Goal: Task Accomplishment & Management: Complete application form

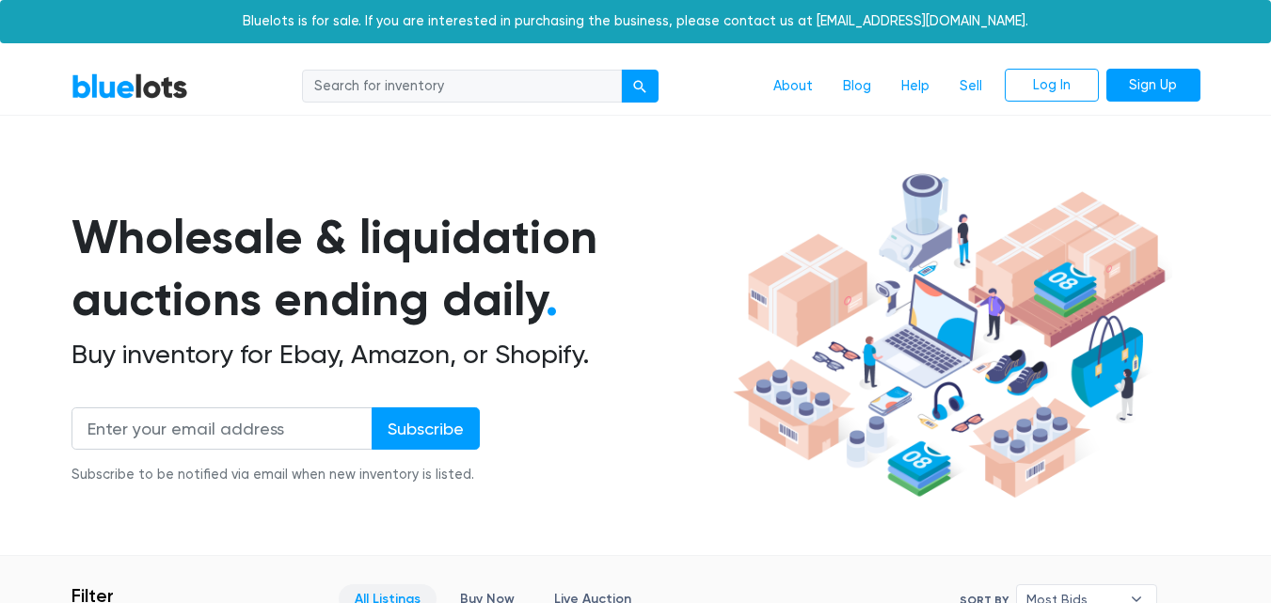
click at [493, 73] on input "search" at bounding box center [462, 87] width 320 height 34
type input "polo"
click at [641, 70] on button "submit" at bounding box center [640, 87] width 38 height 34
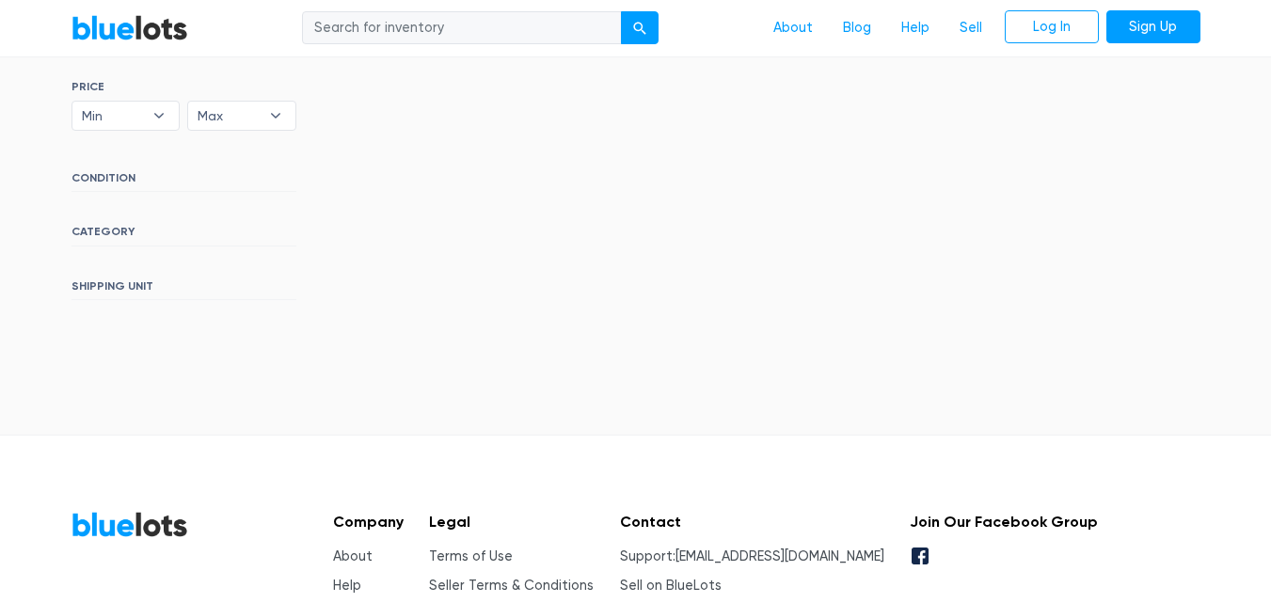
scroll to position [420, 0]
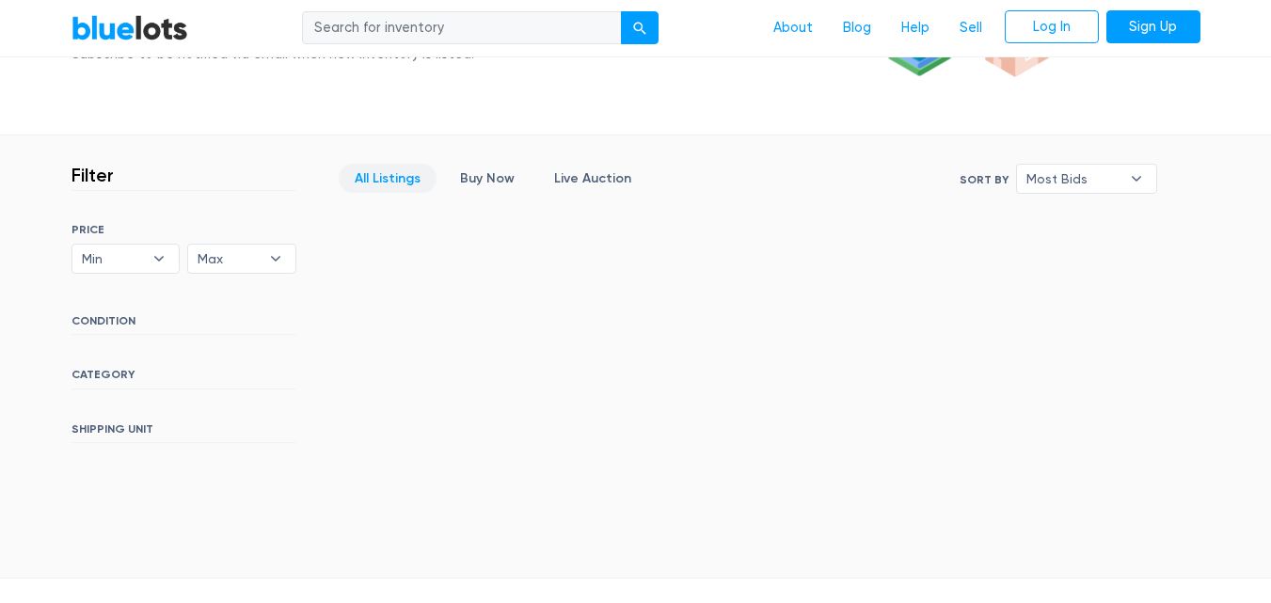
click at [101, 384] on h6 "CATEGORY" at bounding box center [183, 378] width 225 height 21
click at [108, 373] on h6 "CATEGORY" at bounding box center [183, 378] width 225 height 21
click at [134, 358] on div "SORT BY Most Bids Ending Soonest Newly Listed Lowest Price Highest Price Most B…" at bounding box center [183, 333] width 225 height 220
click at [119, 317] on h6 "CONDITION" at bounding box center [183, 324] width 225 height 21
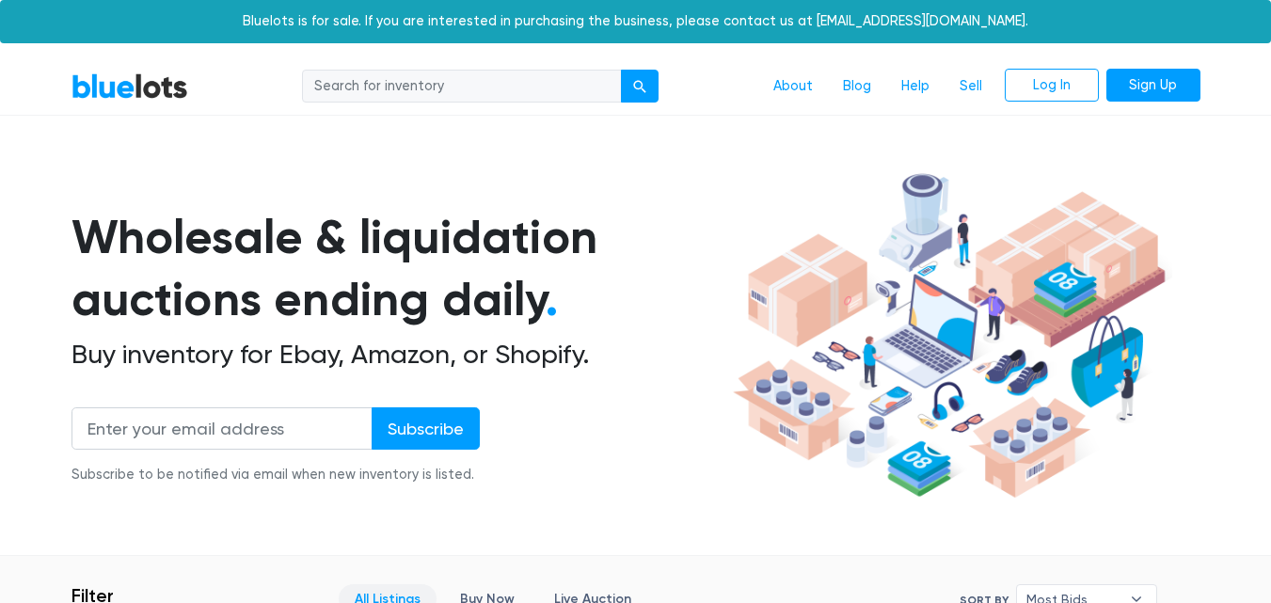
click at [137, 82] on link "BlueLots" at bounding box center [129, 85] width 117 height 27
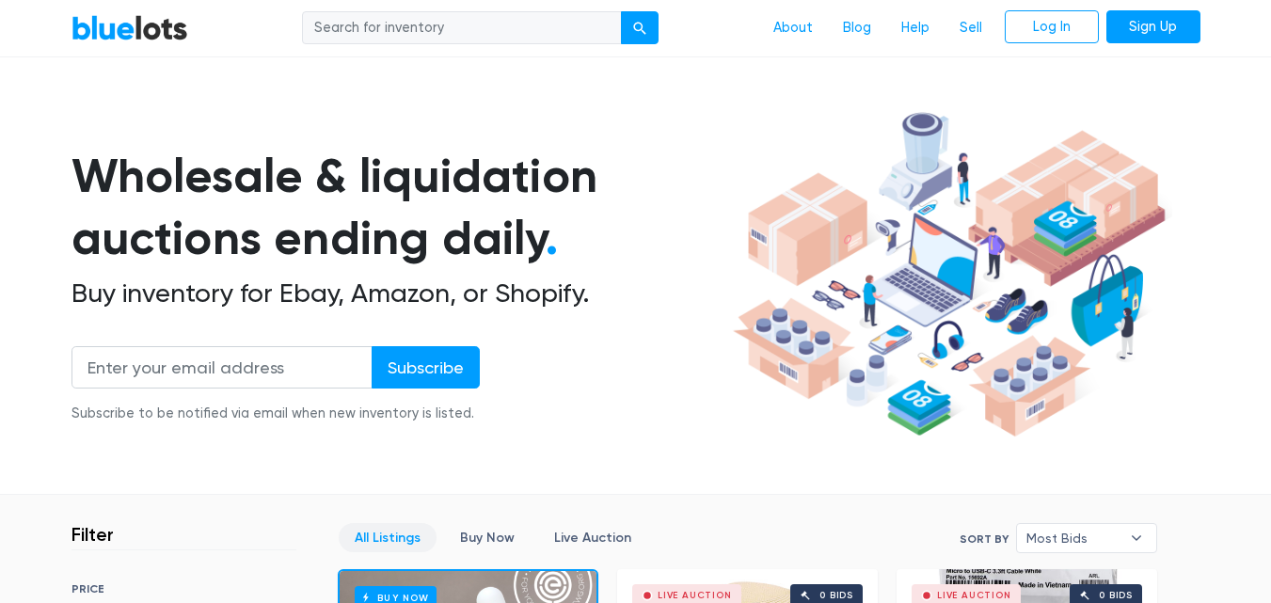
scroll to position [94, 0]
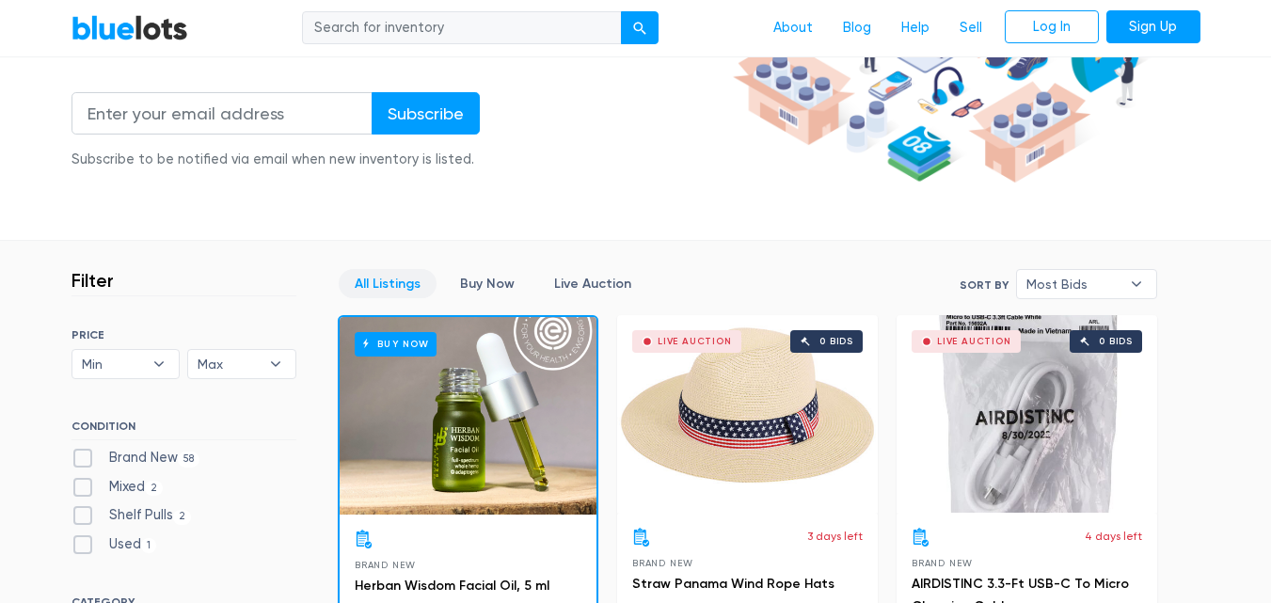
scroll to position [282, 0]
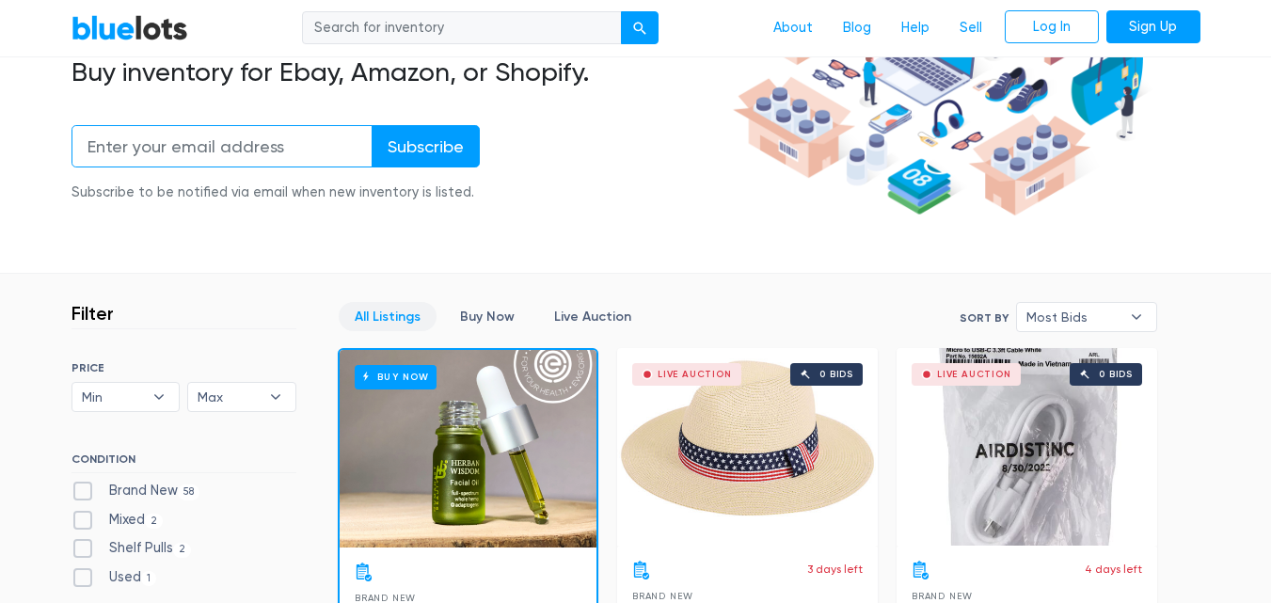
click at [232, 148] on input "email" at bounding box center [221, 146] width 301 height 42
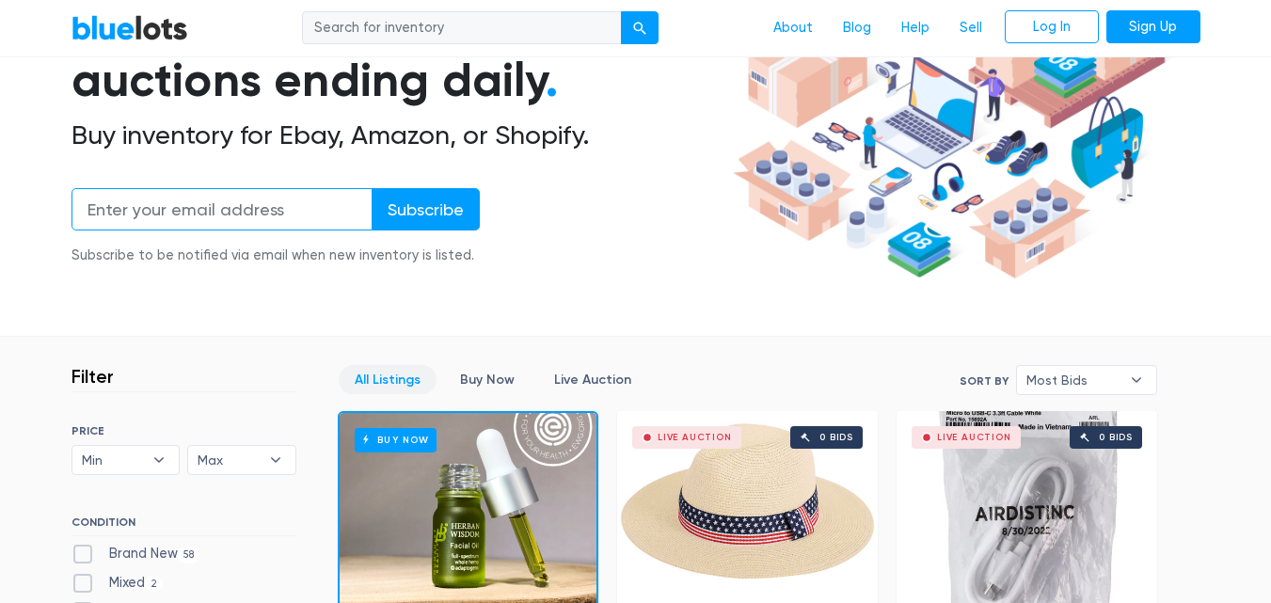
scroll to position [188, 0]
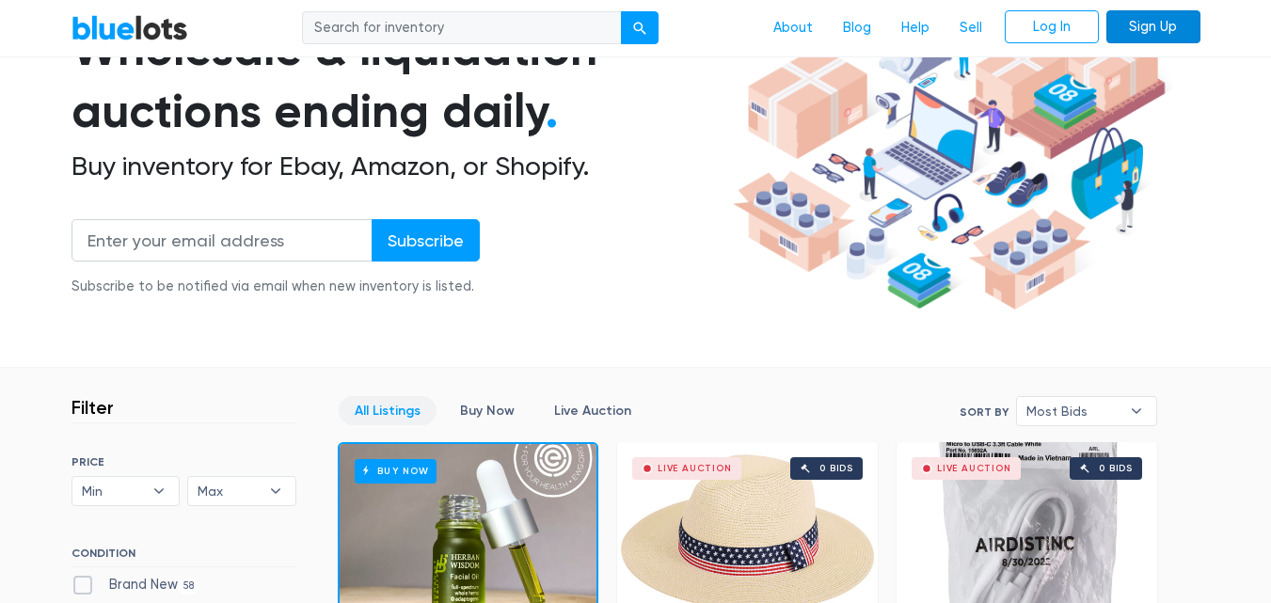
click at [1172, 22] on link "Sign Up" at bounding box center [1153, 27] width 94 height 34
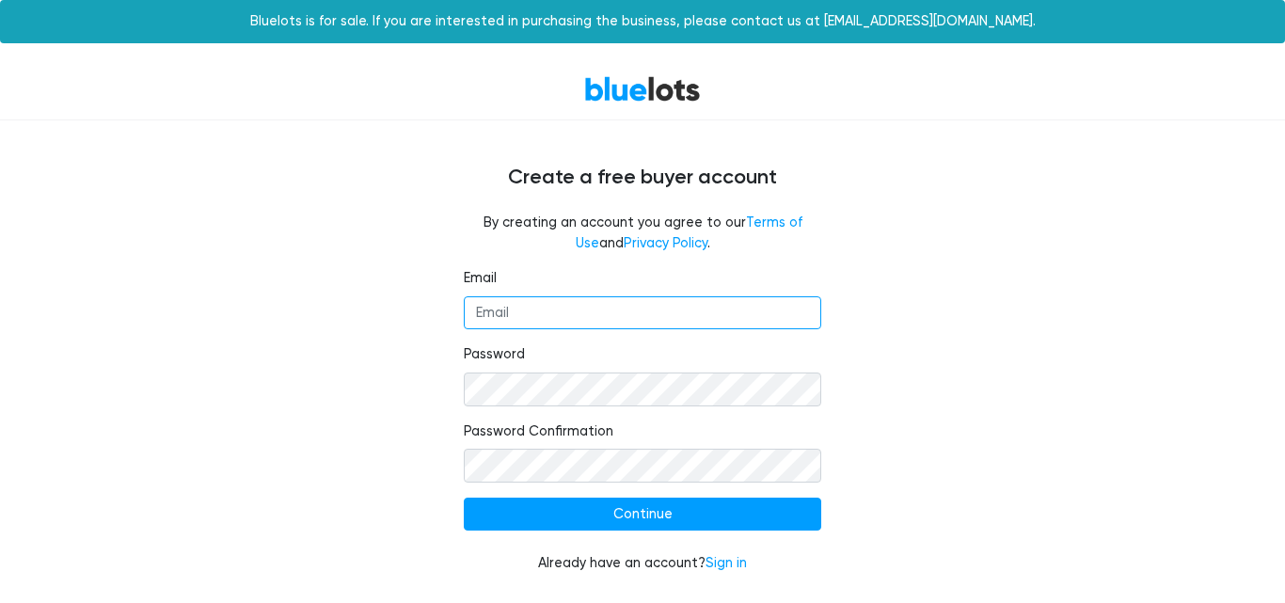
click at [561, 326] on input "Email" at bounding box center [642, 313] width 357 height 34
click at [493, 324] on input "n" at bounding box center [642, 313] width 357 height 34
paste input "aimur@elite-fashions.com"
type input "[PERSON_NAME][EMAIL_ADDRESS][DOMAIN_NAME]"
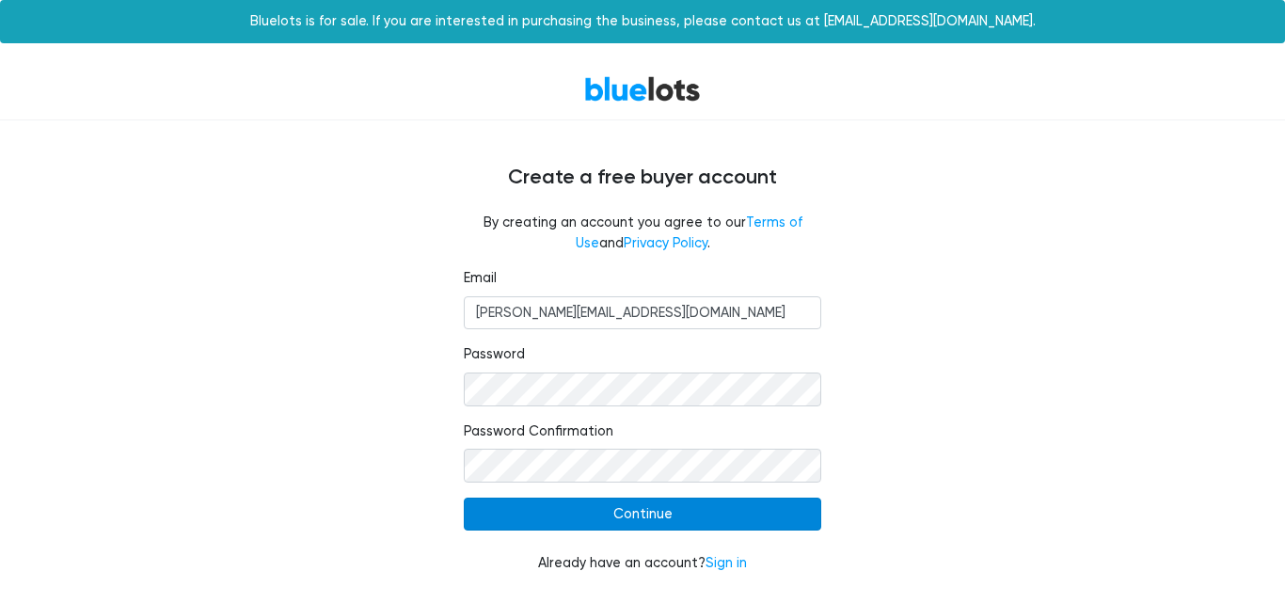
click at [688, 514] on input "Continue" at bounding box center [642, 515] width 357 height 34
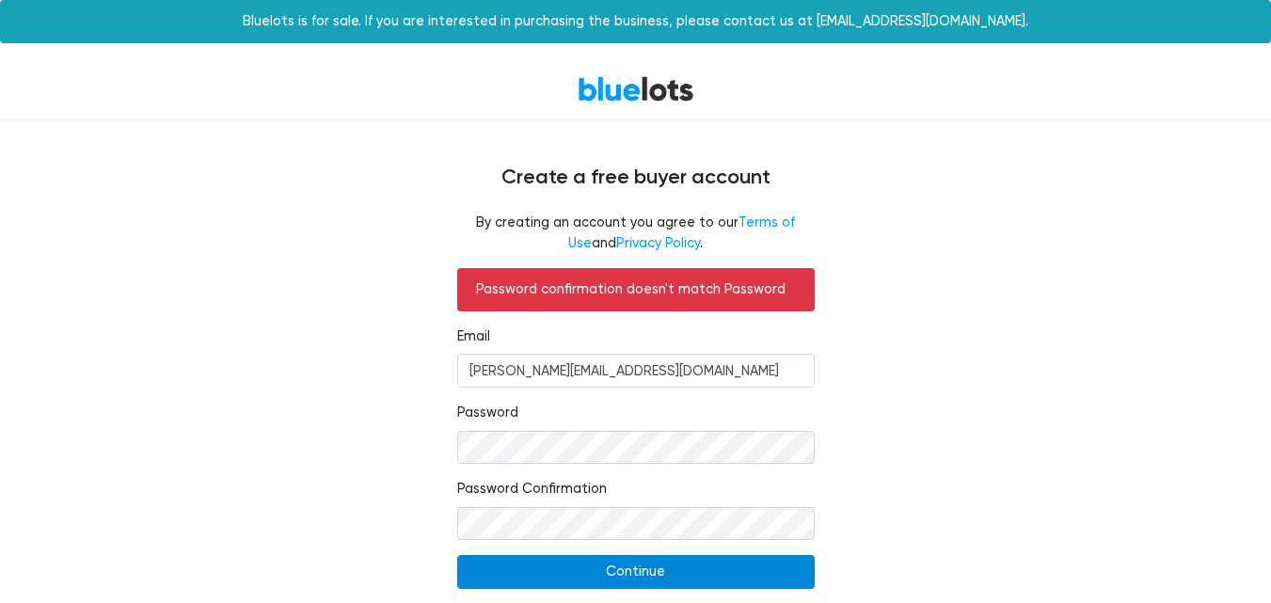
click at [624, 568] on input "Continue" at bounding box center [635, 572] width 357 height 34
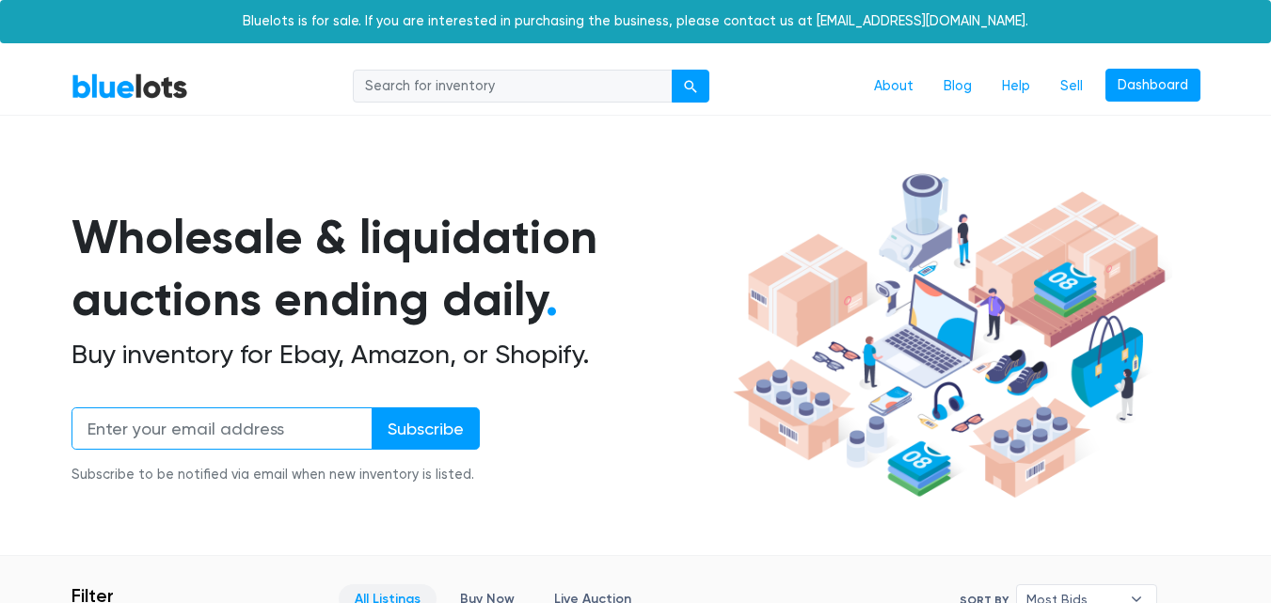
click at [281, 429] on input "email" at bounding box center [221, 428] width 301 height 42
type input "naimur@elite-fashions.com"
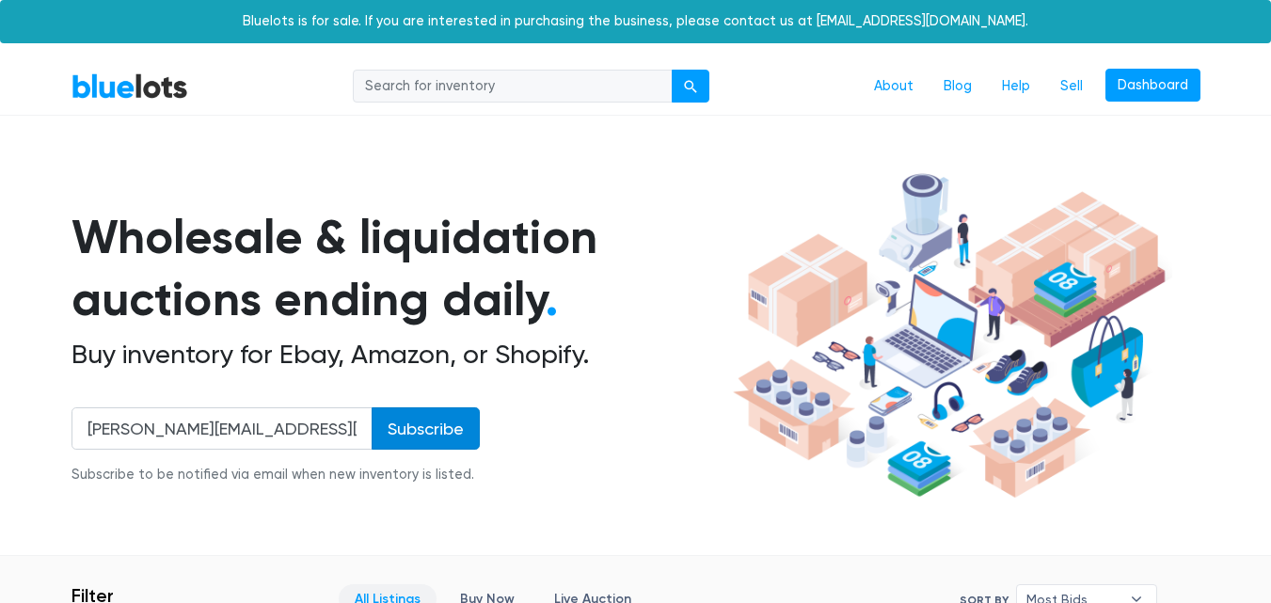
click at [389, 438] on input "Subscribe" at bounding box center [426, 428] width 108 height 42
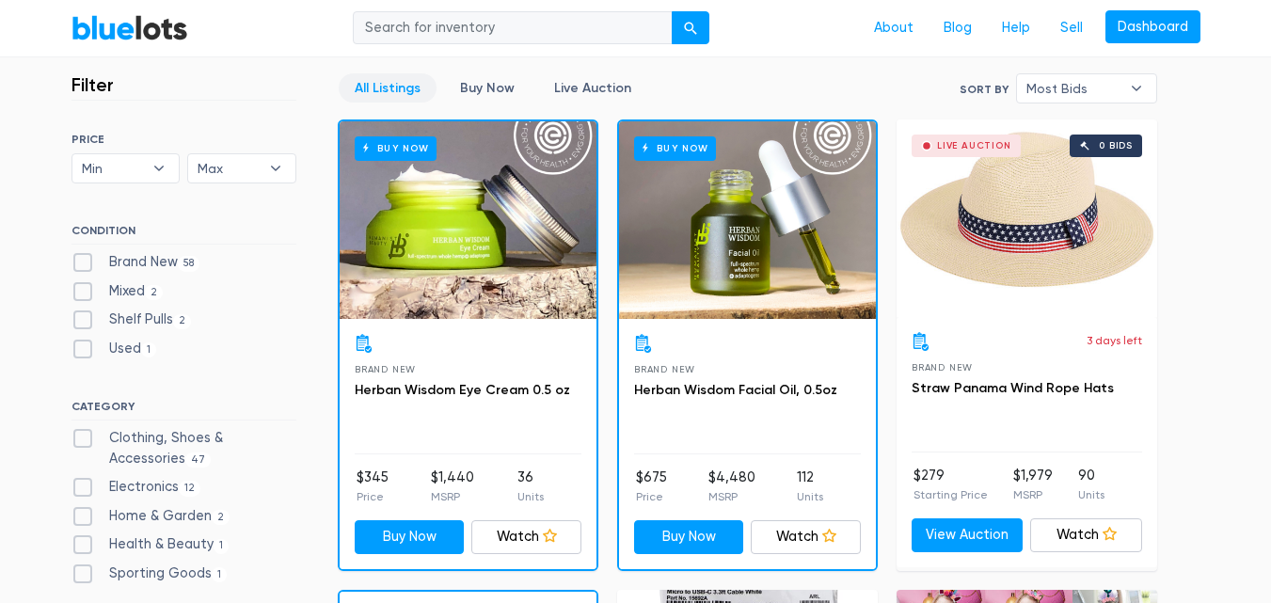
scroll to position [507, 0]
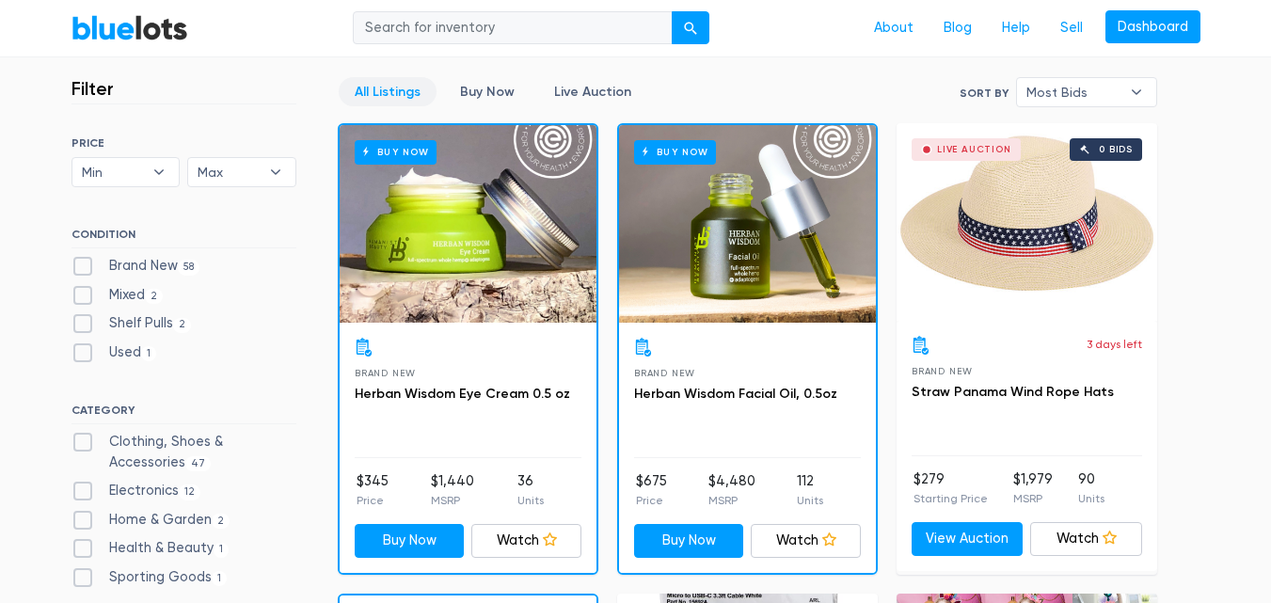
click at [83, 436] on label "Clothing, Shoes & Accessories 47" at bounding box center [183, 452] width 225 height 40
click at [83, 436] on Accessories"] "Clothing, Shoes & Accessories 47" at bounding box center [77, 438] width 12 height 12
checkbox Accessories"] "true"
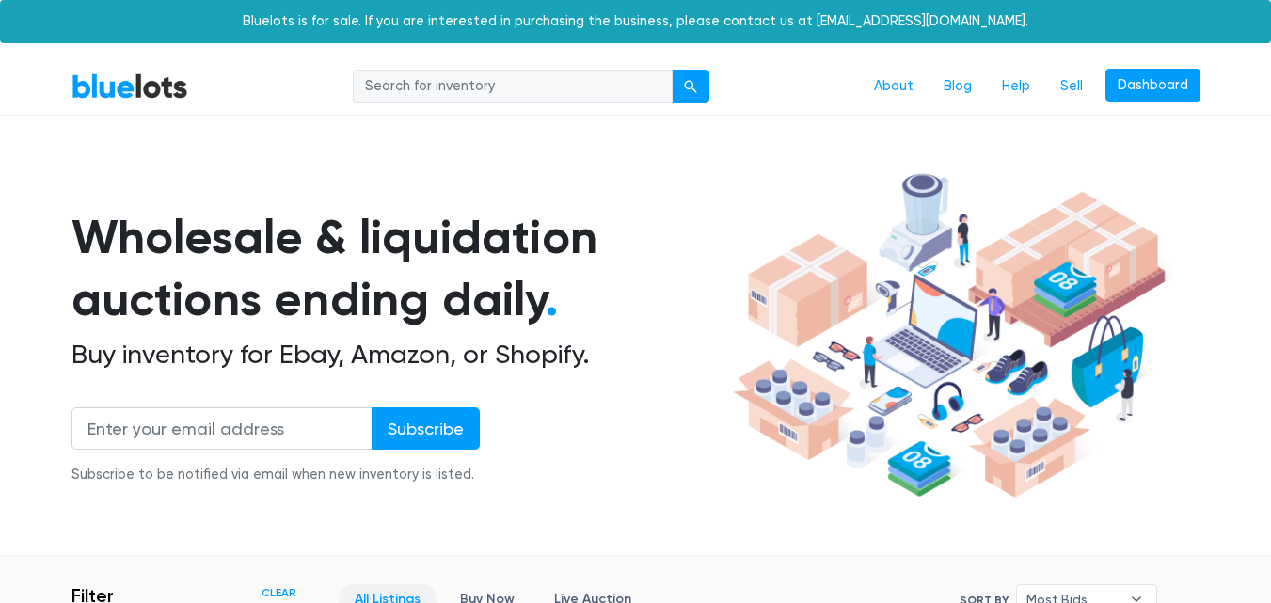
click at [561, 82] on input "search" at bounding box center [513, 87] width 320 height 34
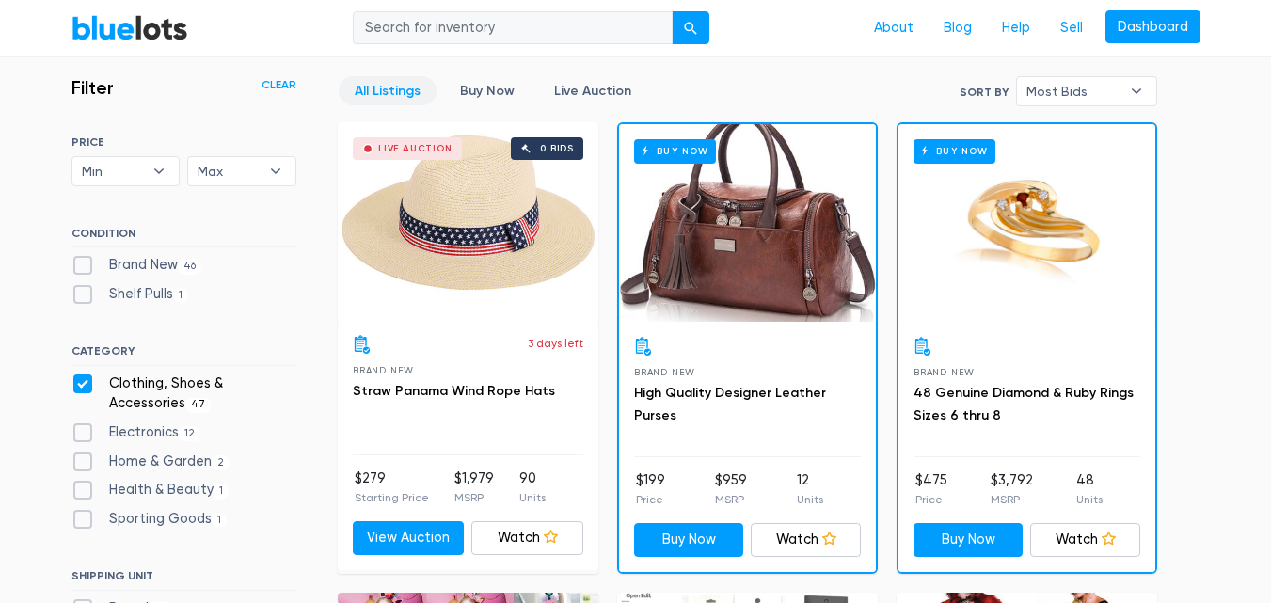
scroll to position [282, 0]
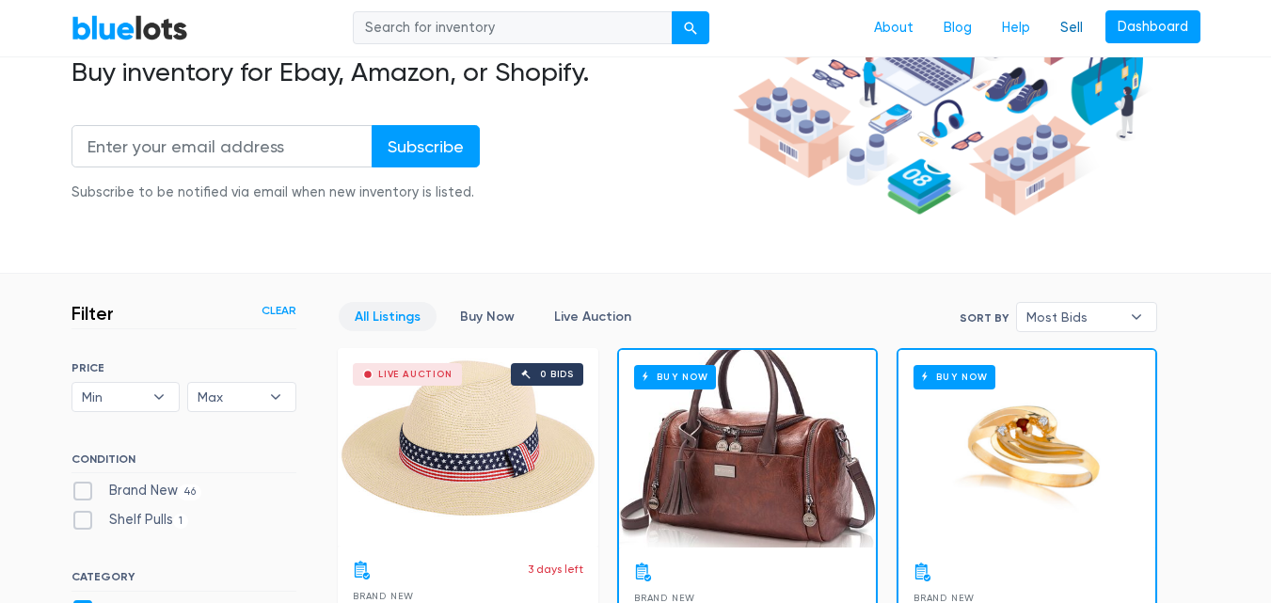
click at [1072, 34] on link "Sell" at bounding box center [1071, 28] width 53 height 36
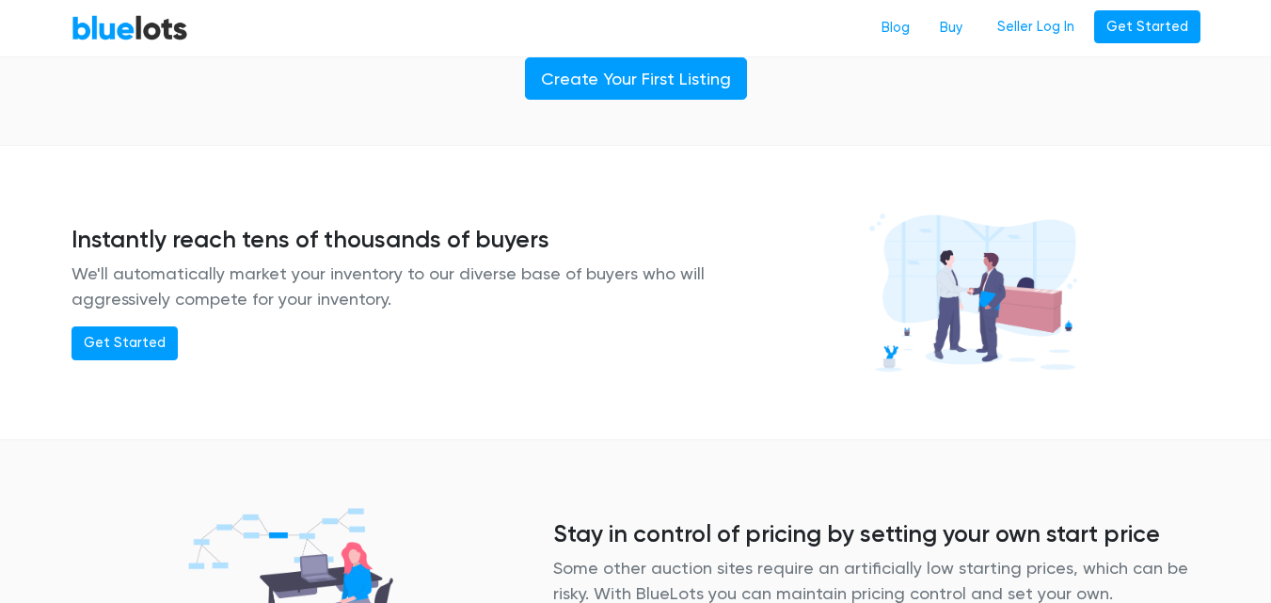
scroll to position [1129, 0]
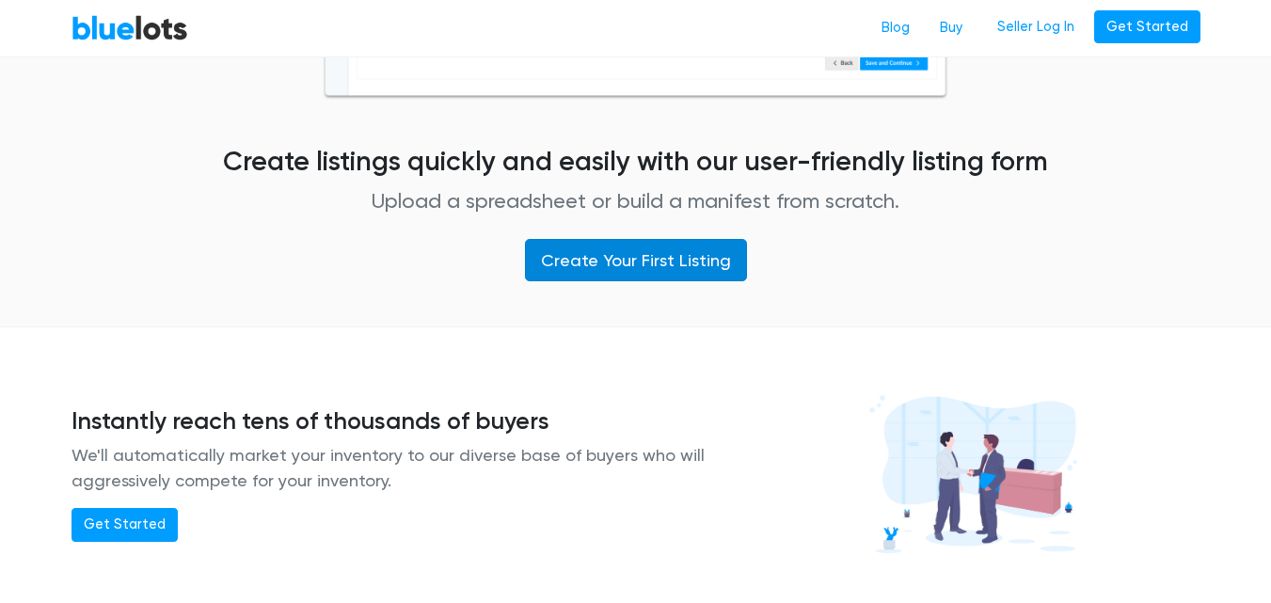
click at [568, 258] on link "Create Your First Listing" at bounding box center [636, 260] width 222 height 42
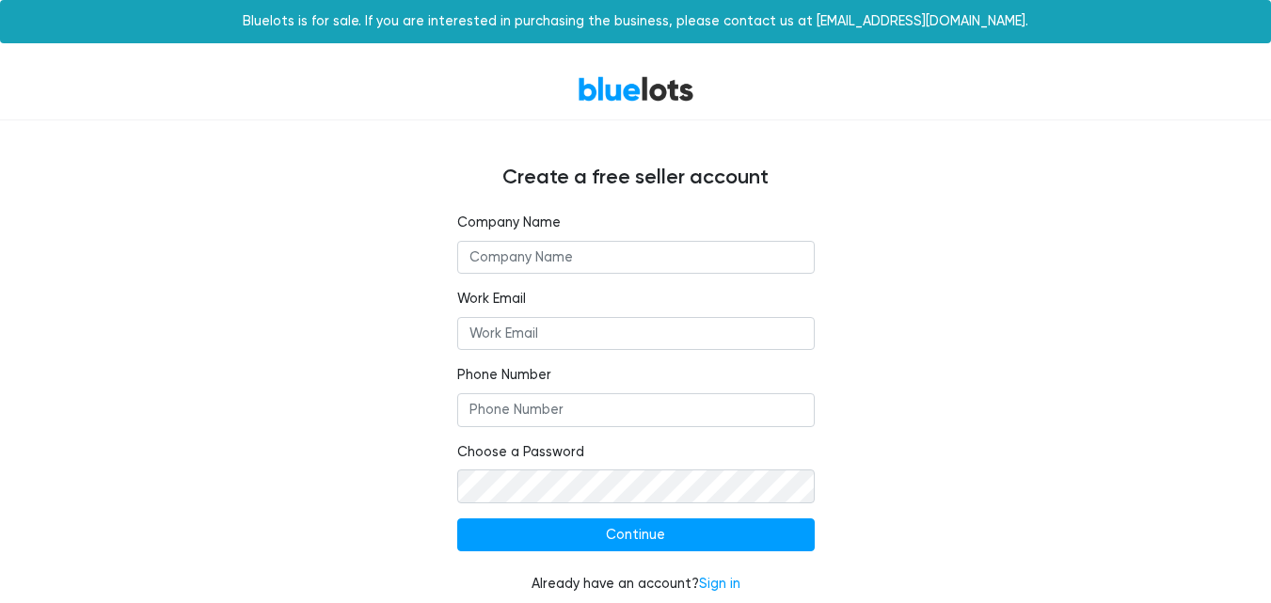
click at [570, 266] on input "text" at bounding box center [635, 258] width 357 height 34
paste input "FASHION STOCKS BD"
click at [599, 255] on input "FASHION STOCKS BD" at bounding box center [635, 258] width 357 height 34
click at [535, 340] on input "Work Email" at bounding box center [635, 334] width 357 height 34
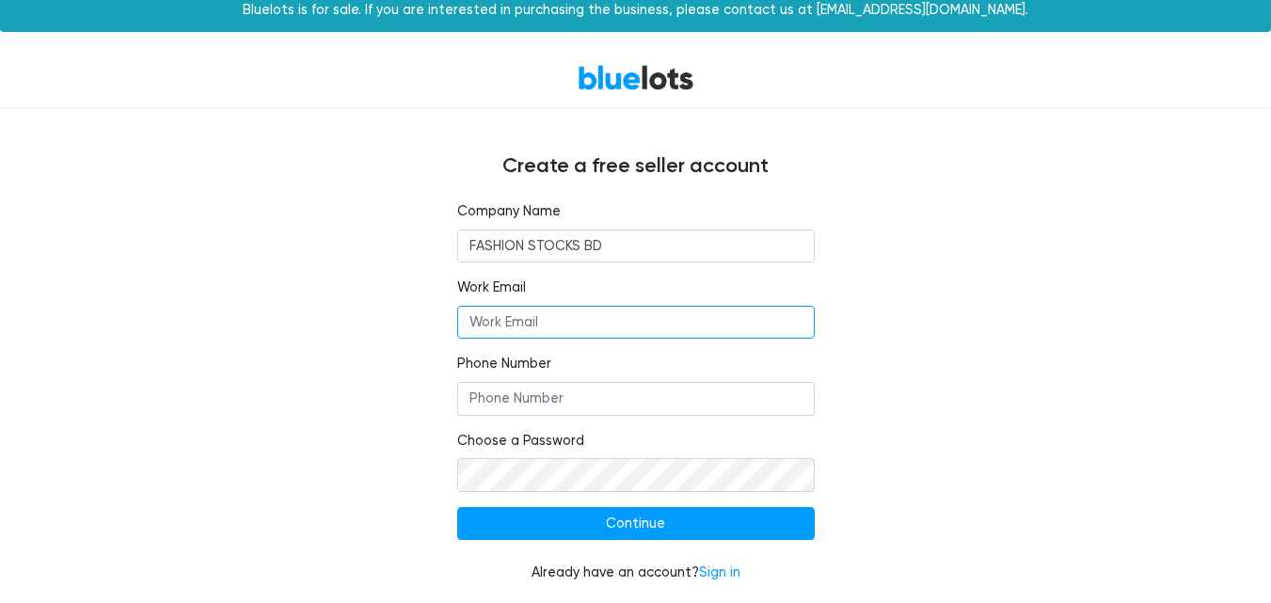
scroll to position [14, 0]
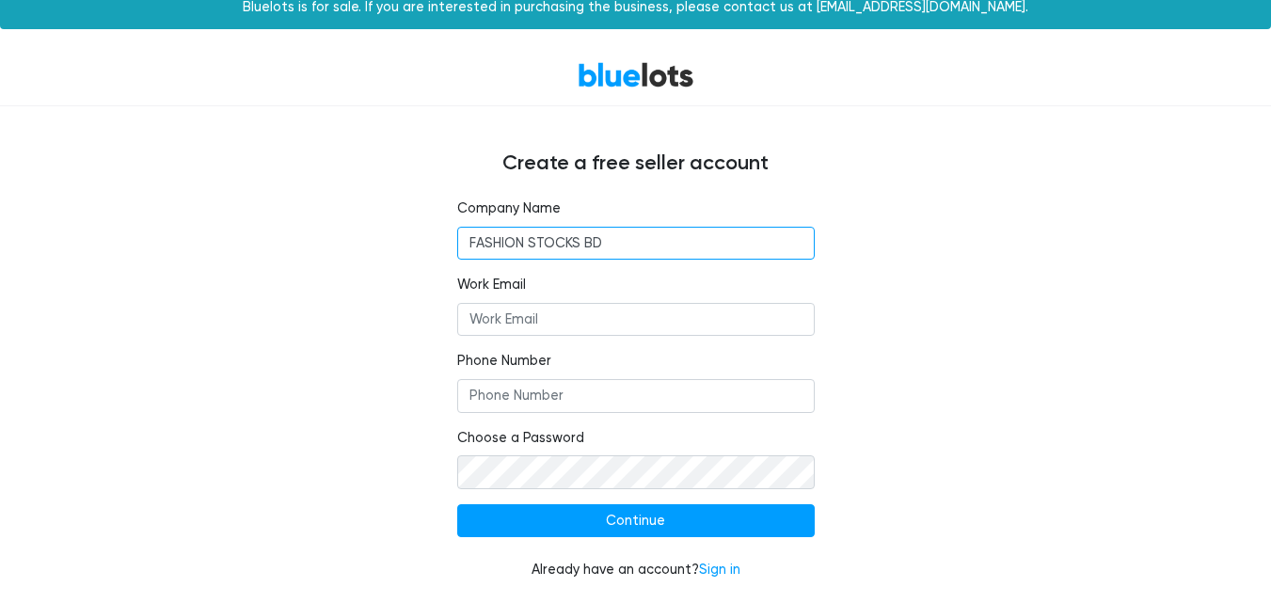
click at [594, 244] on input "FASHION STOCKS BD" at bounding box center [635, 244] width 357 height 34
paste input "ELITE FASHION MERCHANDISING"
type input "ELITE FASHION MERCHANDISING"
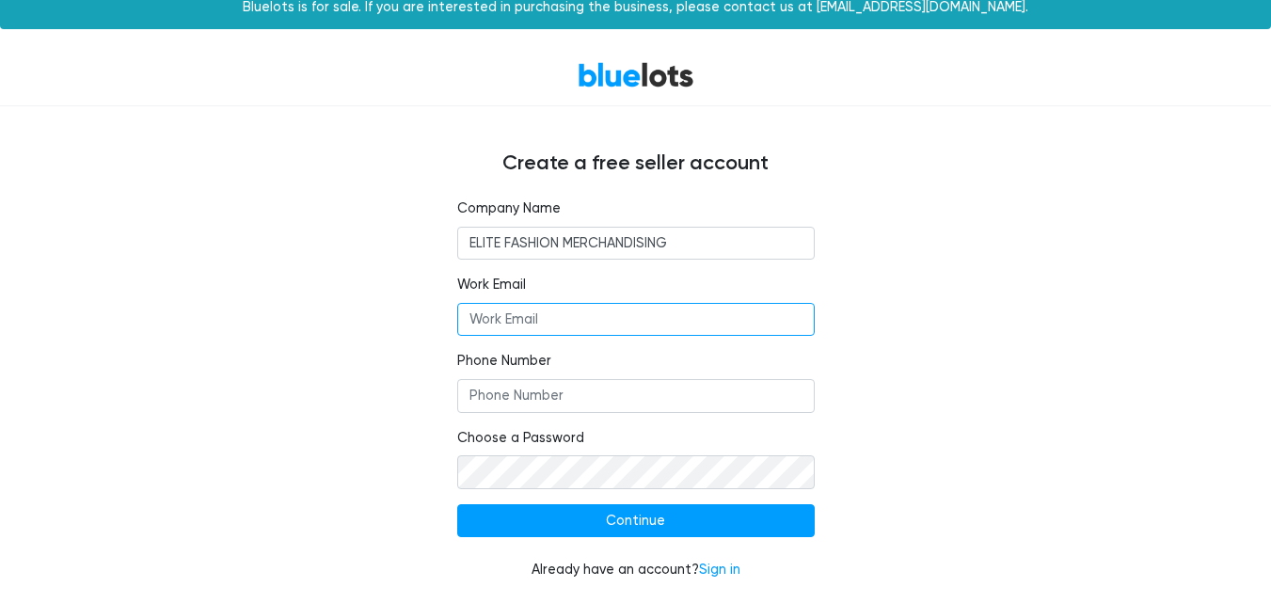
click at [575, 327] on input "Work Email" at bounding box center [635, 320] width 357 height 34
paste input "naimur@elite-fashions.com"
type input "naimur@elite-fashions.com"
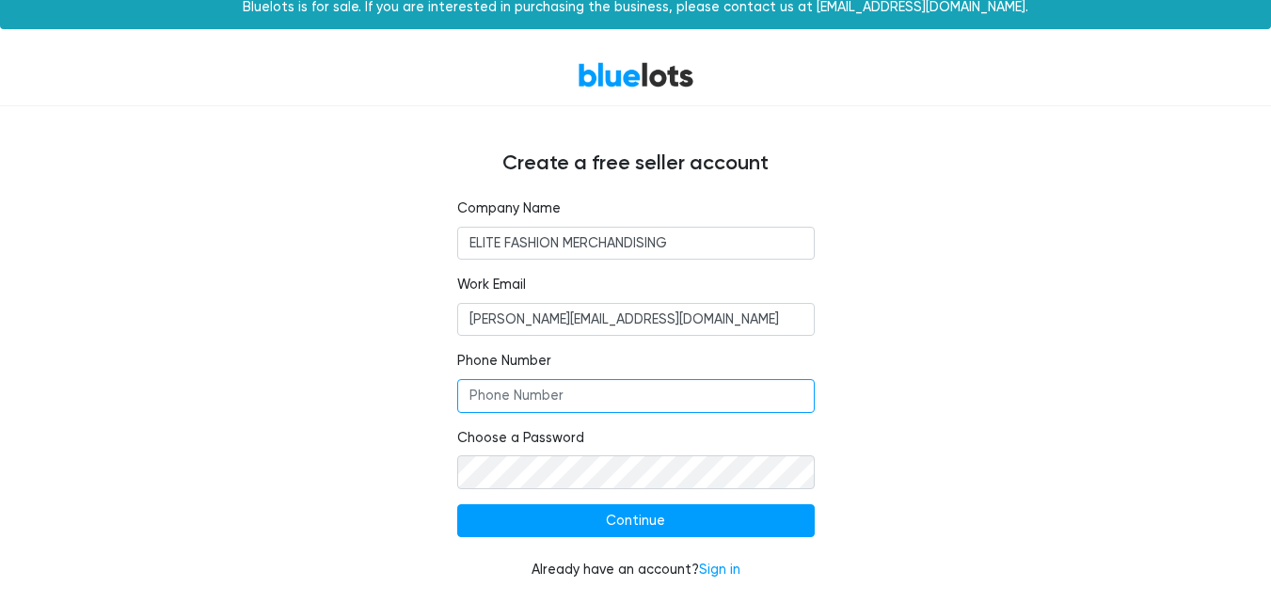
click at [575, 403] on input "Phone Number" at bounding box center [635, 396] width 357 height 34
type input "+8801969339884"
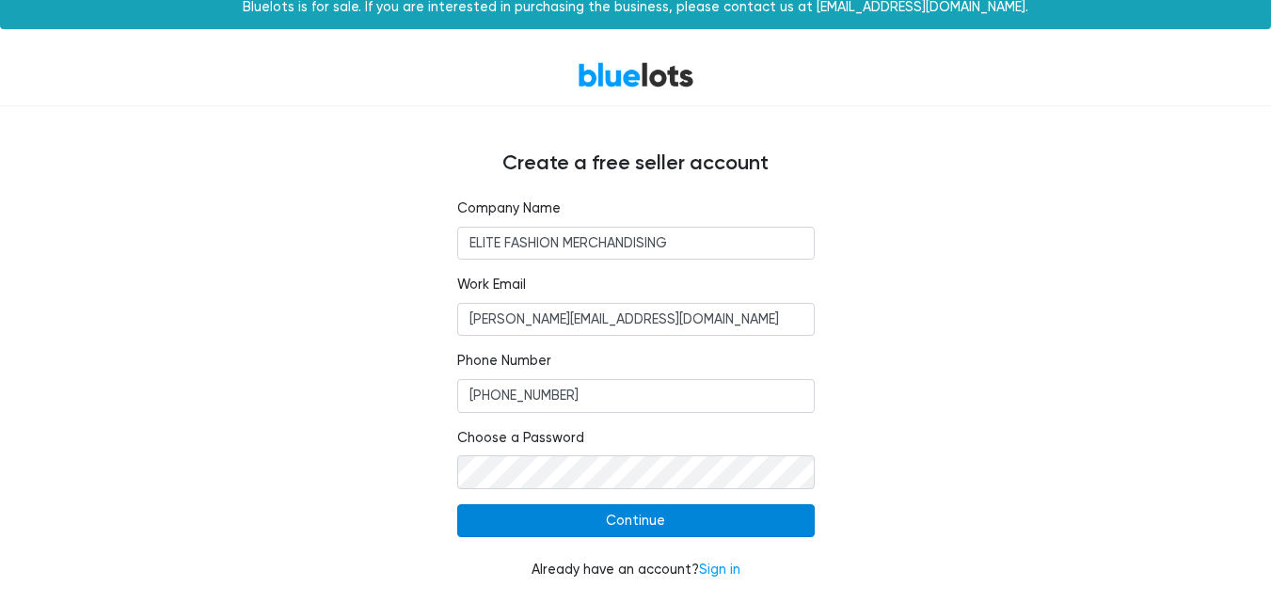
click at [566, 529] on input "Continue" at bounding box center [635, 521] width 357 height 34
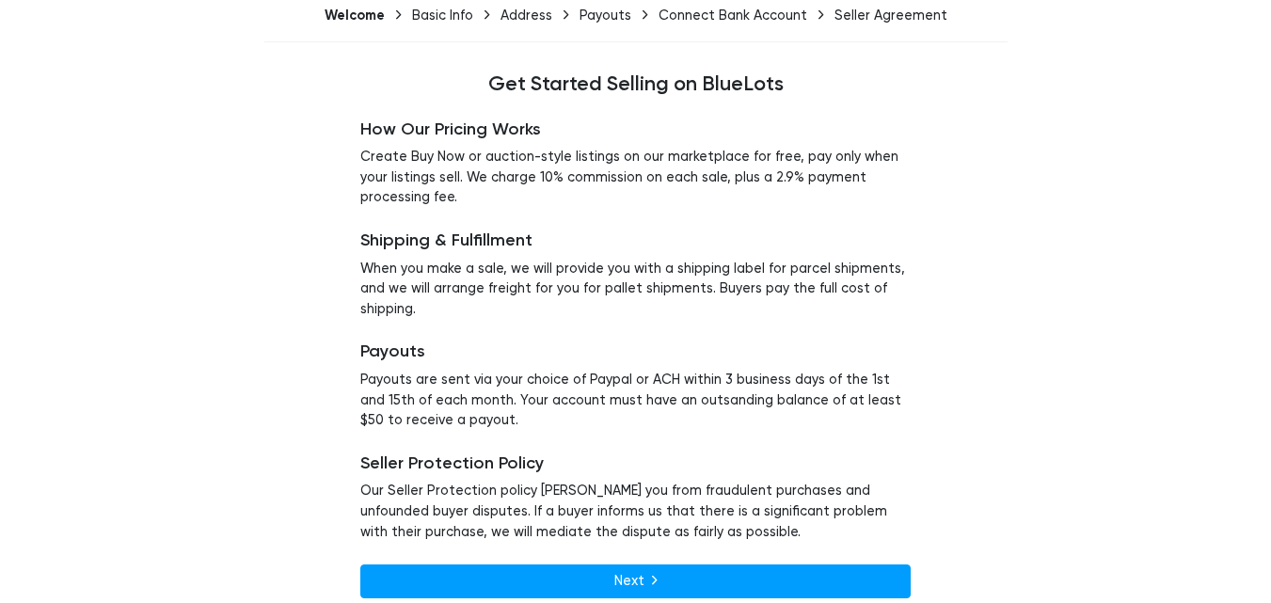
scroll to position [148, 0]
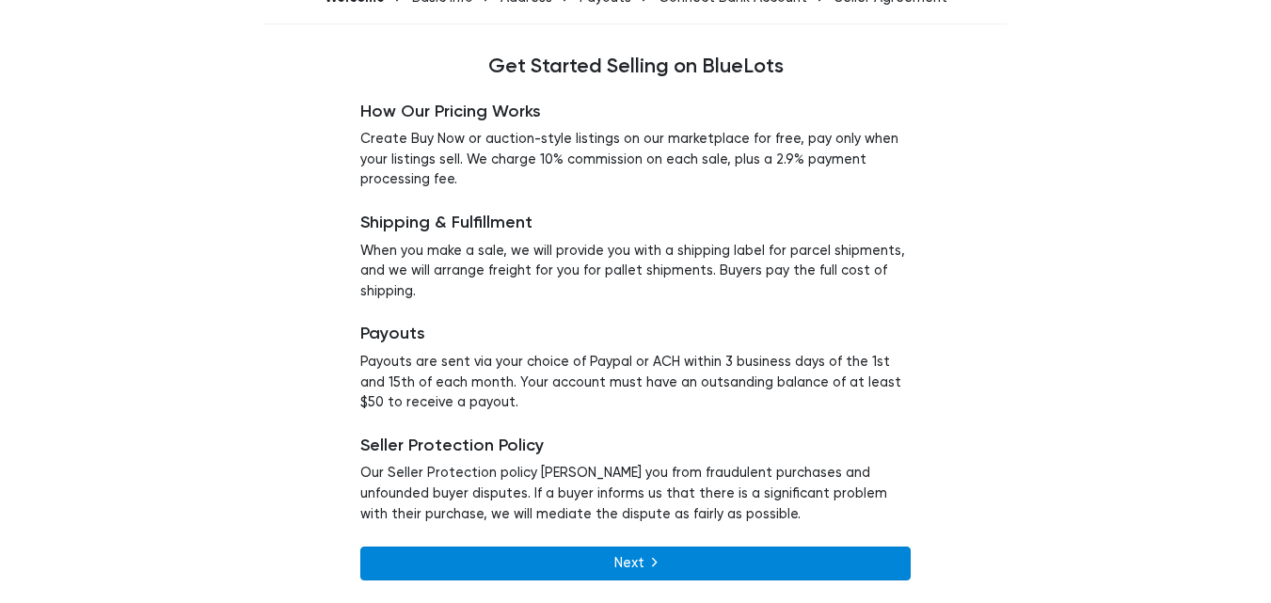
click at [706, 556] on link "Next" at bounding box center [635, 563] width 550 height 34
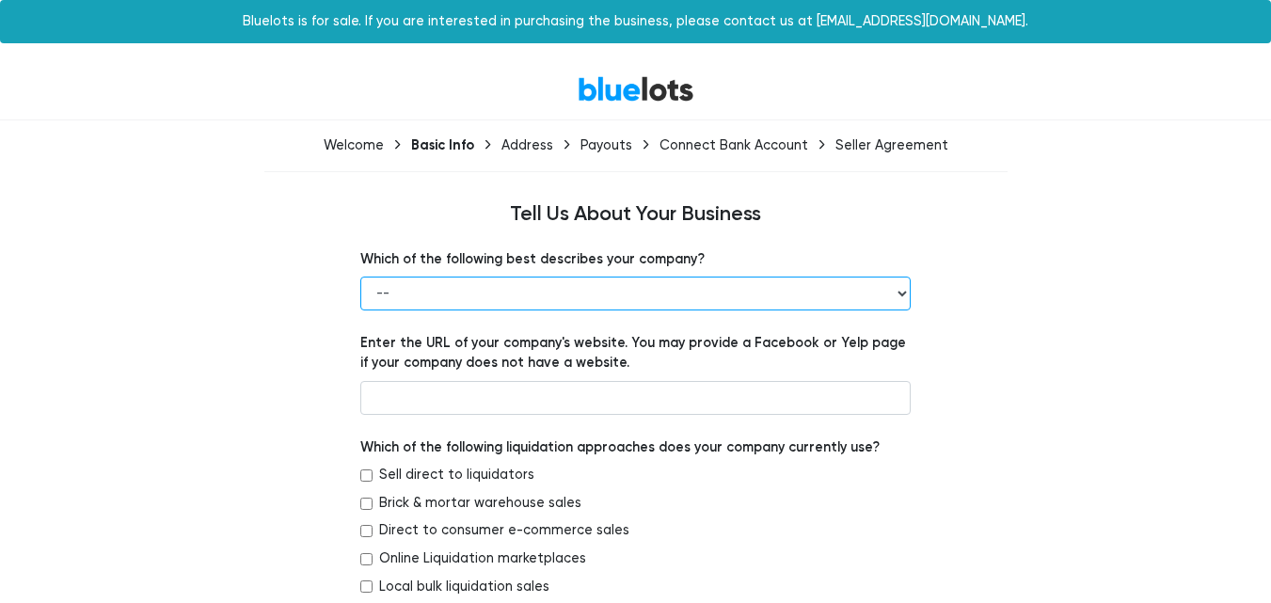
click at [601, 292] on select "-- Retailer Wholesaler Brand or Manufacturer Liquidator 3PL Other" at bounding box center [635, 294] width 550 height 34
select select "Brand or Manufacturer"
click at [360, 277] on select "-- Retailer Wholesaler Brand or Manufacturer Liquidator 3PL Other" at bounding box center [635, 294] width 550 height 34
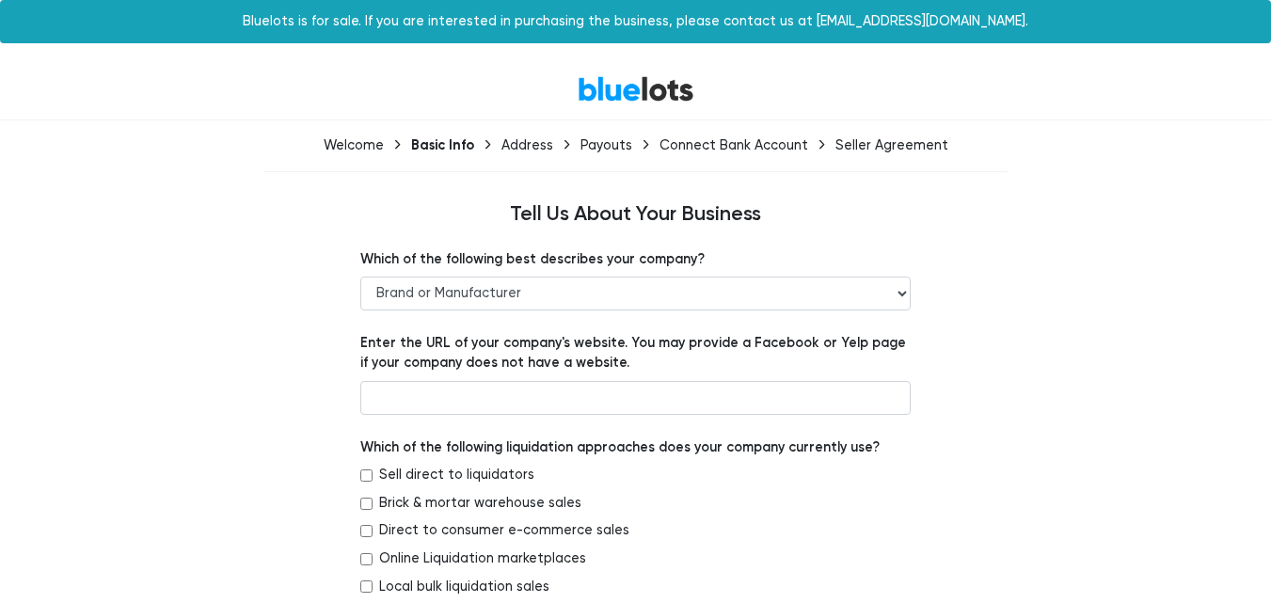
click at [515, 379] on div "Enter the URL of your company's website. You may provide a Facebook or Yelp pag…" at bounding box center [635, 374] width 550 height 82
click at [494, 410] on input "text" at bounding box center [635, 398] width 550 height 34
paste input "https://elite-fashions.com/comp-profile/"
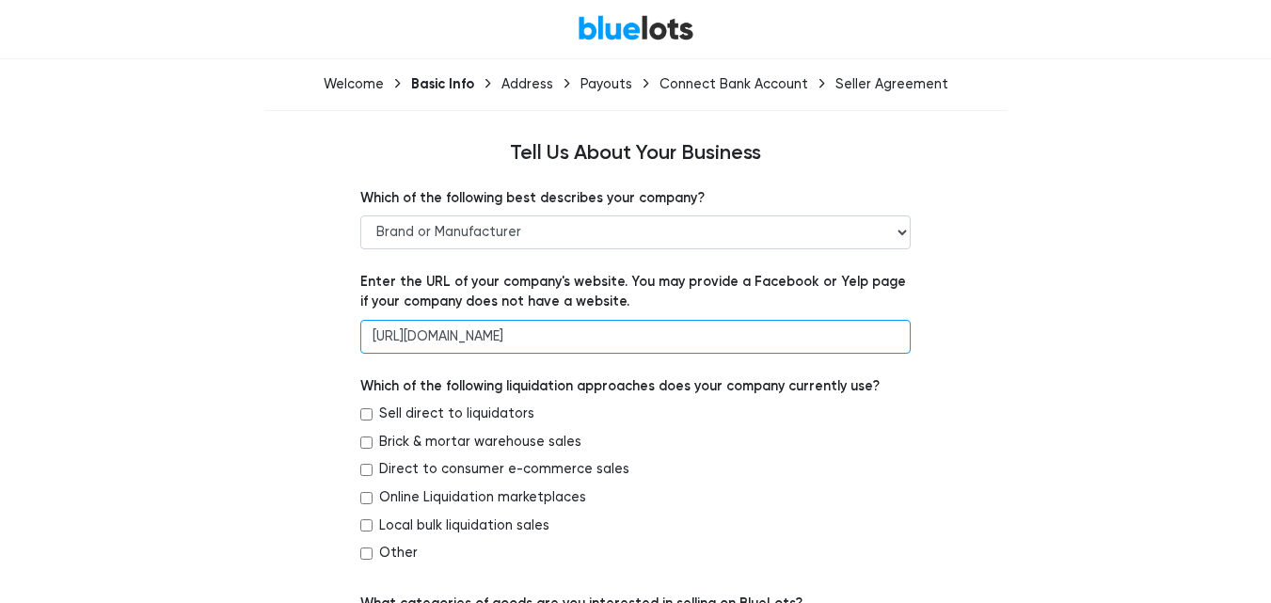
scroll to position [94, 0]
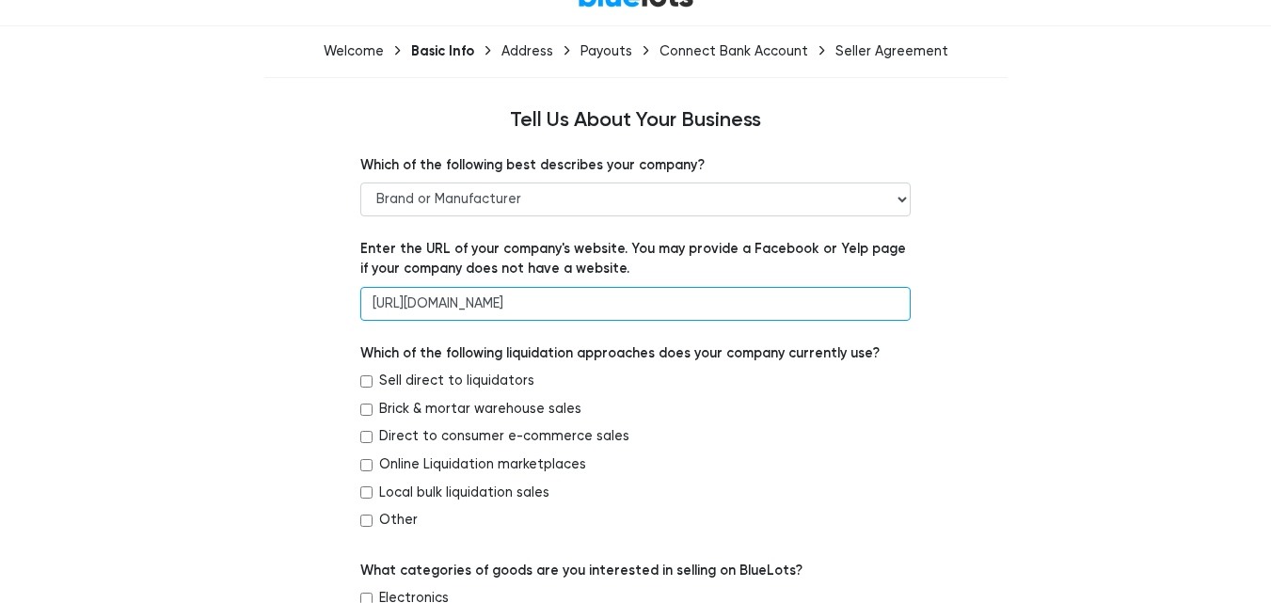
type input "https://elite-fashions.com/comp-profile/"
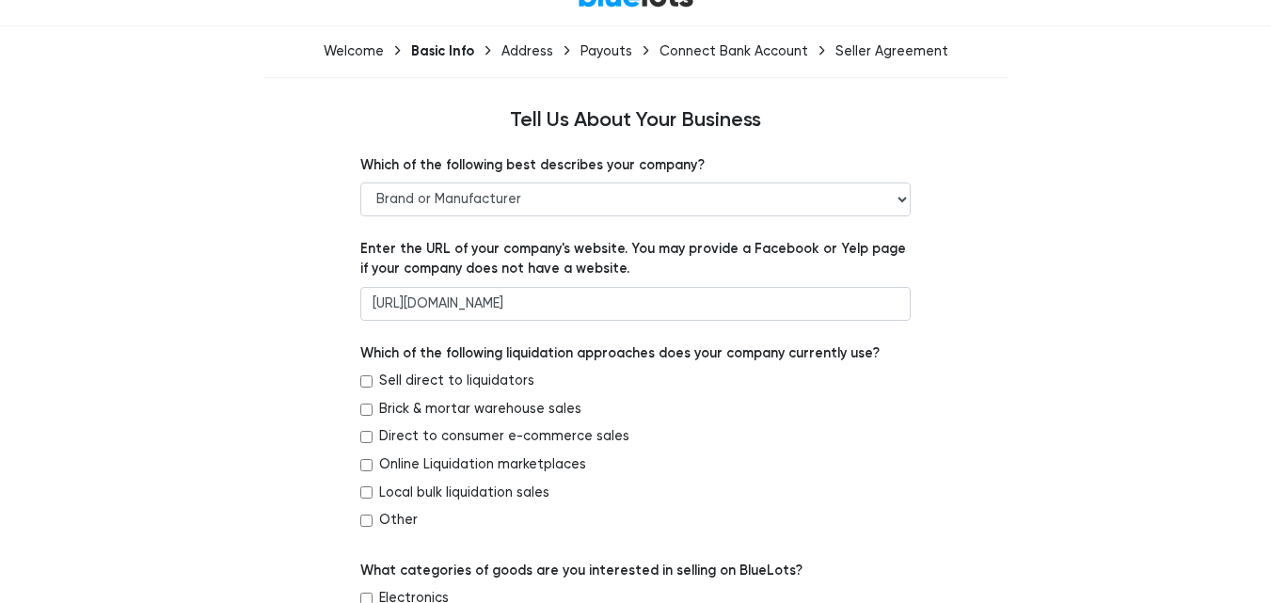
click at [369, 380] on input "Sell direct to liquidators" at bounding box center [366, 381] width 12 height 12
checkbox input "true"
click at [365, 434] on input "Direct to consumer e-commerce sales" at bounding box center [366, 437] width 12 height 12
checkbox input "true"
click at [364, 465] on input "Online Liquidation marketplaces" at bounding box center [366, 465] width 12 height 12
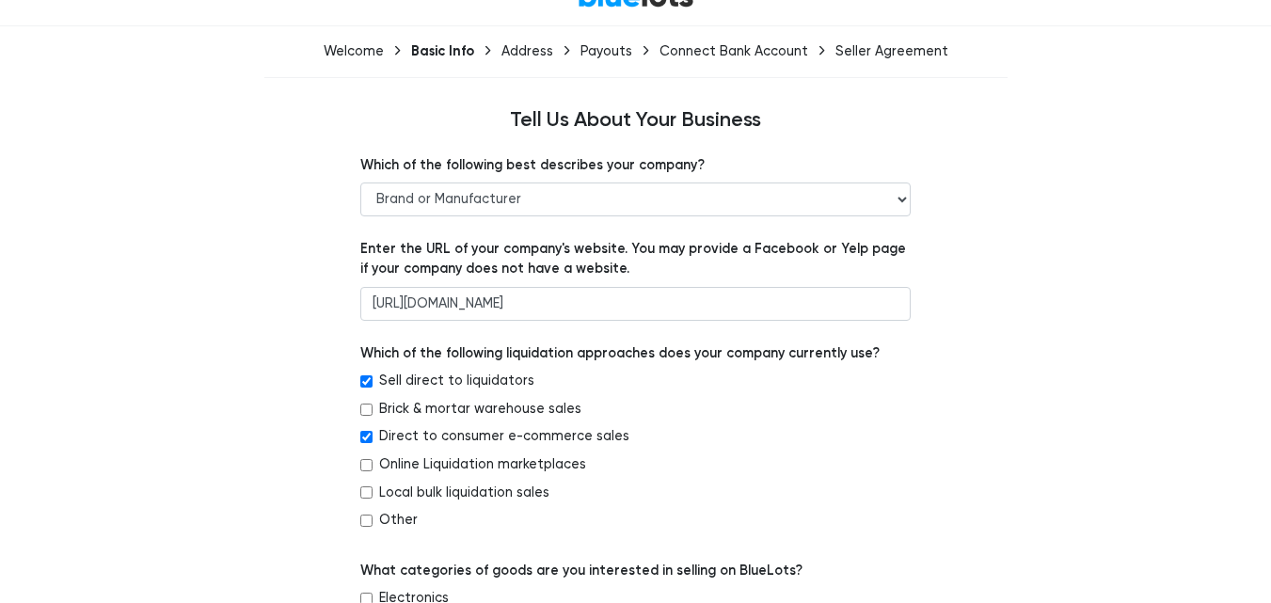
checkbox input "true"
click at [366, 494] on input "Local bulk liquidation sales" at bounding box center [366, 492] width 12 height 12
checkbox input "true"
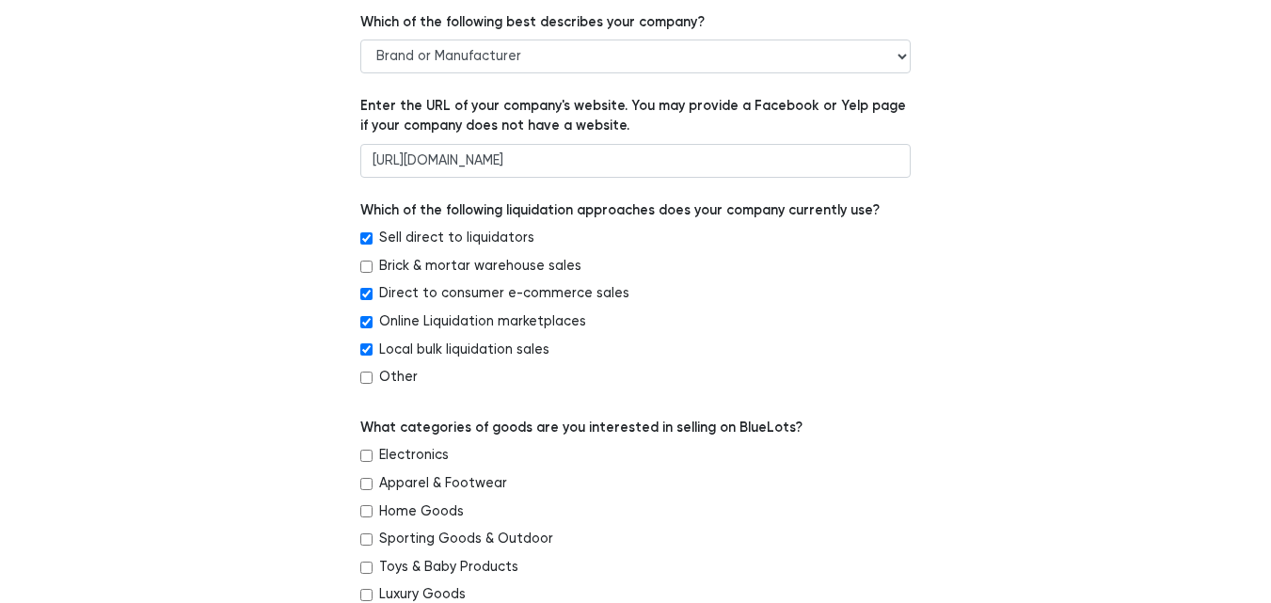
scroll to position [282, 0]
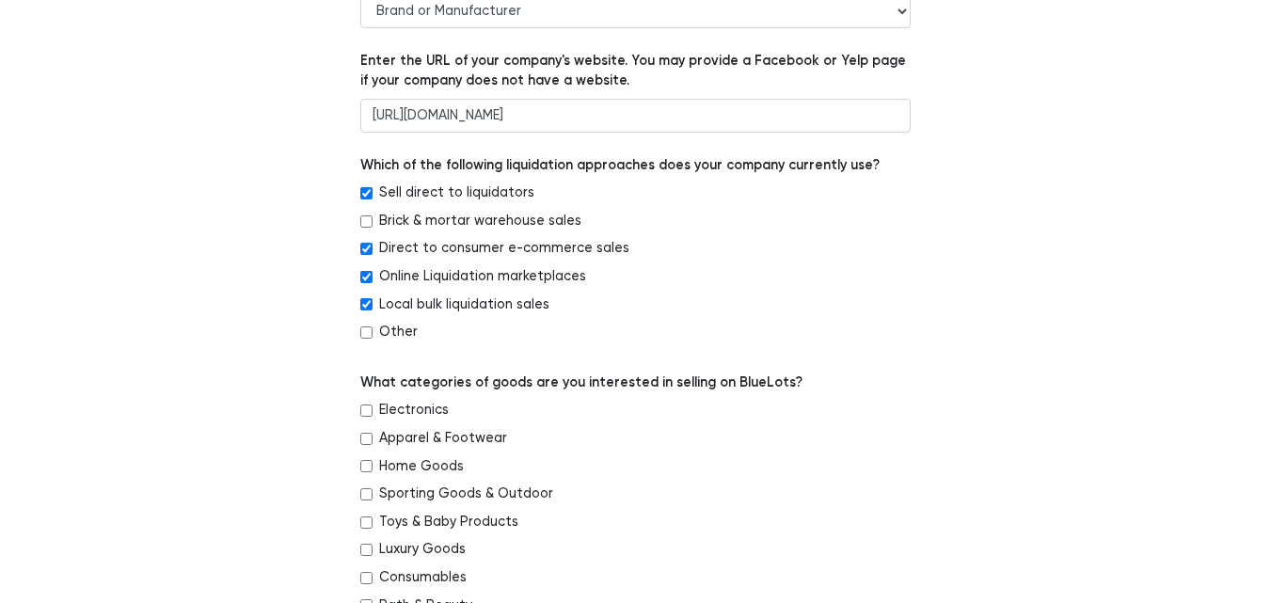
click at [370, 439] on input "Apparel & Footwear" at bounding box center [366, 439] width 12 height 12
checkbox input "true"
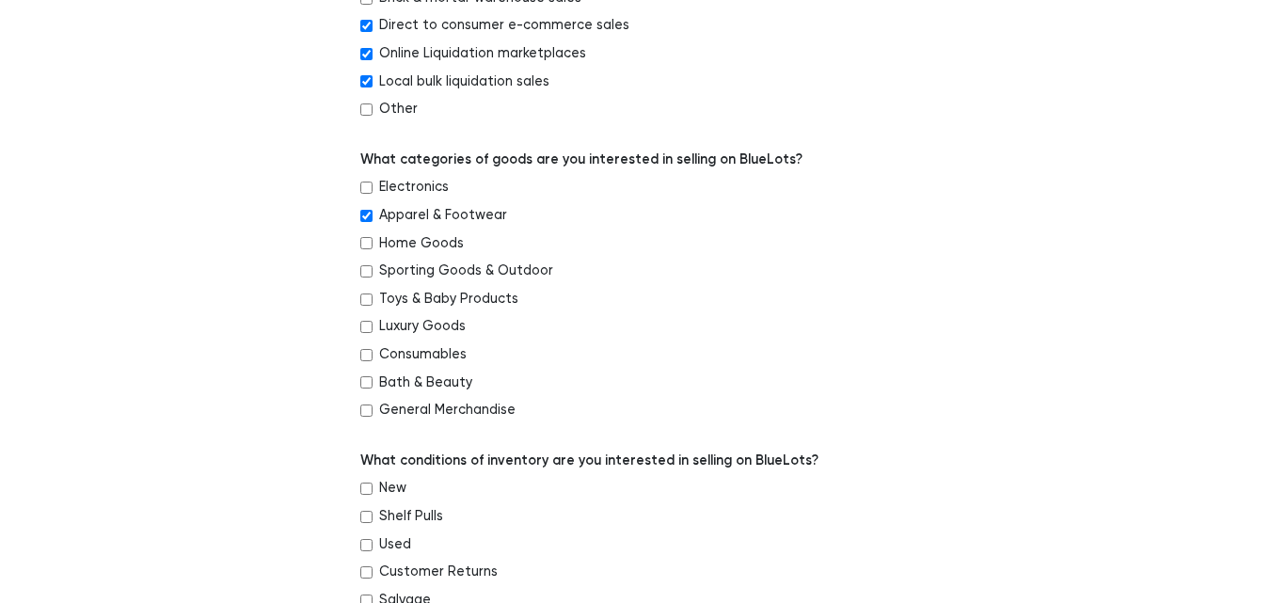
scroll to position [564, 0]
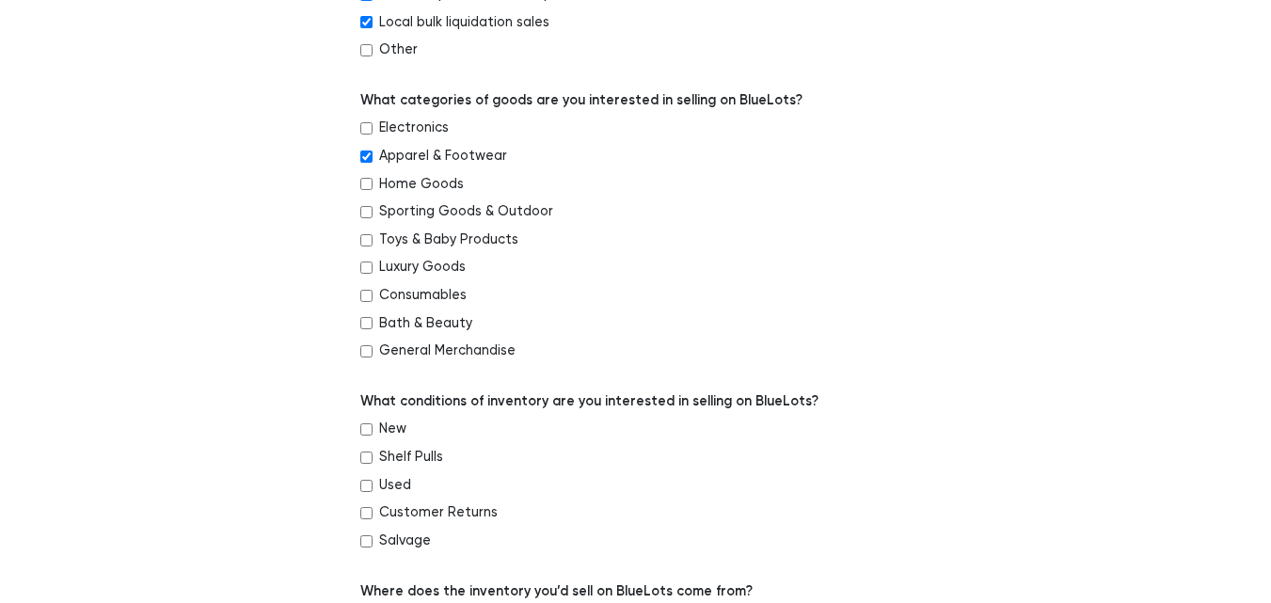
click at [361, 456] on input "Shelf Pulls" at bounding box center [366, 457] width 12 height 12
checkbox input "true"
click at [370, 429] on input "New" at bounding box center [366, 429] width 12 height 12
checkbox input "true"
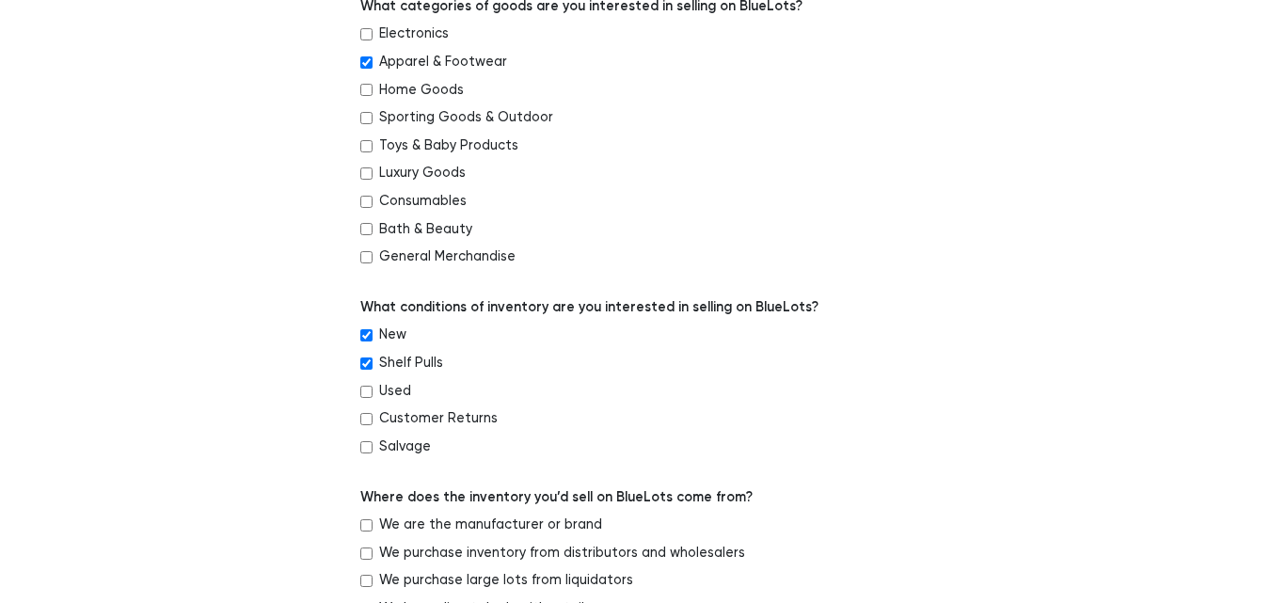
scroll to position [752, 0]
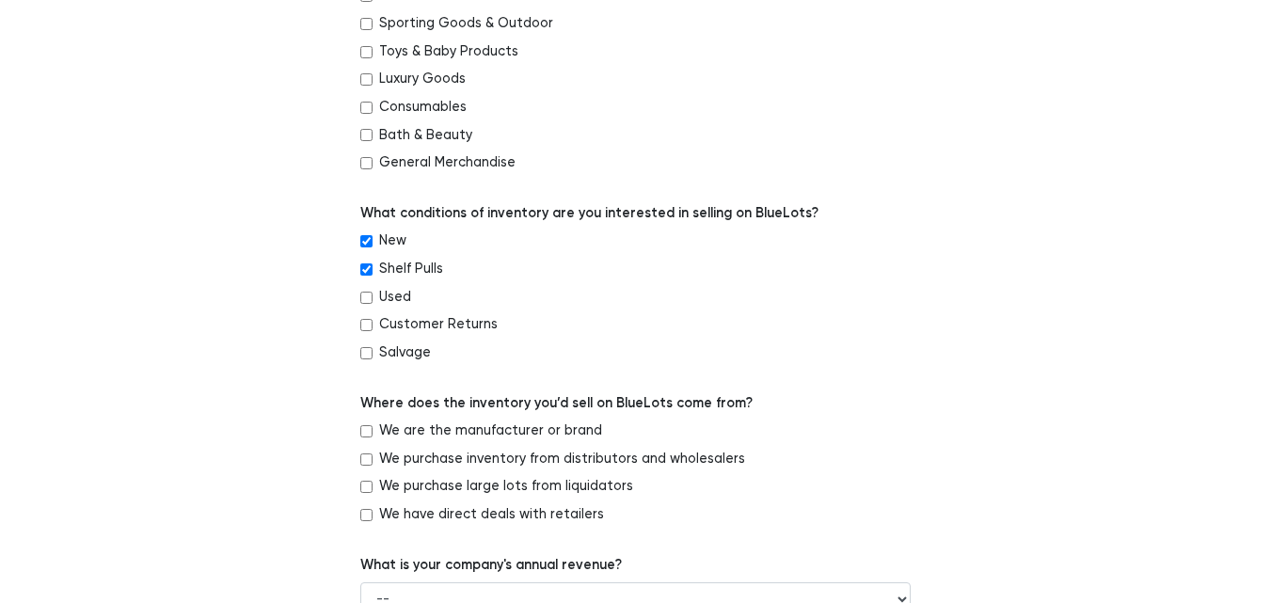
click at [373, 453] on div "We purchase inventory from distributors and wholesalers" at bounding box center [635, 463] width 550 height 28
click at [368, 455] on input "We purchase inventory from distributors and wholesalers" at bounding box center [366, 459] width 12 height 12
checkbox input "true"
click at [367, 490] on input "We purchase large lots from liquidators" at bounding box center [366, 487] width 12 height 12
checkbox input "true"
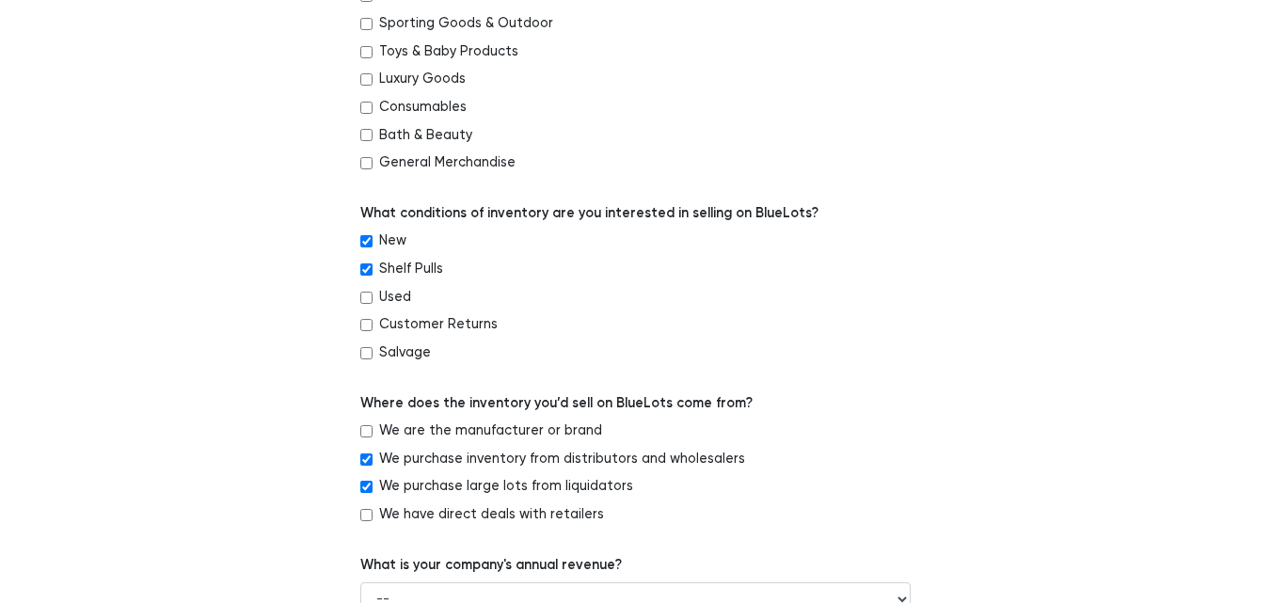
click at [364, 512] on input "We have direct deals with retailers" at bounding box center [366, 515] width 12 height 12
checkbox input "true"
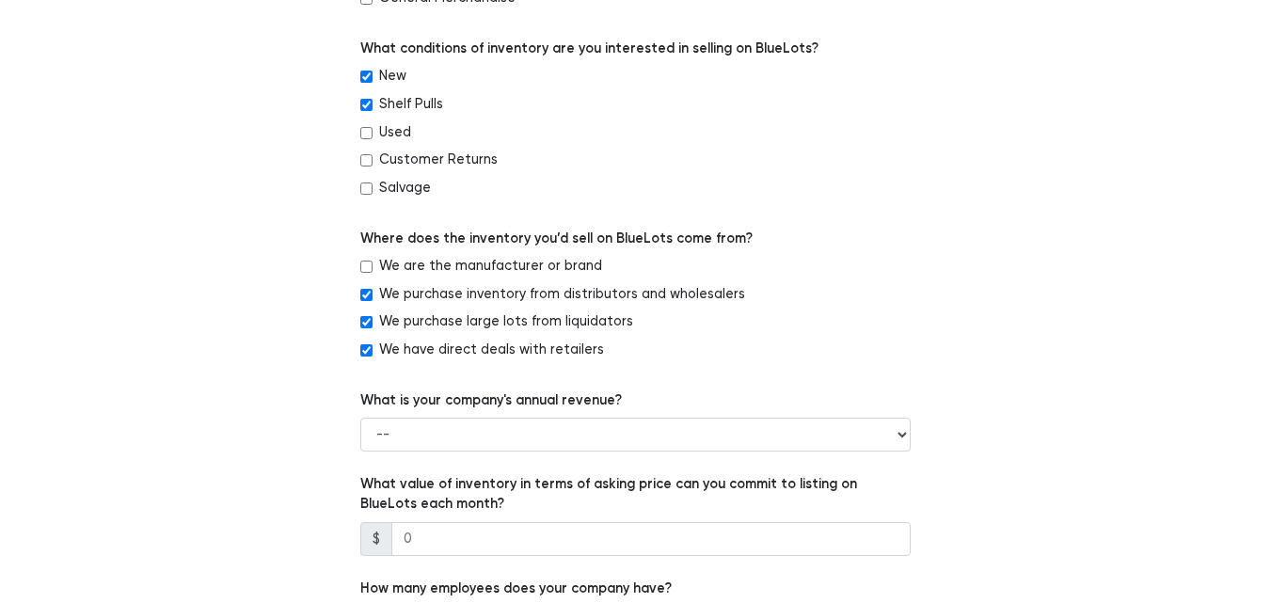
scroll to position [1035, 0]
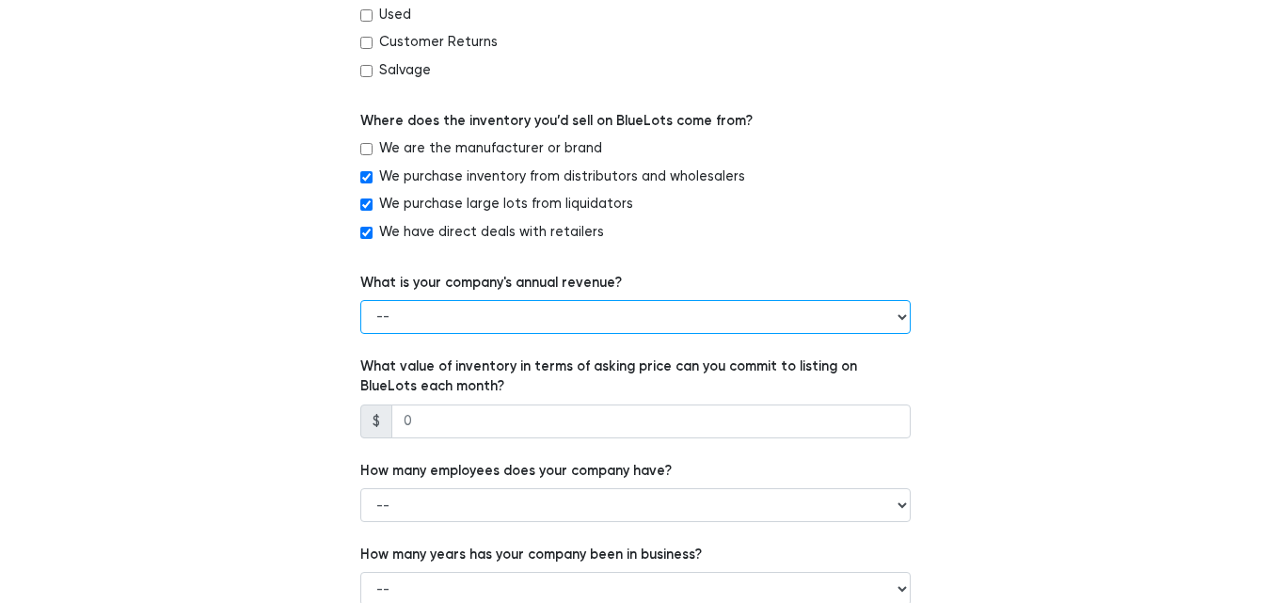
click at [544, 321] on select "-- Less than $100,000 $100,000 to $500,000 $500,000 to $1,000,000 $1,000,000 to…" at bounding box center [635, 317] width 550 height 34
click at [360, 300] on select "-- Less than $100,000 $100,000 to $500,000 $500,000 to $1,000,000 $1,000,000 to…" at bounding box center [635, 317] width 550 height 34
click at [448, 324] on select "-- Less than $100,000 $100,000 to $500,000 $500,000 to $1,000,000 $1,000,000 to…" at bounding box center [635, 317] width 550 height 34
select select "$500,000 to $1,000,000"
click at [360, 300] on select "-- Less than $100,000 $100,000 to $500,000 $500,000 to $1,000,000 $1,000,000 to…" at bounding box center [635, 317] width 550 height 34
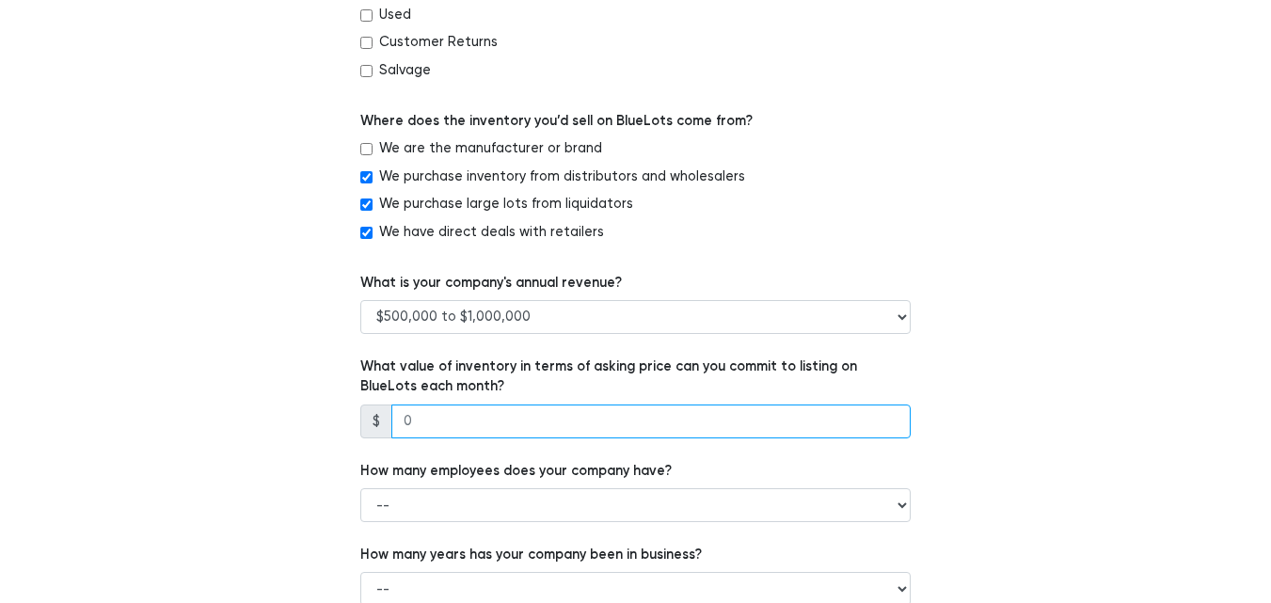
click at [566, 423] on input "number" at bounding box center [650, 421] width 519 height 34
type input "1"
type input "2"
type input "150000"
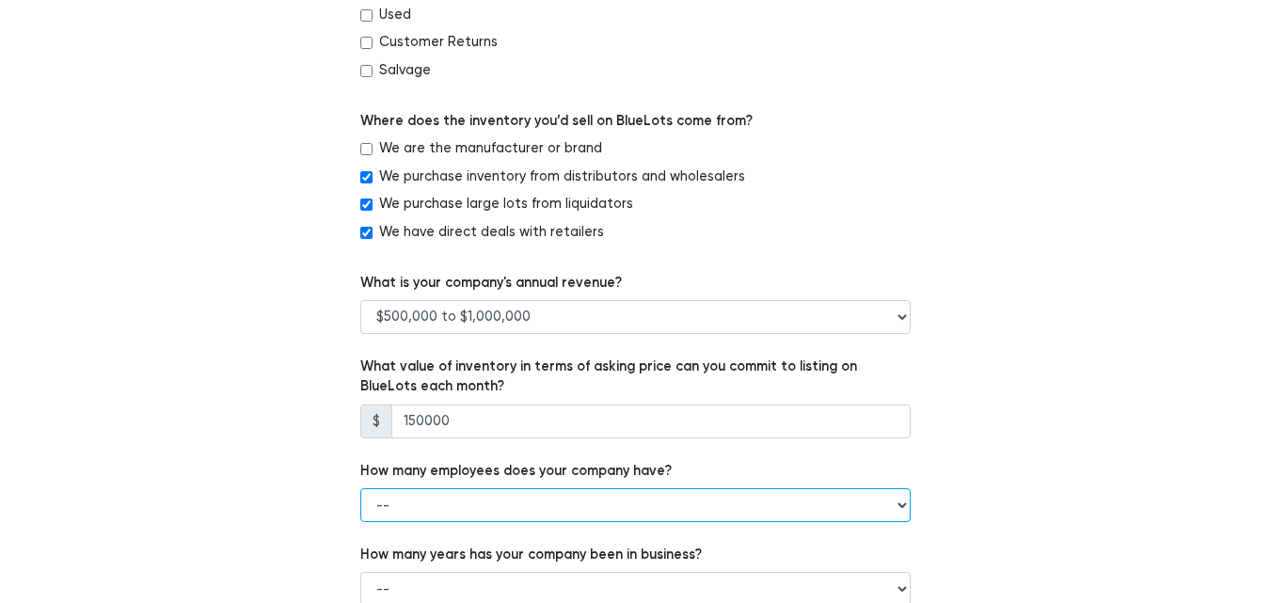
click at [597, 491] on select "-- 1 - 5 6 - 20 21 - 50 More than 50" at bounding box center [635, 505] width 550 height 34
select select "More than 50"
click at [360, 488] on select "-- 1 - 5 6 - 20 21 - 50 More than 50" at bounding box center [635, 505] width 550 height 34
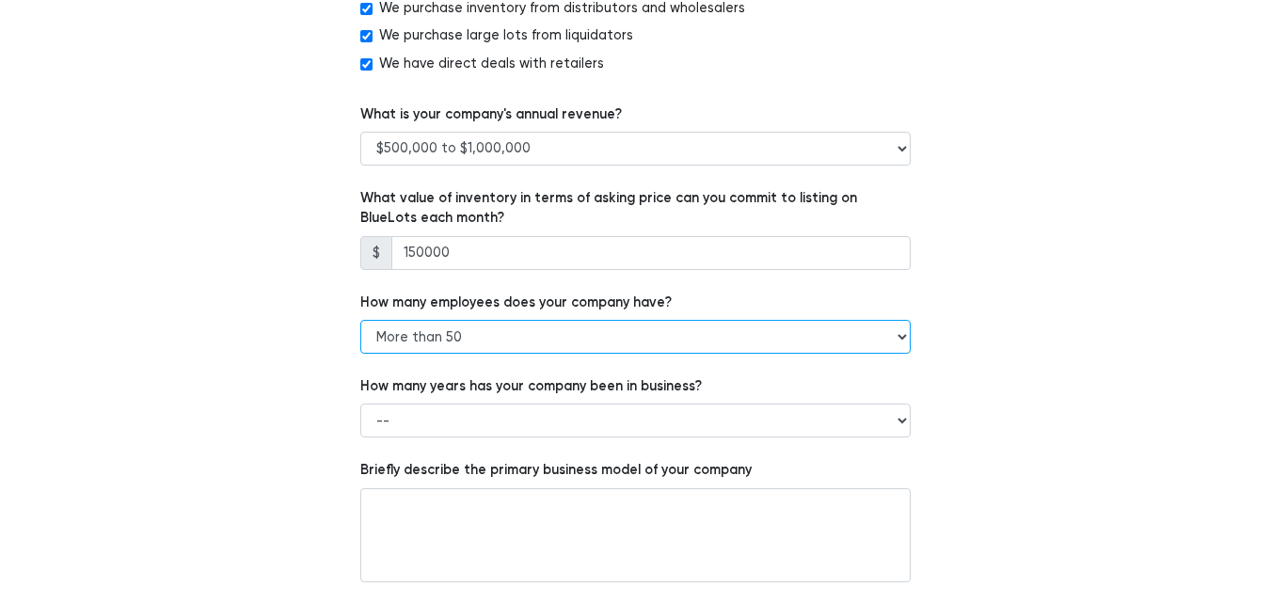
scroll to position [1223, 0]
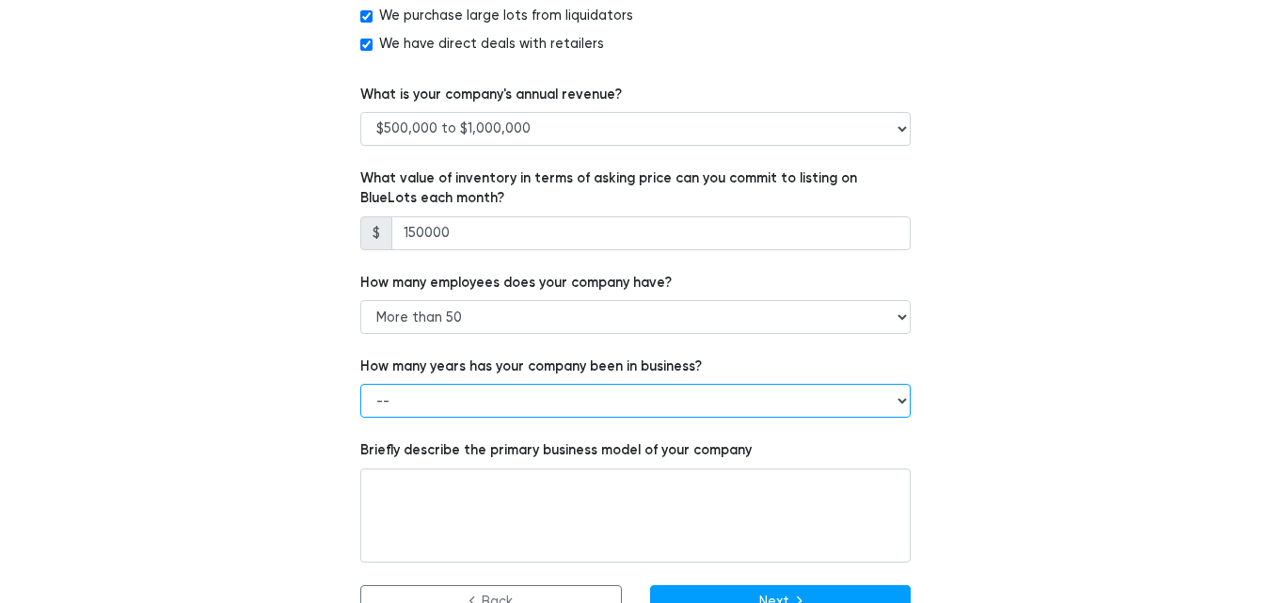
click at [643, 391] on select "-- Less than 1 year 1 to 3 years 4+ years" at bounding box center [635, 401] width 550 height 34
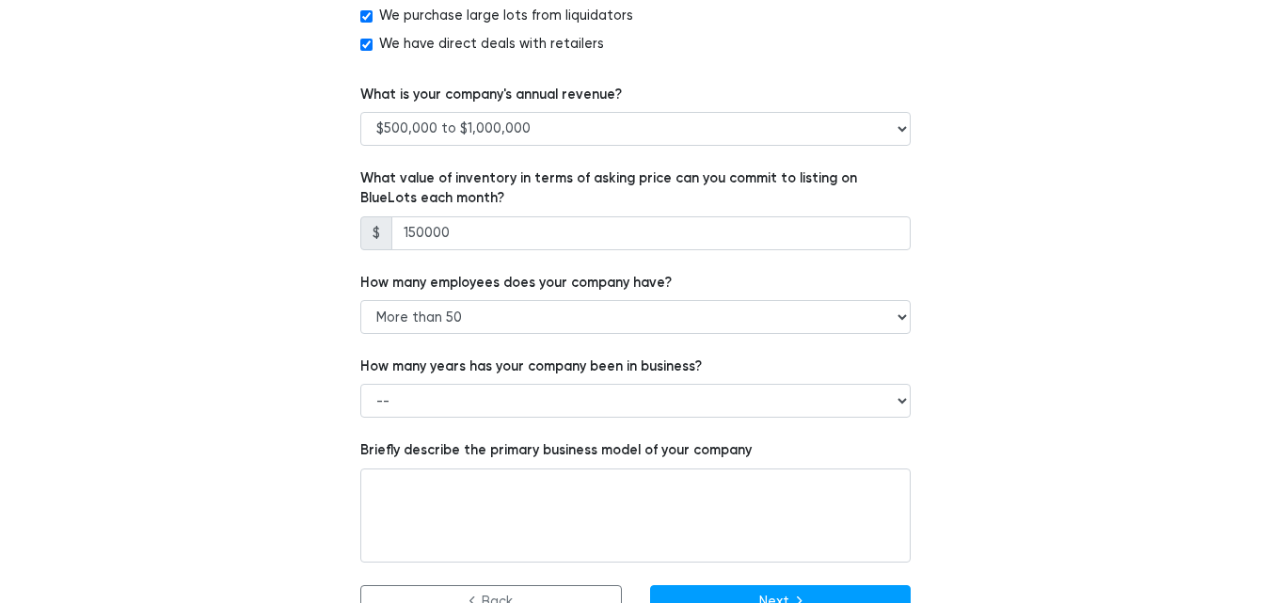
click at [567, 381] on div "How many years has your company been in business? -- Less than 1 year 1 to 3 ye…" at bounding box center [635, 386] width 550 height 61
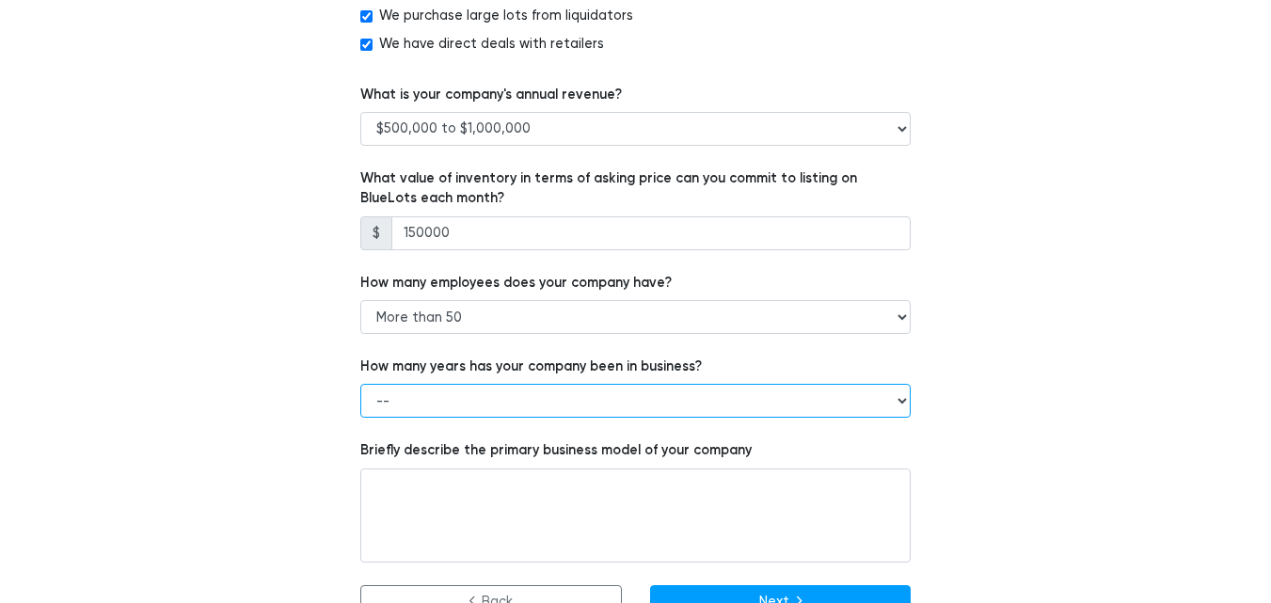
click at [534, 391] on select "-- Less than 1 year 1 to 3 years 4+ years" at bounding box center [635, 401] width 550 height 34
select select "4+ years"
click at [360, 384] on select "-- Less than 1 year 1 to 3 years 4+ years" at bounding box center [635, 401] width 550 height 34
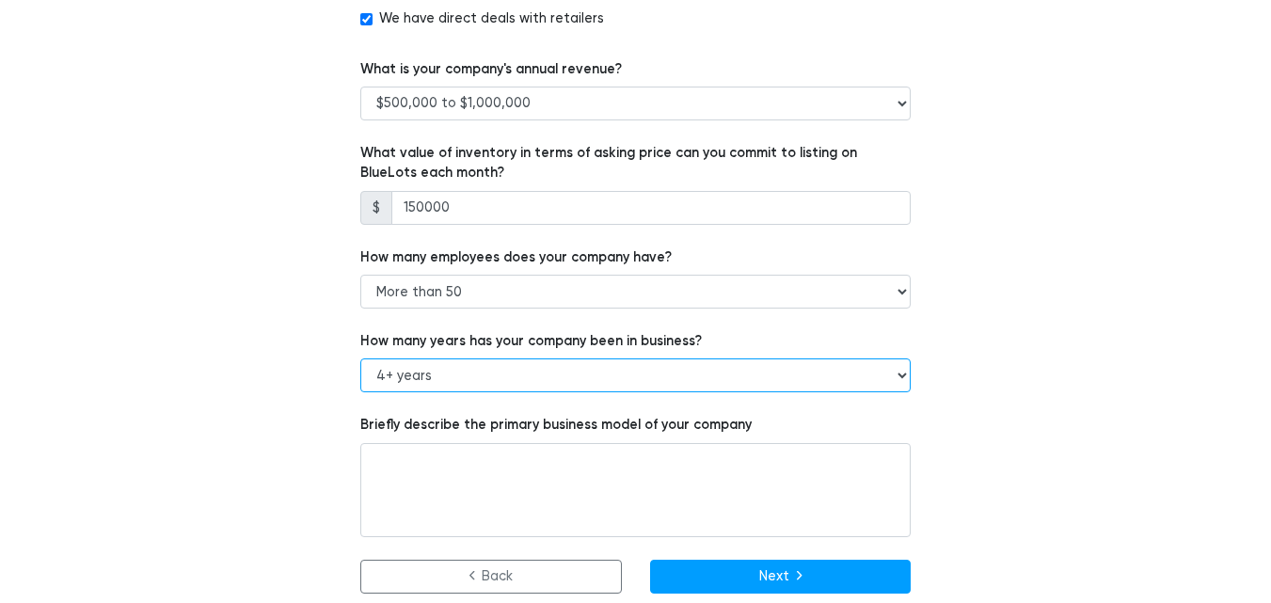
scroll to position [1261, 0]
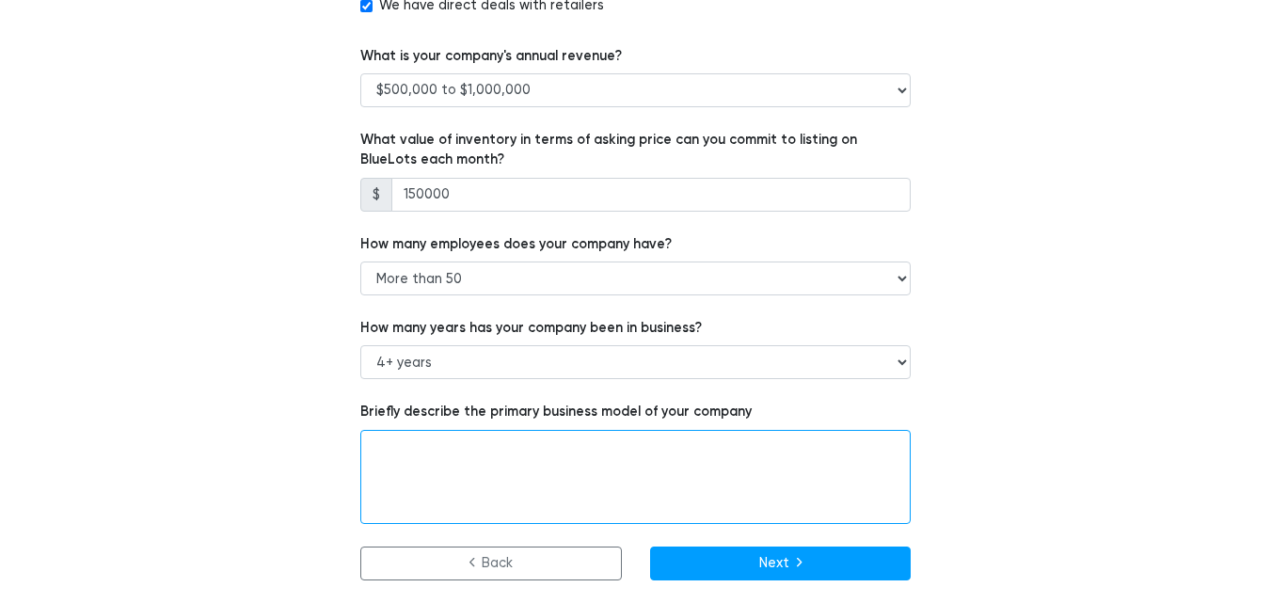
click at [670, 464] on textarea at bounding box center [635, 477] width 550 height 94
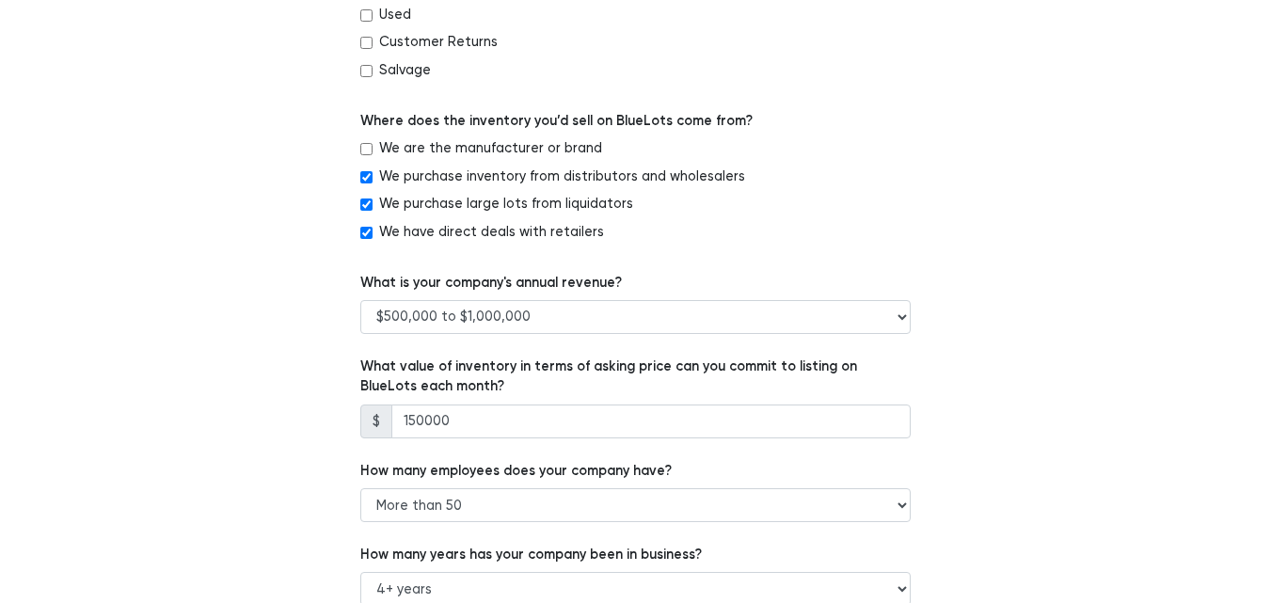
scroll to position [1223, 0]
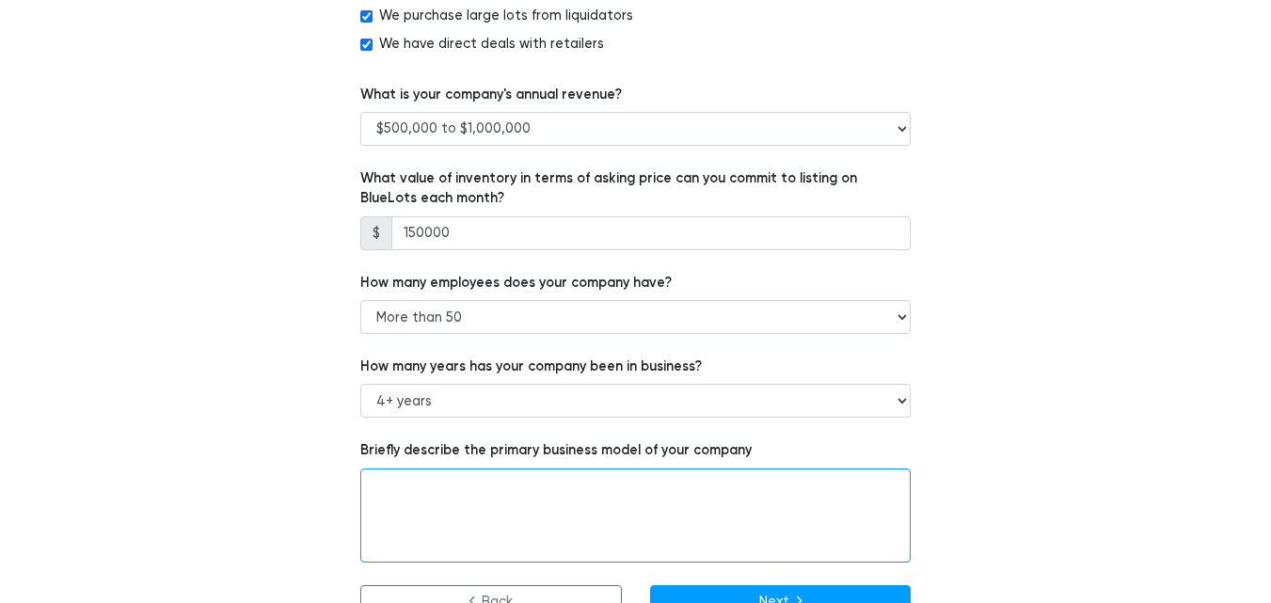
paste textarea "we specialize in sourcing and exporting high-quality stock lot garments from Ba…"
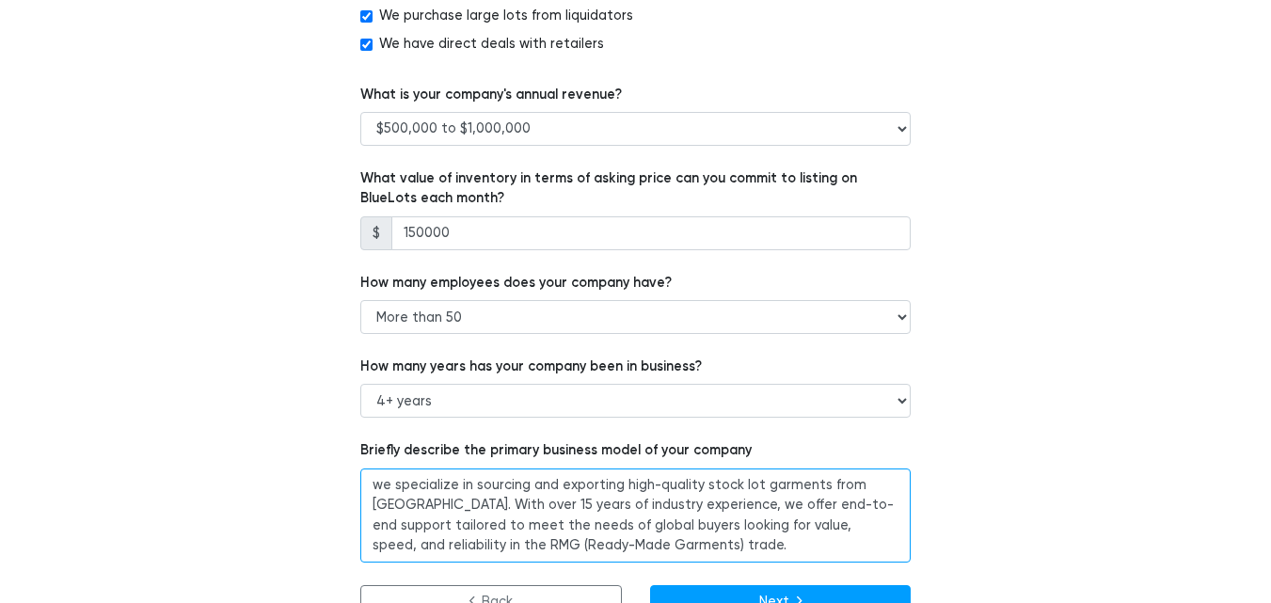
drag, startPoint x: 381, startPoint y: 482, endPoint x: 356, endPoint y: 483, distance: 24.5
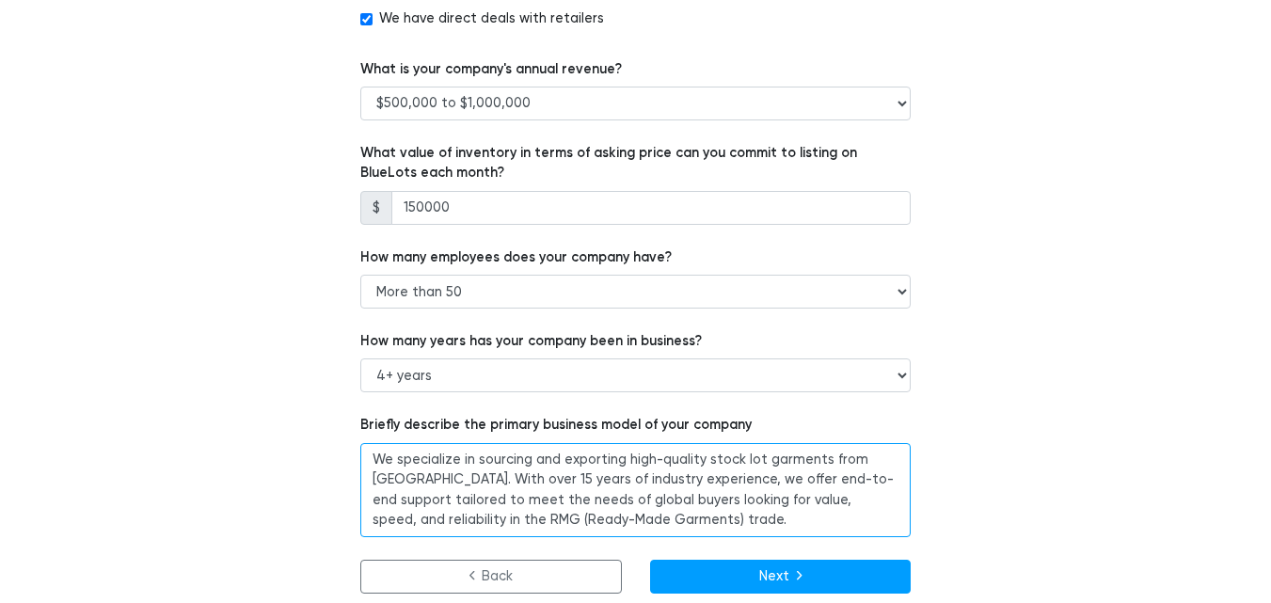
scroll to position [1261, 0]
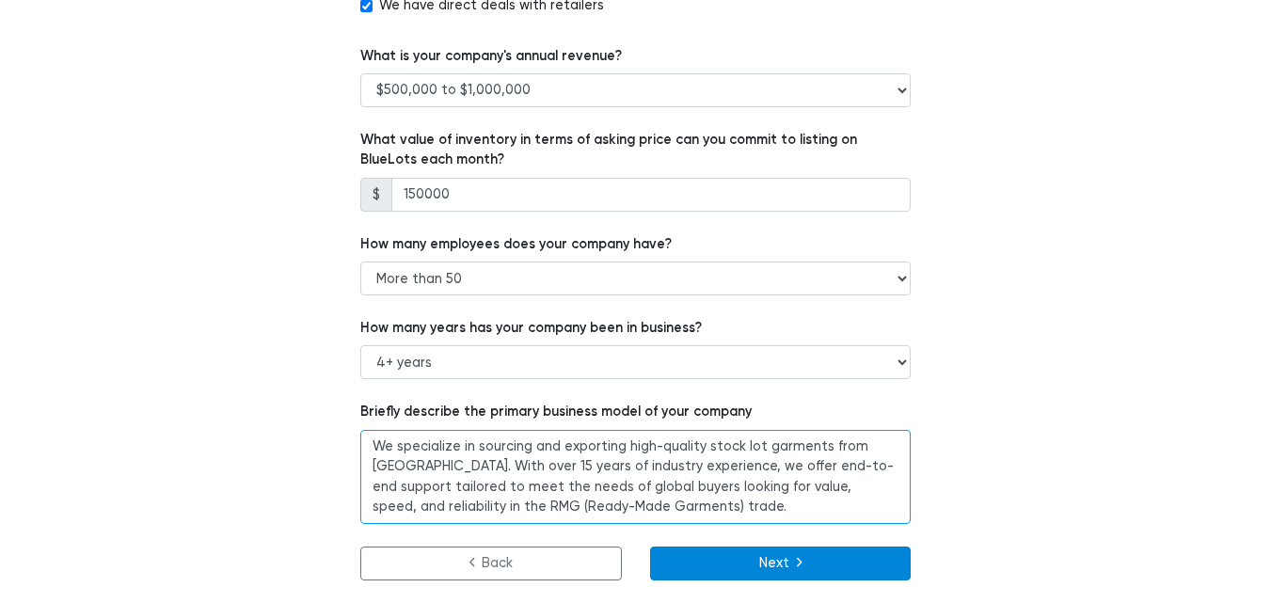
type textarea "We specialize in sourcing and exporting high-quality stock lot garments from [G…"
click at [755, 558] on button "Next" at bounding box center [780, 563] width 261 height 34
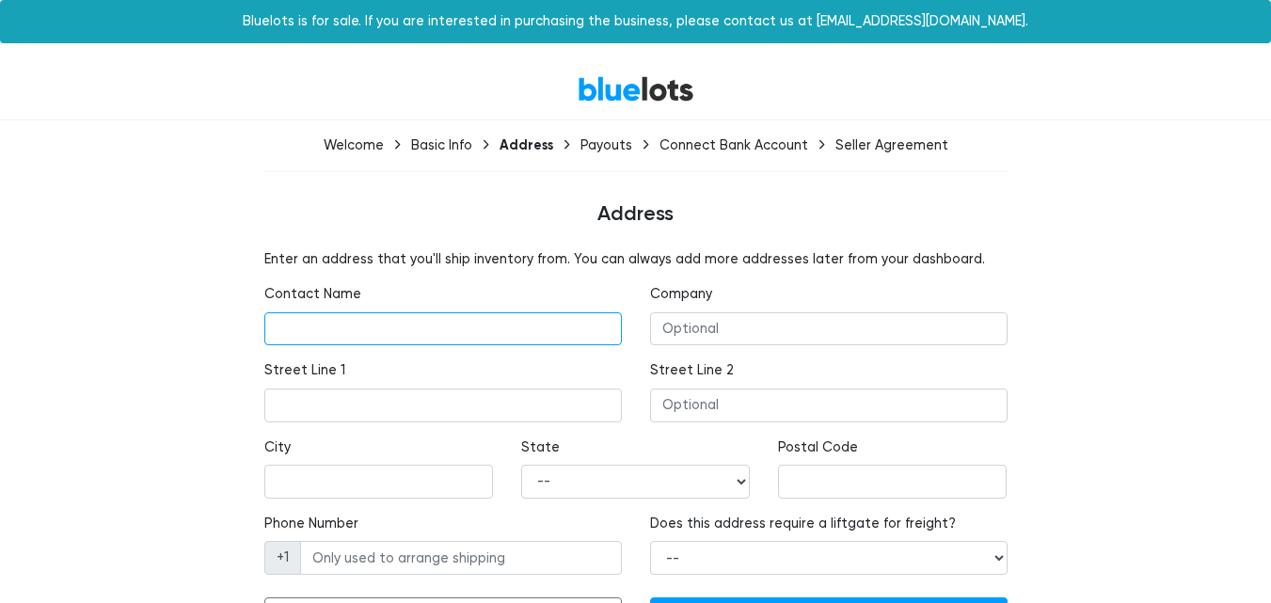
click at [451, 327] on input "text" at bounding box center [442, 329] width 357 height 34
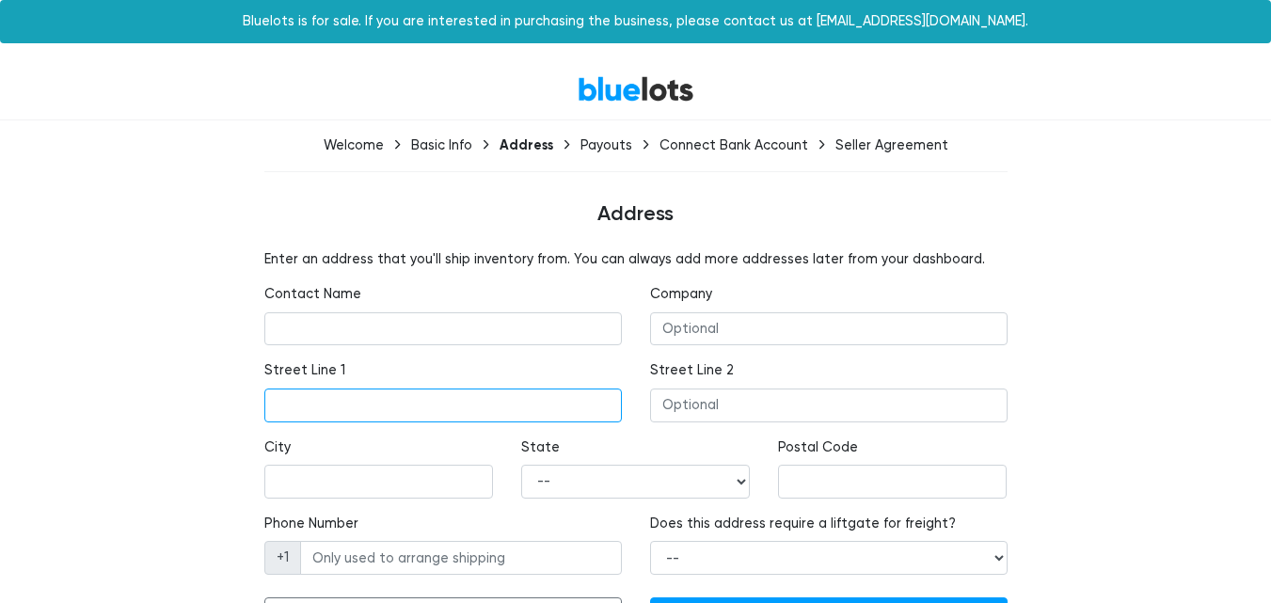
click at [420, 403] on input "text" at bounding box center [442, 405] width 357 height 34
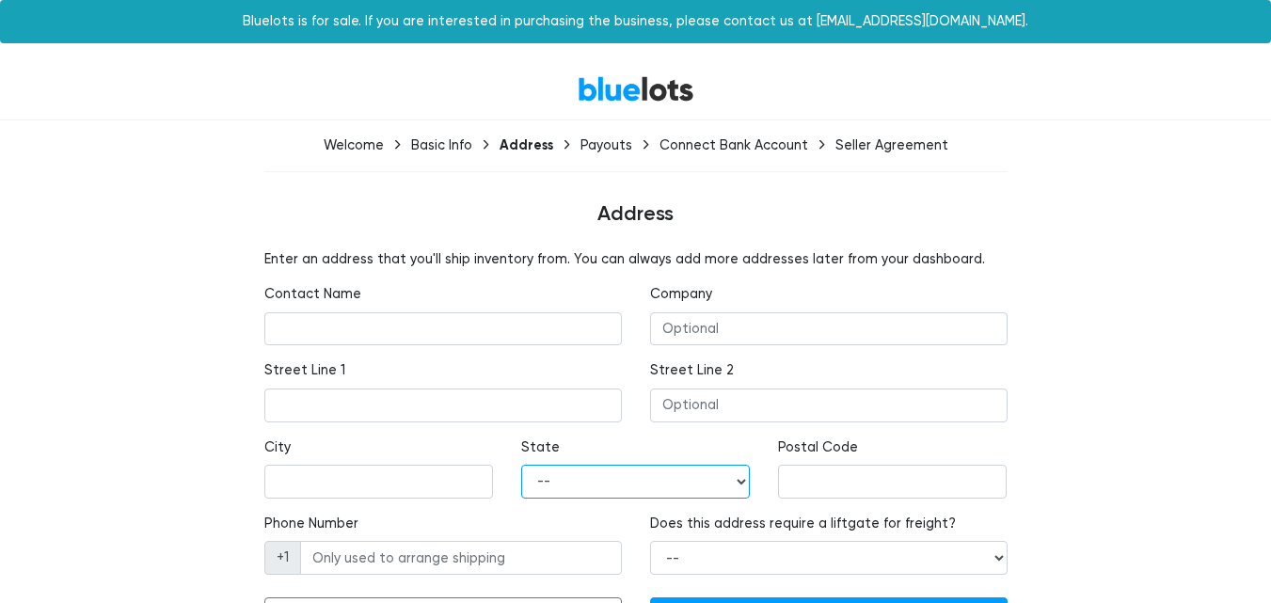
click at [692, 479] on select "-- Alabama Alaska Arizona Arkansas California Colorado Connecticut Delaware Dis…" at bounding box center [635, 482] width 229 height 34
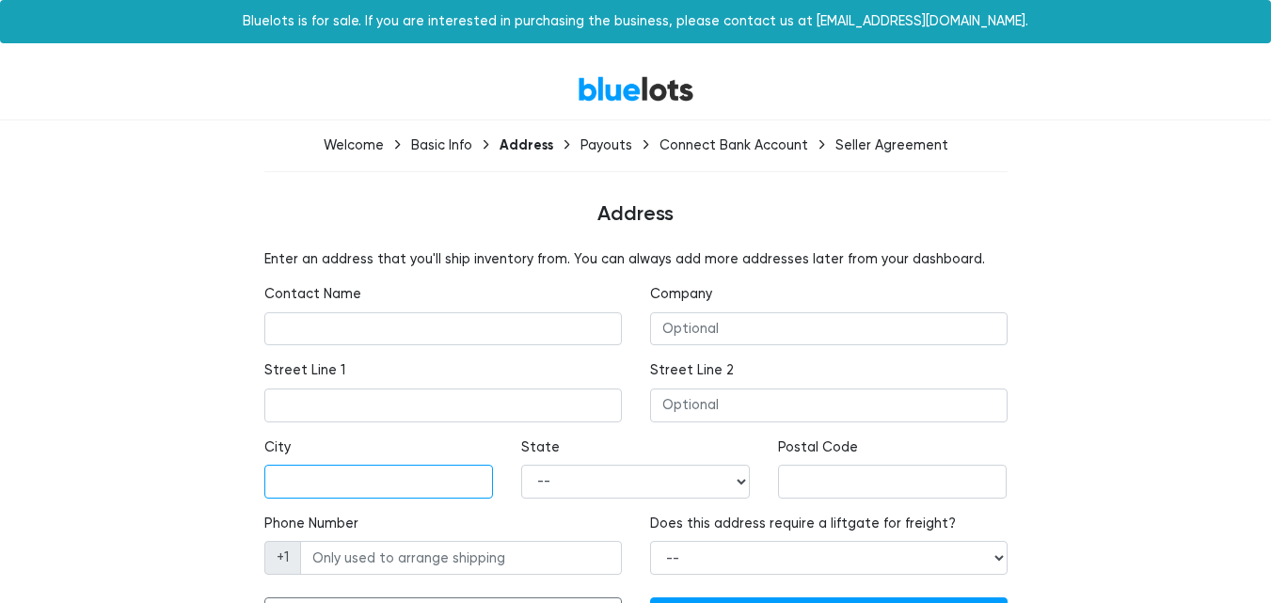
click at [451, 489] on input "text" at bounding box center [378, 482] width 229 height 34
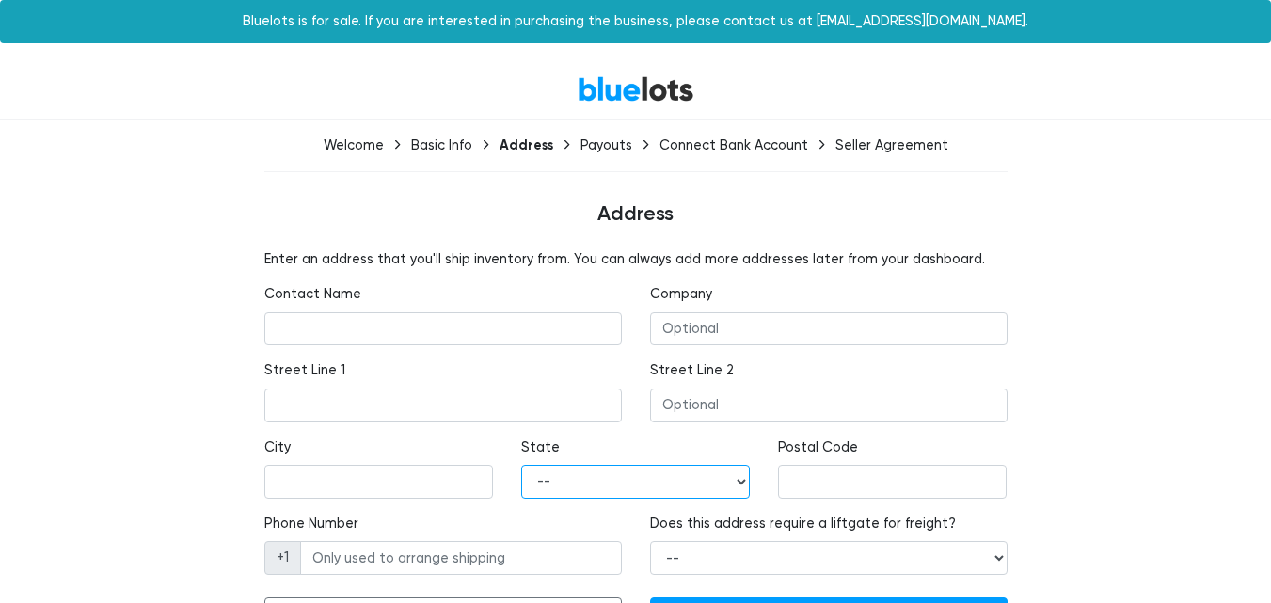
click at [631, 474] on select "-- Alabama Alaska Arizona Arkansas California Colorado Connecticut Delaware Dis…" at bounding box center [635, 482] width 229 height 34
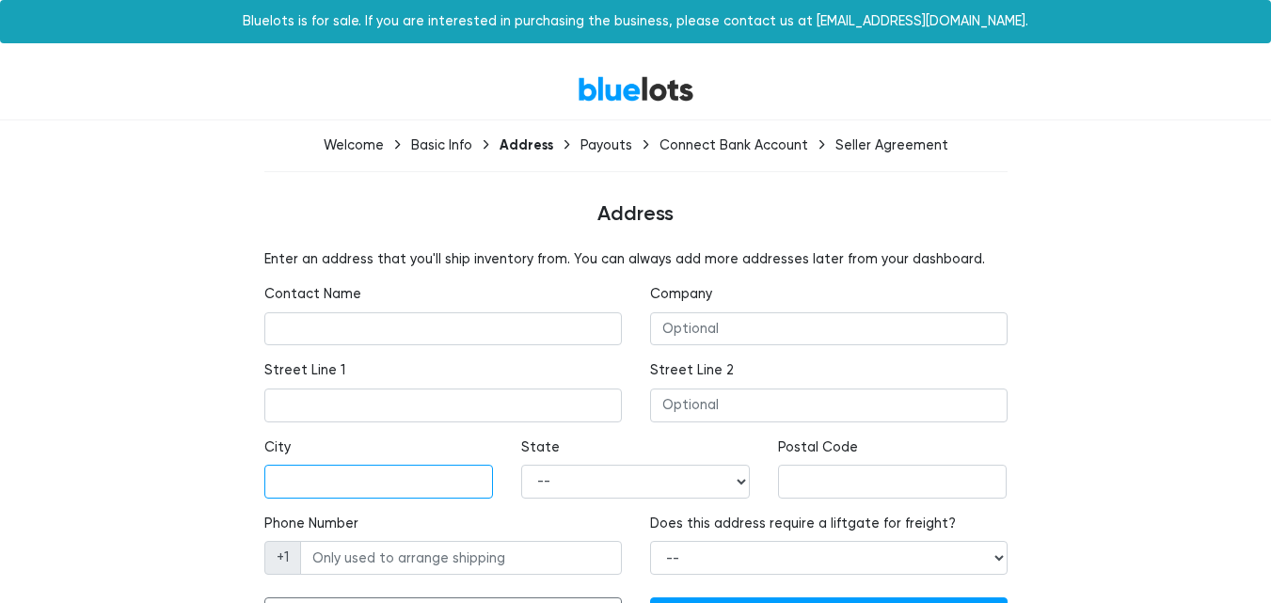
click at [403, 476] on input "text" at bounding box center [378, 482] width 229 height 34
type input "Chittagong"
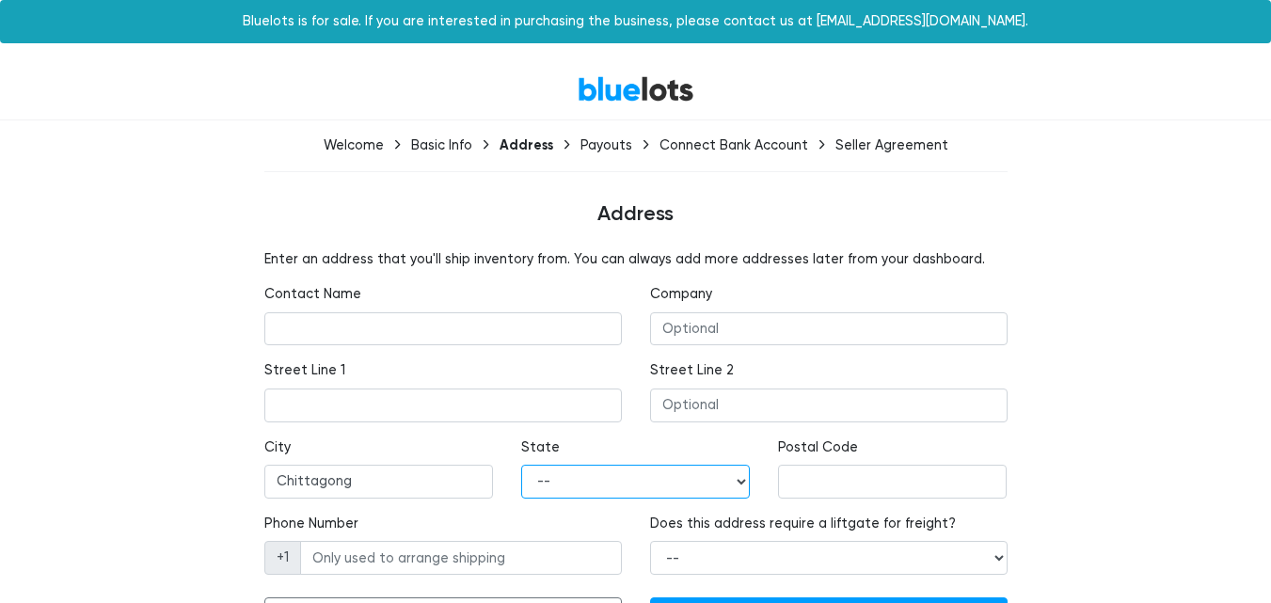
click at [695, 484] on select "-- Alabama Alaska Arizona Arkansas California Colorado Connecticut Delaware Dis…" at bounding box center [635, 482] width 229 height 34
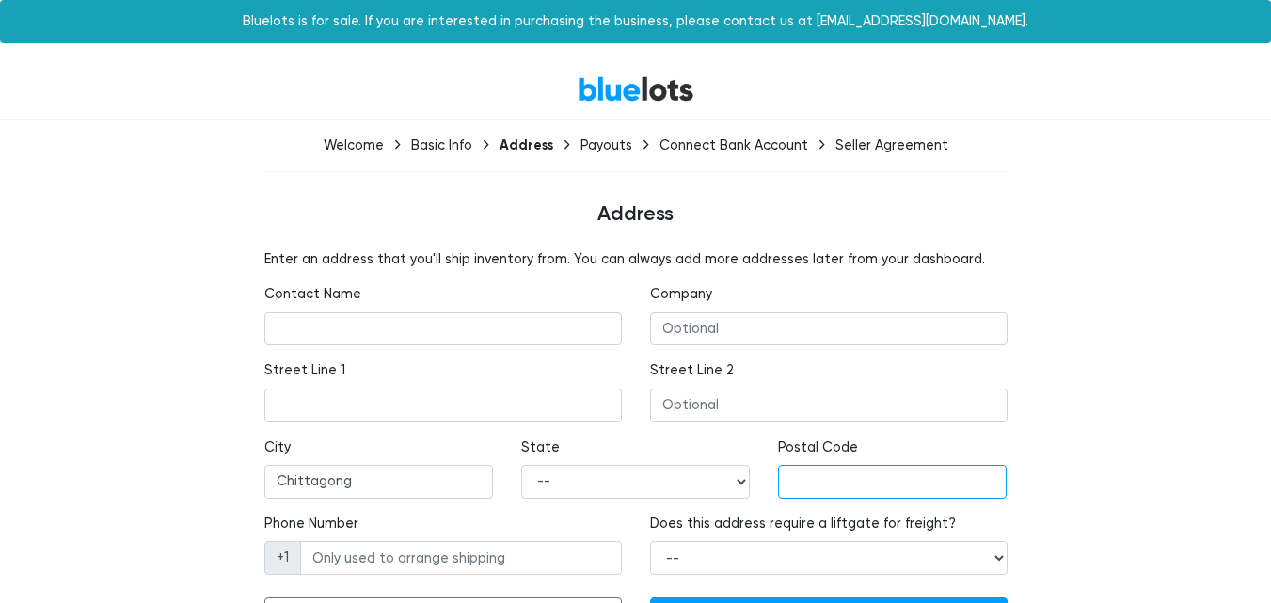
click at [824, 477] on input "text" at bounding box center [892, 482] width 229 height 34
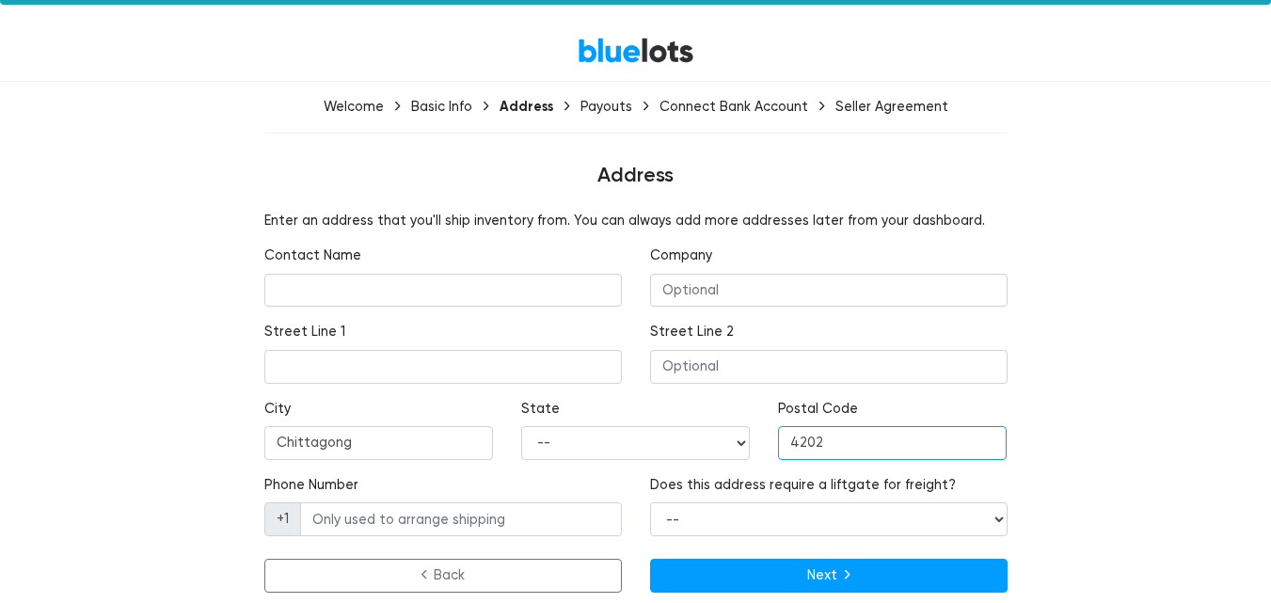
scroll to position [58, 0]
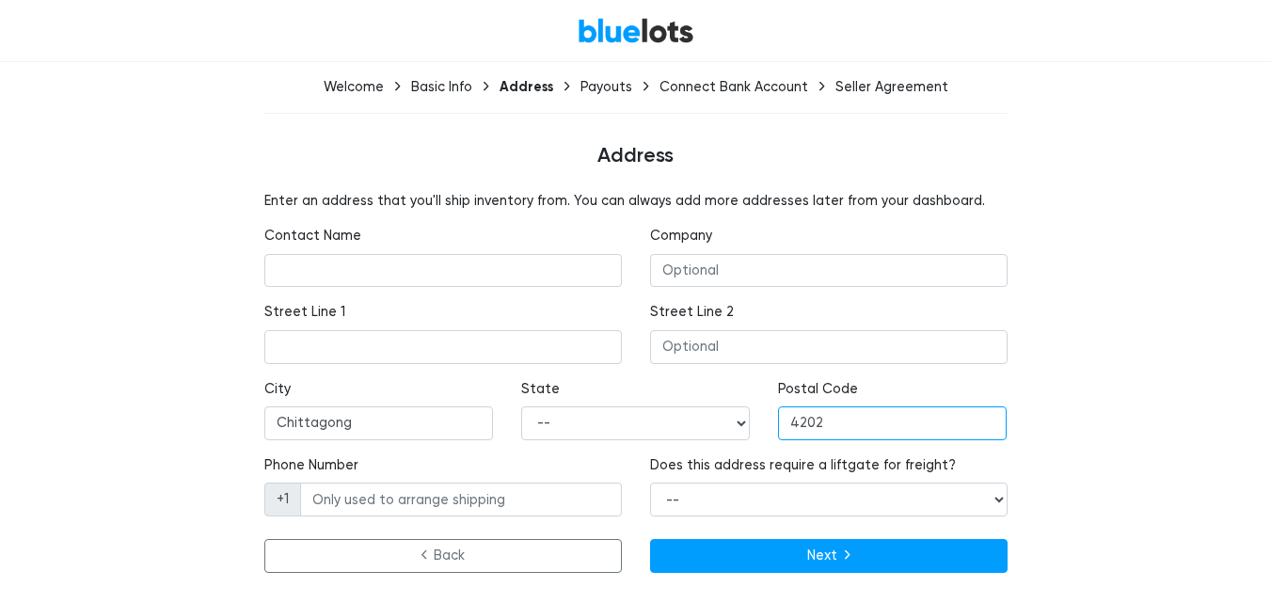
type input "4202"
click at [269, 503] on span "+1" at bounding box center [282, 499] width 37 height 34
click at [279, 499] on span "+1" at bounding box center [282, 499] width 37 height 34
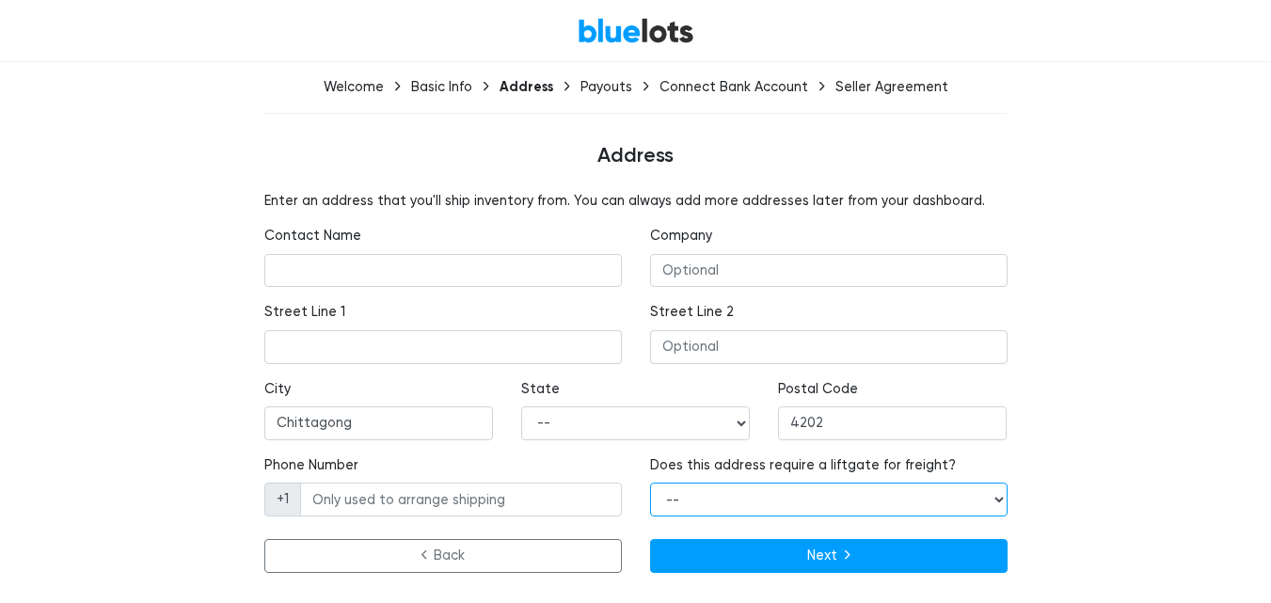
click at [756, 497] on select "-- Yes No" at bounding box center [828, 499] width 357 height 34
click at [1150, 451] on div "Enter an address that you'll ship inventory from. You can always add more addre…" at bounding box center [635, 385] width 1157 height 389
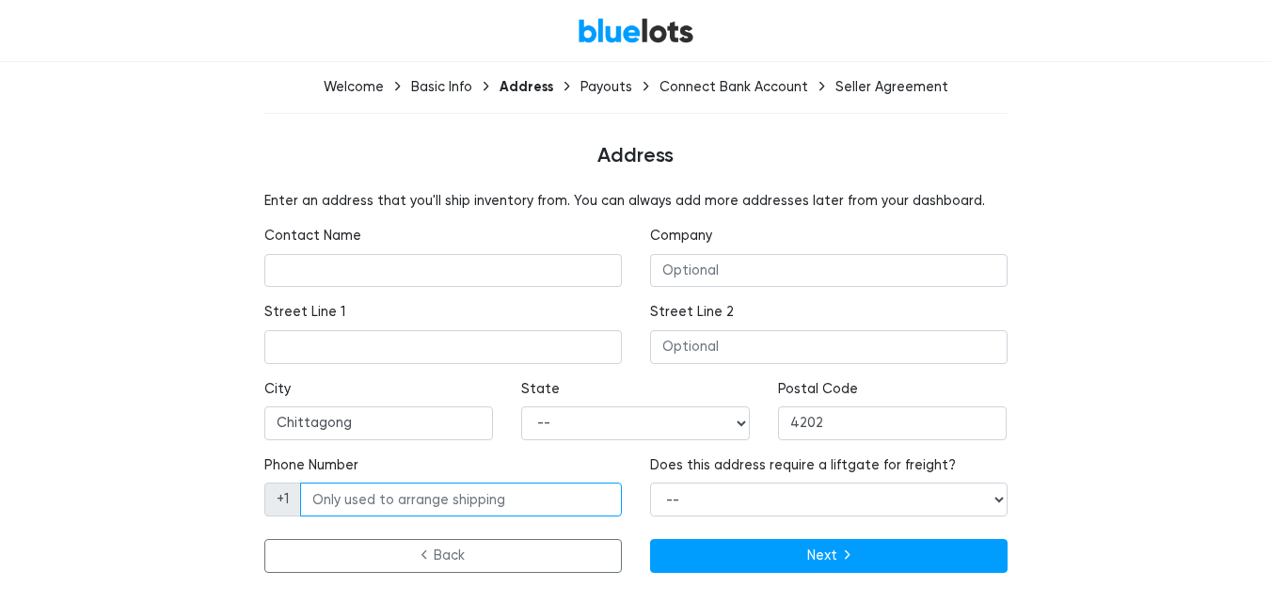
click at [363, 506] on input "Phone Number" at bounding box center [461, 499] width 322 height 34
click at [279, 493] on span "+1" at bounding box center [282, 499] width 37 height 34
click at [279, 494] on span "+1" at bounding box center [282, 499] width 37 height 34
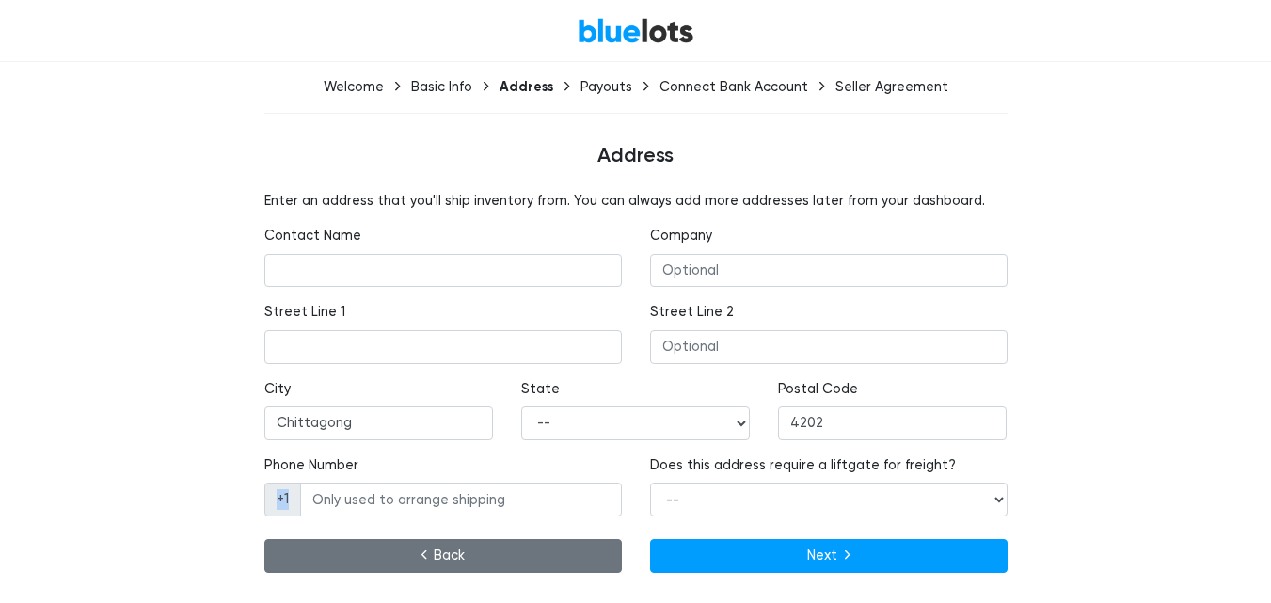
click at [419, 560] on link "Back" at bounding box center [442, 556] width 357 height 34
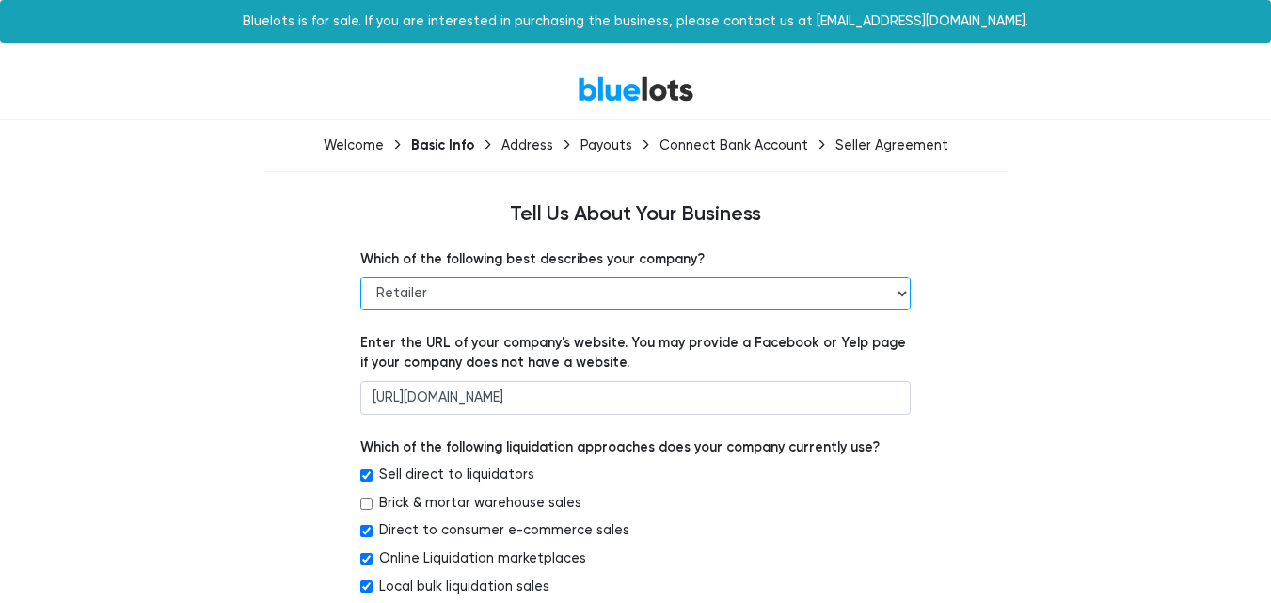
click at [605, 290] on select "Retailer Wholesaler Brand or Manufacturer Liquidator 3PL Other" at bounding box center [635, 294] width 550 height 34
click at [608, 291] on select "Retailer Wholesaler Brand or Manufacturer Liquidator 3PL Other" at bounding box center [635, 294] width 550 height 34
select select "Wholesaler"
click at [360, 277] on select "Retailer Wholesaler Brand or Manufacturer Liquidator 3PL Other" at bounding box center [635, 294] width 550 height 34
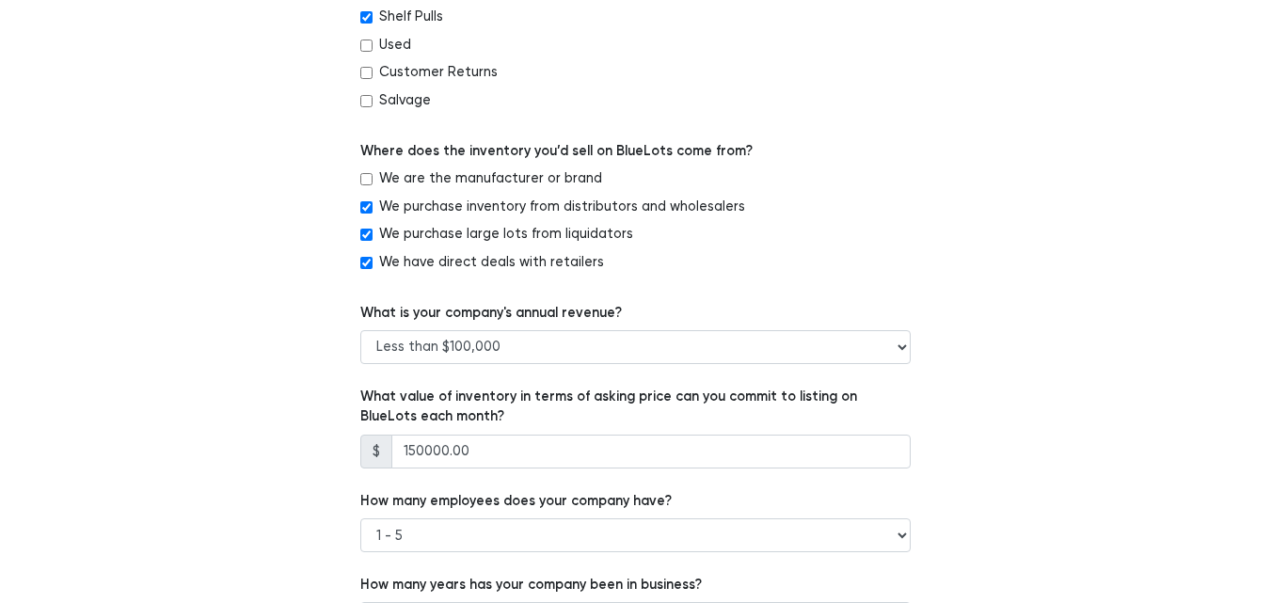
scroll to position [1261, 0]
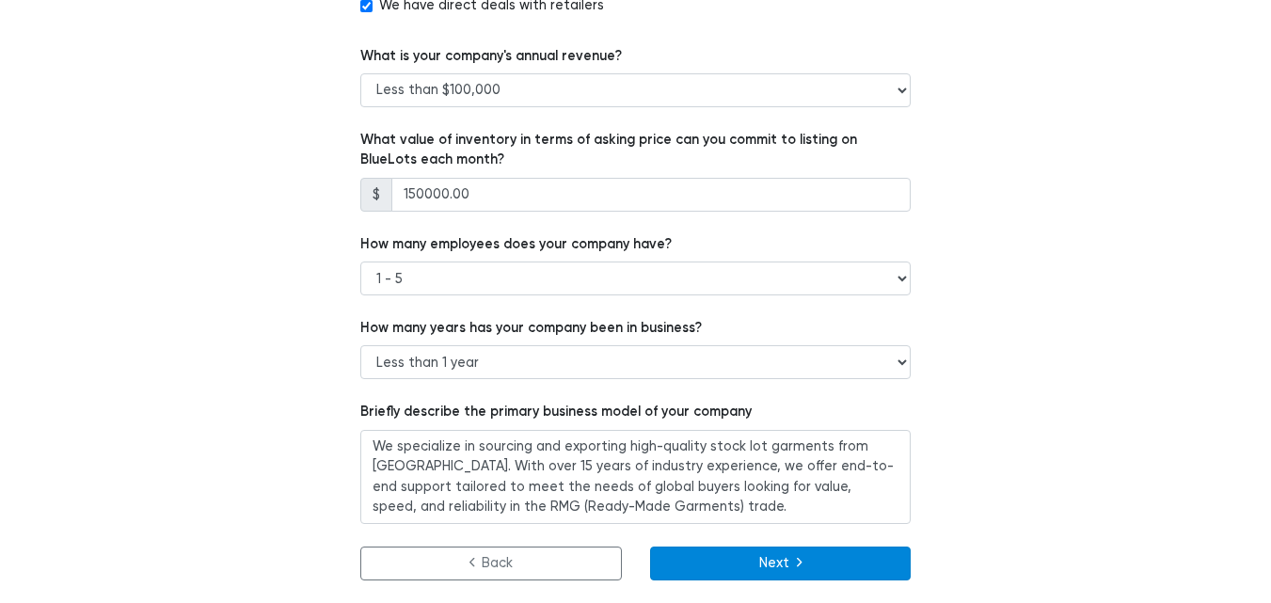
click at [803, 557] on button "Next" at bounding box center [780, 563] width 261 height 34
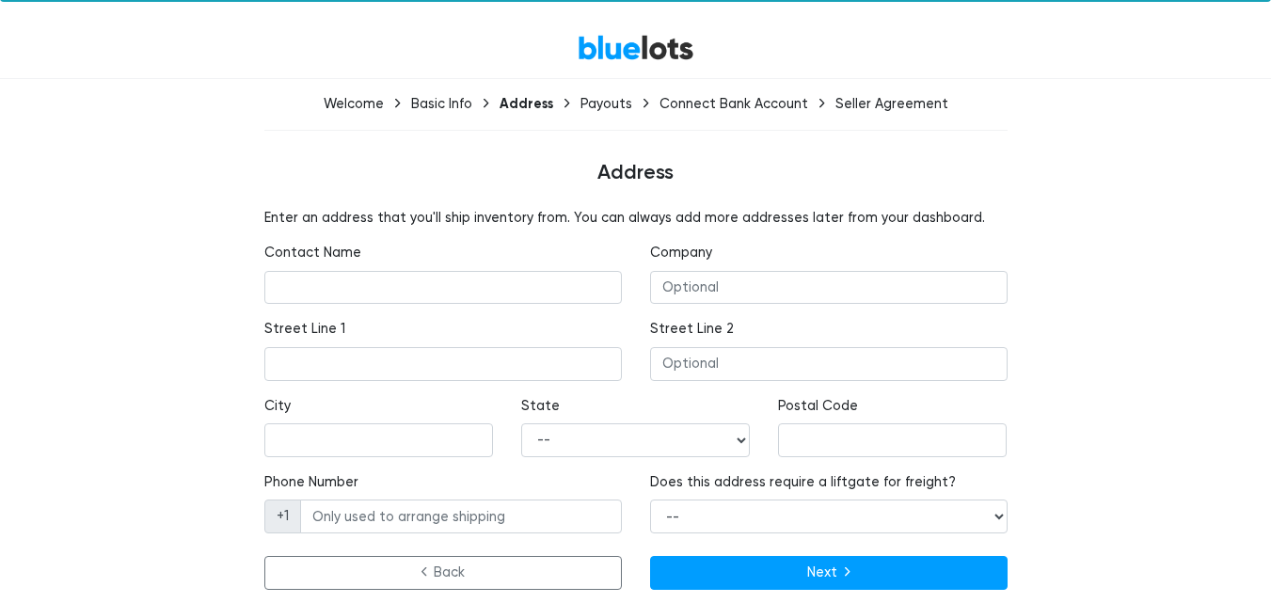
scroll to position [58, 0]
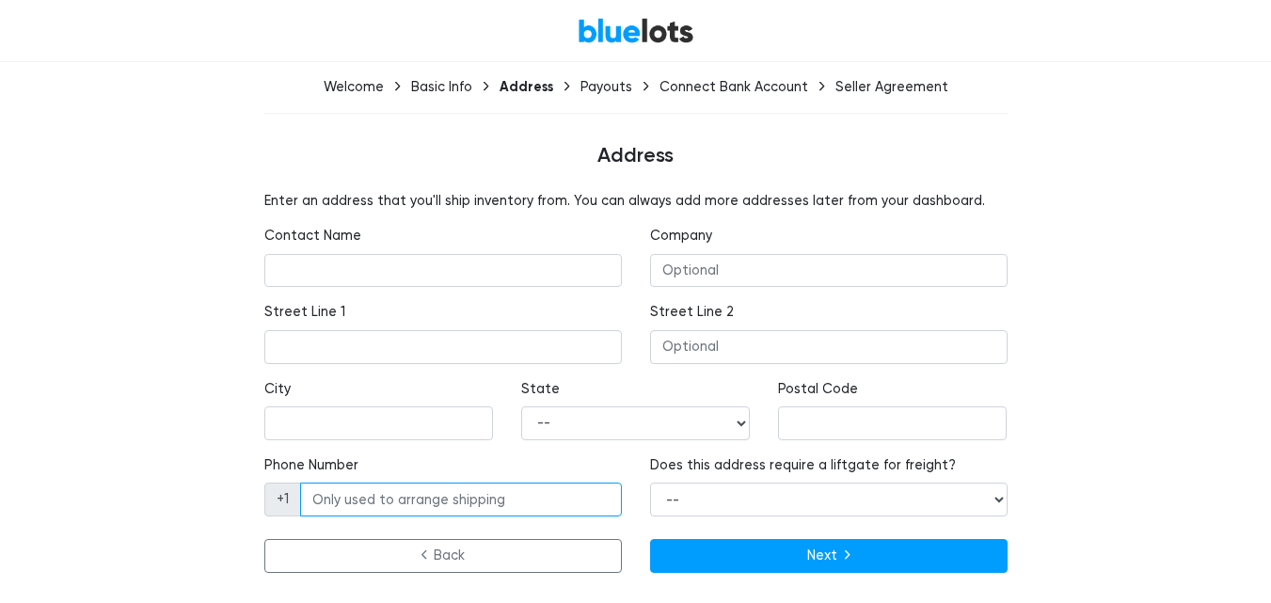
click at [335, 504] on input "Phone Number" at bounding box center [461, 499] width 322 height 34
type input "+8801969339884"
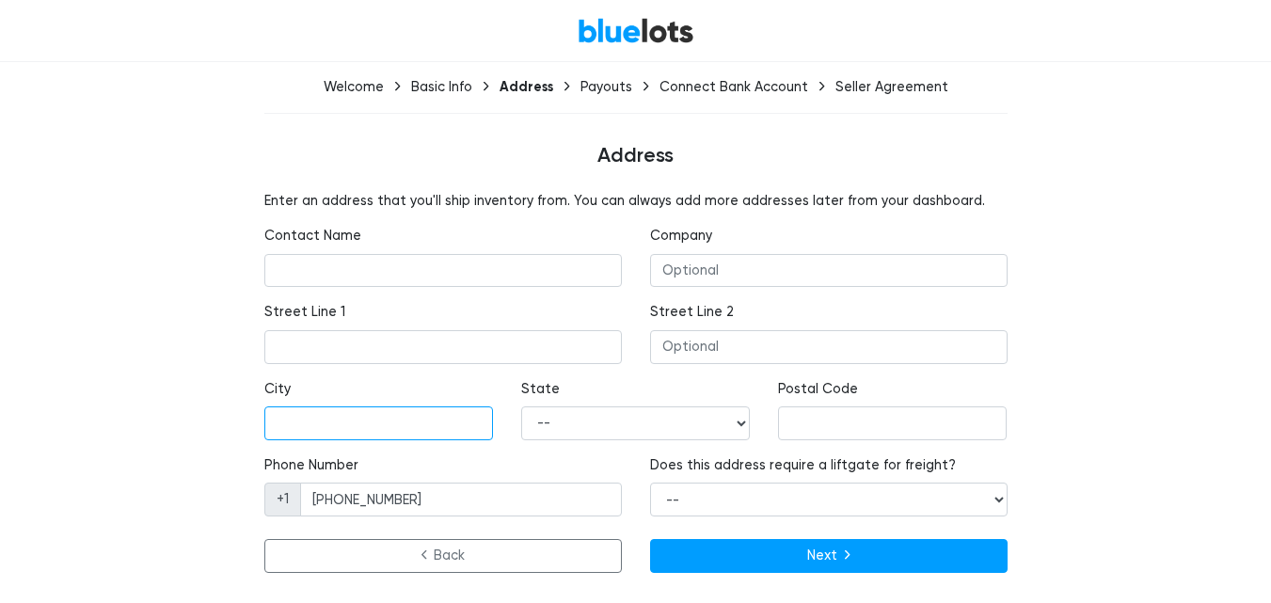
click at [338, 417] on input "text" at bounding box center [378, 423] width 229 height 34
type input "Chittagong"
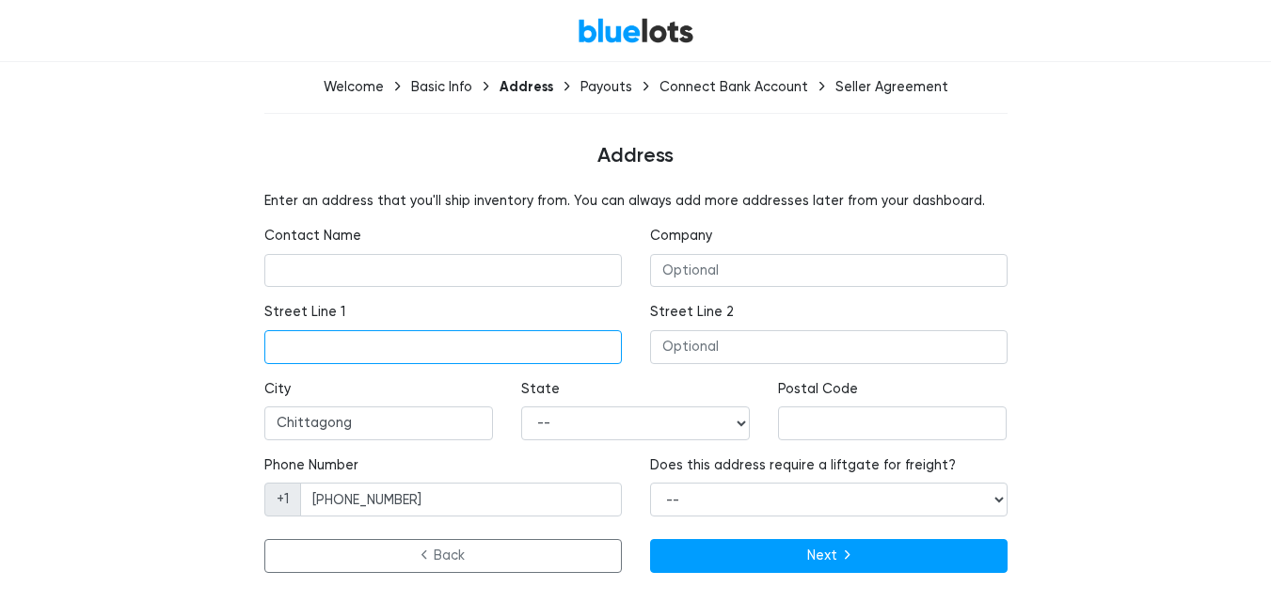
click at [377, 342] on input "text" at bounding box center [442, 347] width 357 height 34
click at [376, 348] on input "text" at bounding box center [442, 347] width 357 height 34
paste input "House #29, Road #03, South Khulshi, Chittagong, Bangladesh."
type input "House #29, Road #03, South Khulshi, Chittagong, Bangladesh."
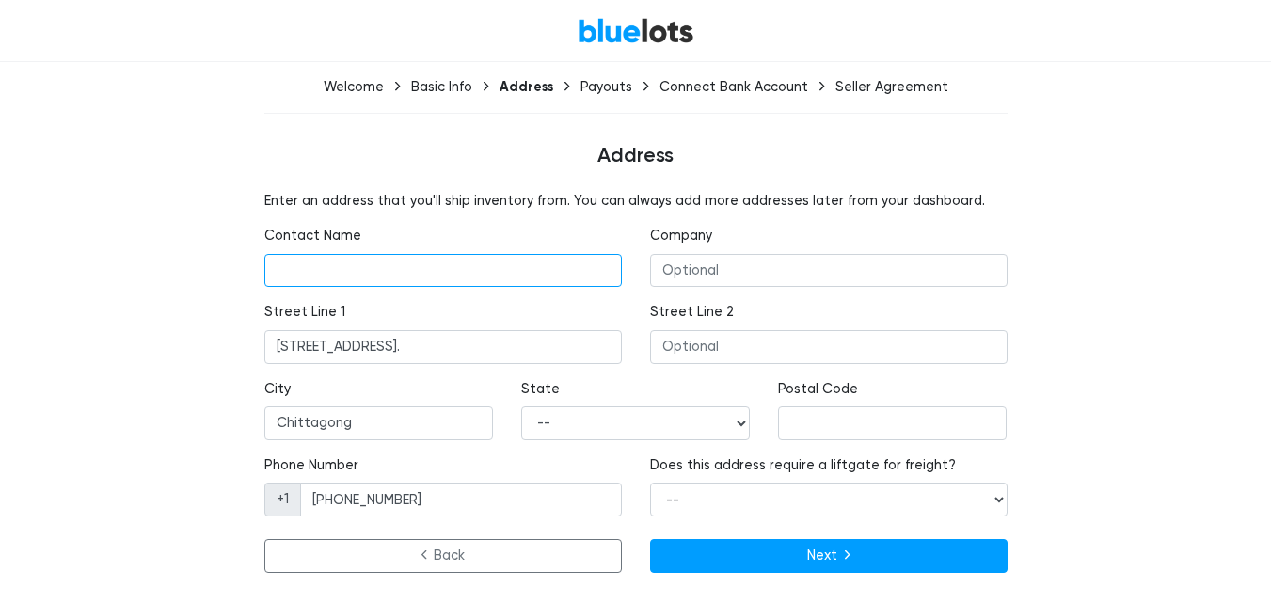
scroll to position [0, 0]
click at [443, 268] on input "text" at bounding box center [442, 271] width 357 height 34
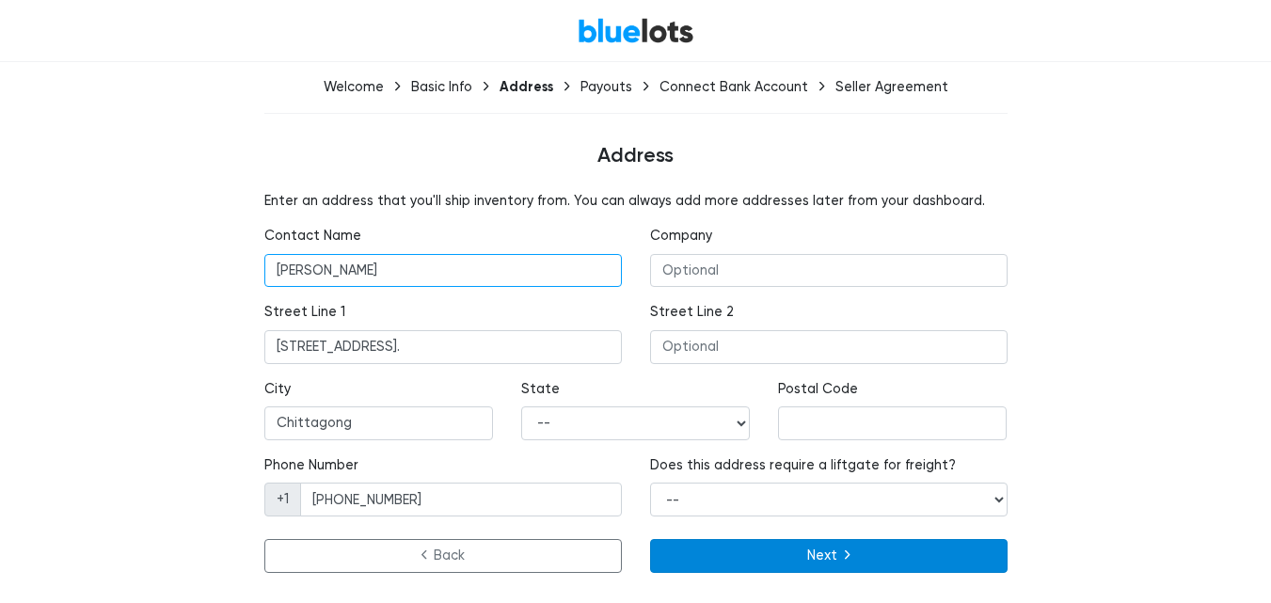
type input "Naimur Rahman"
click at [799, 547] on button "Next" at bounding box center [828, 556] width 357 height 34
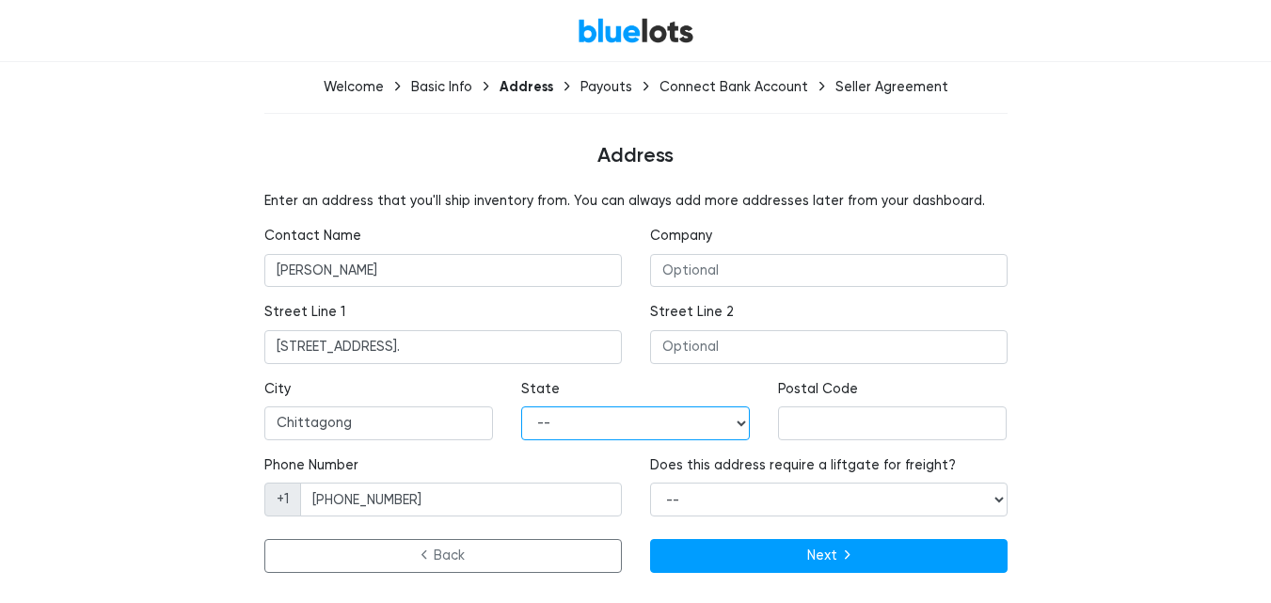
click at [623, 436] on select "-- Alabama Alaska Arizona Arkansas California Colorado Connecticut Delaware Dis…" at bounding box center [635, 423] width 229 height 34
click at [1083, 360] on div "Enter an address that you'll ship inventory from. You can always add more addre…" at bounding box center [635, 385] width 1157 height 389
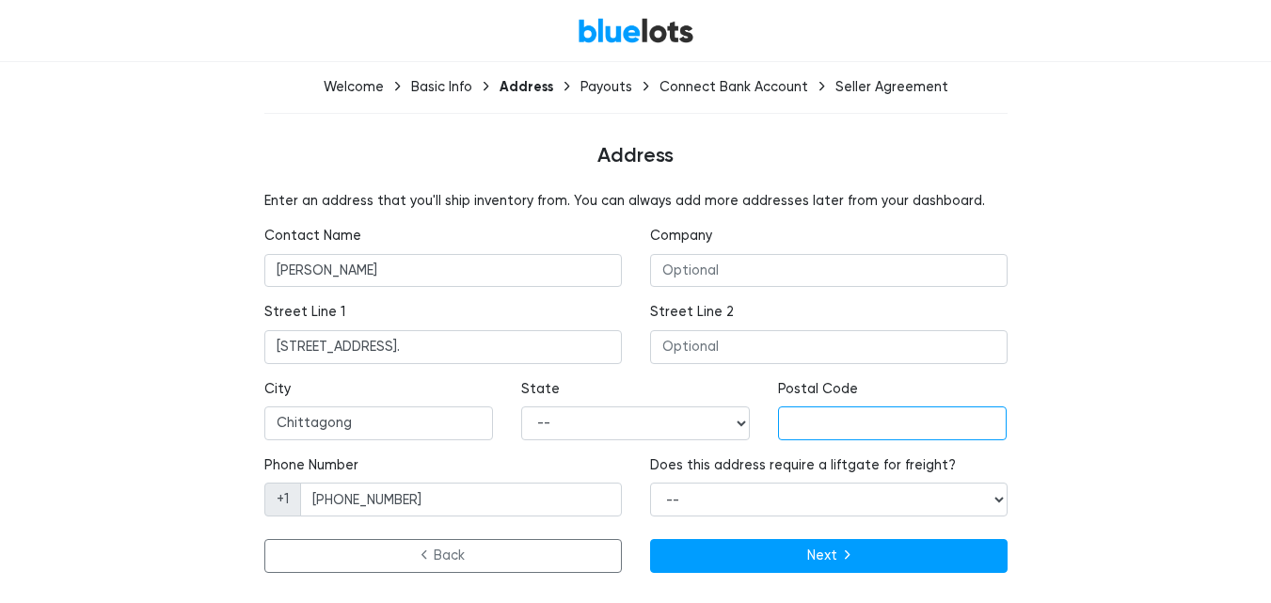
click at [814, 420] on input "text" at bounding box center [892, 423] width 229 height 34
type input "4202"
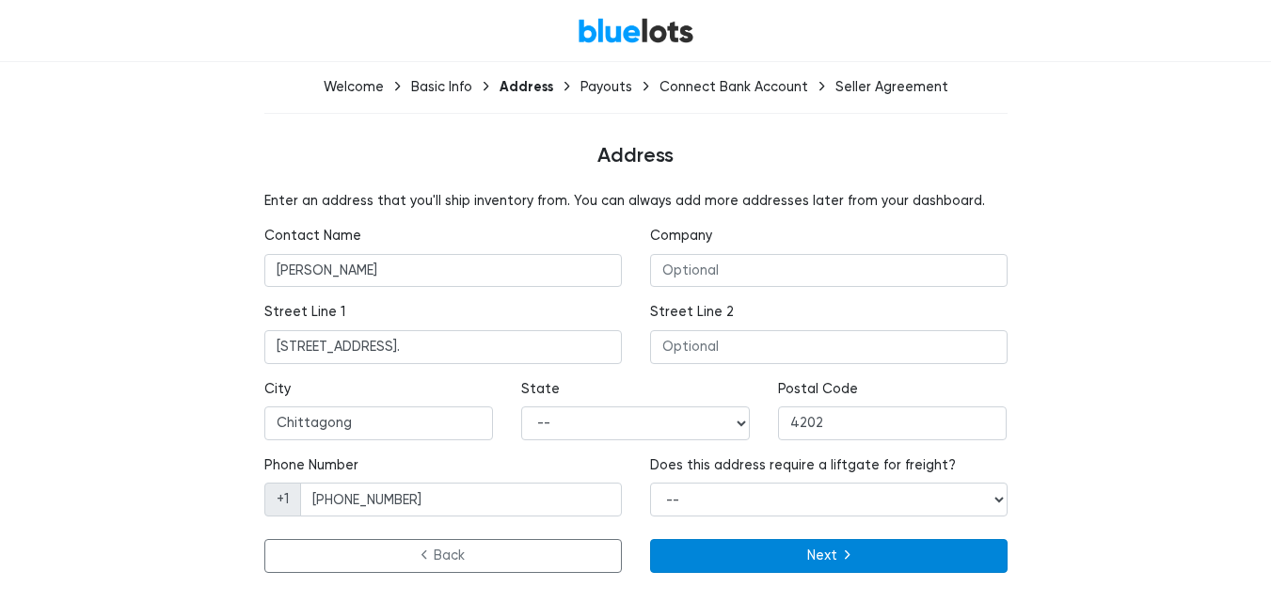
click at [814, 552] on button "Next" at bounding box center [828, 556] width 357 height 34
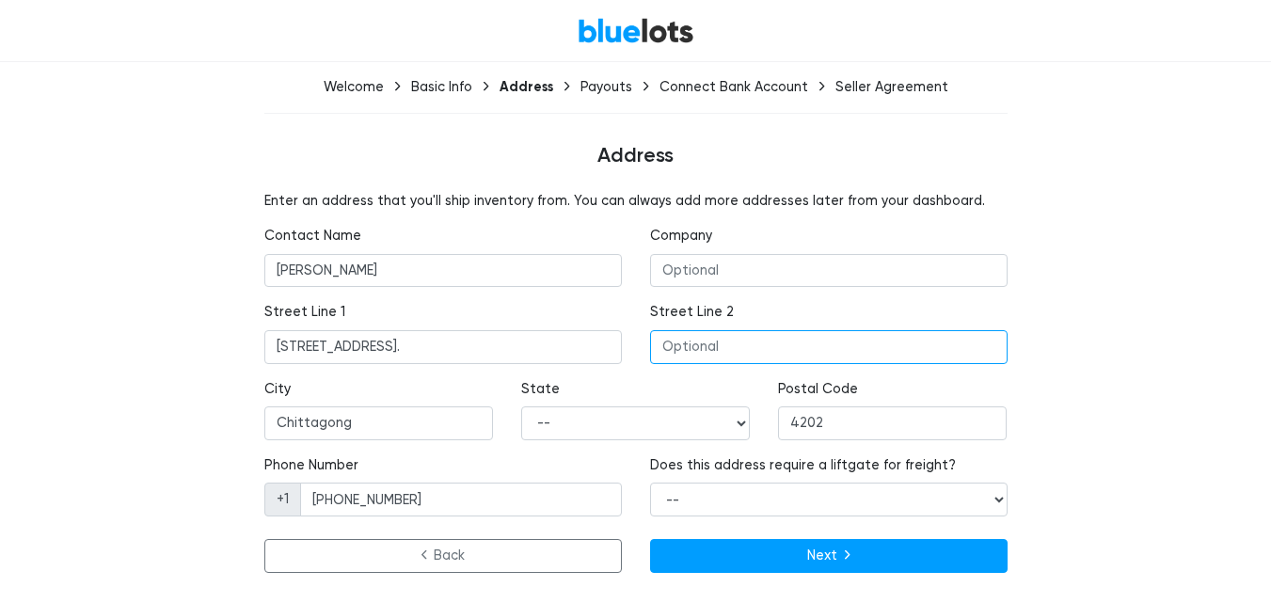
click at [700, 344] on input "text" at bounding box center [828, 347] width 357 height 34
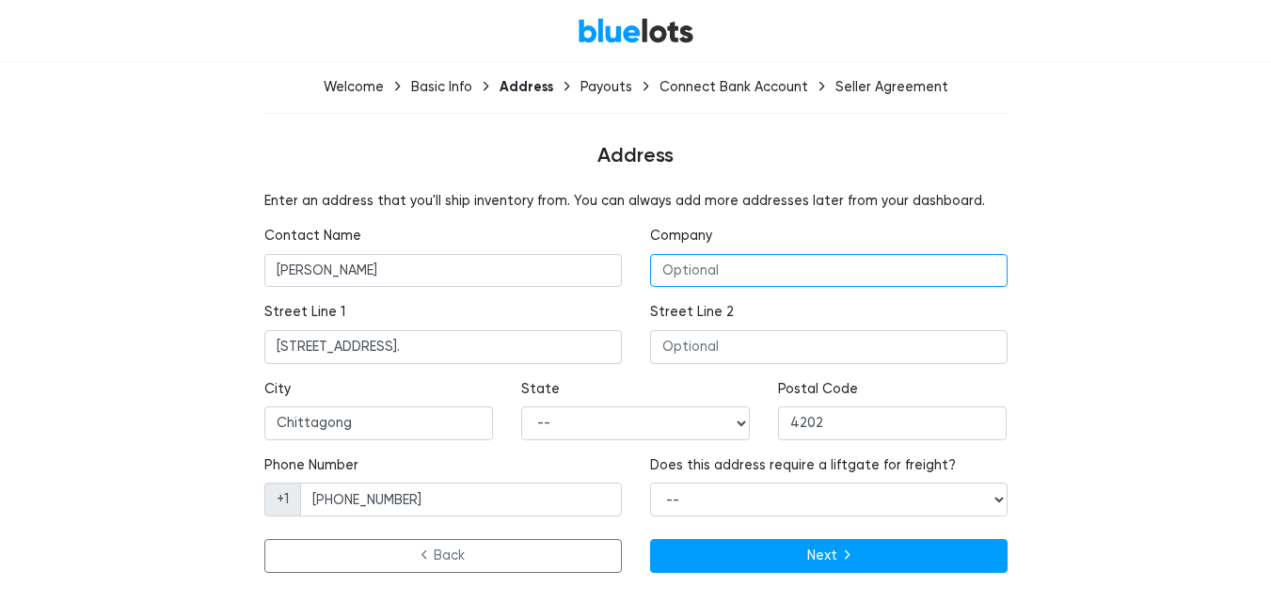
click at [746, 277] on input "text" at bounding box center [828, 271] width 357 height 34
click at [606, 36] on link "BlueLots" at bounding box center [635, 30] width 117 height 27
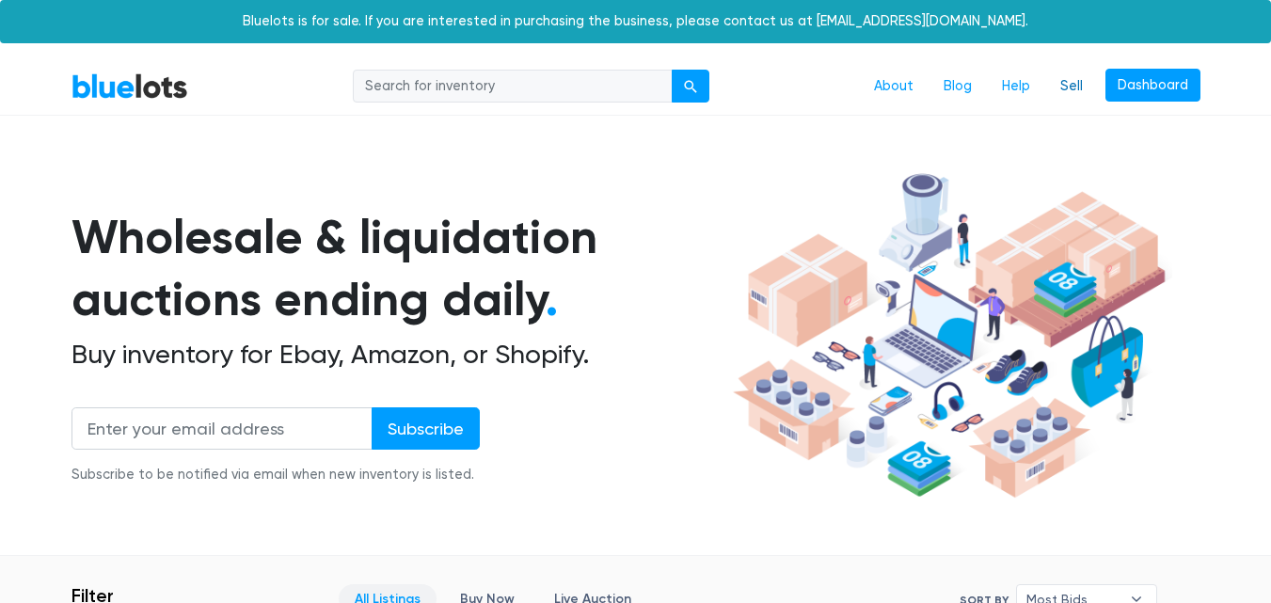
click at [1072, 94] on link "Sell" at bounding box center [1071, 87] width 53 height 36
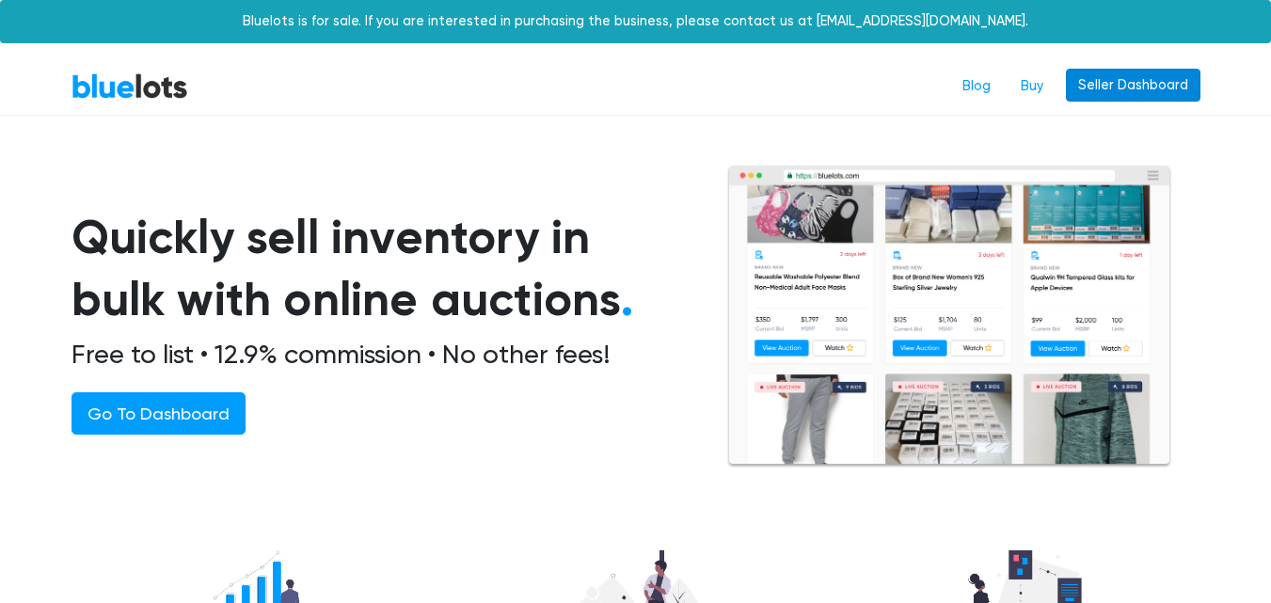
click at [1120, 86] on link "Seller Dashboard" at bounding box center [1133, 86] width 134 height 34
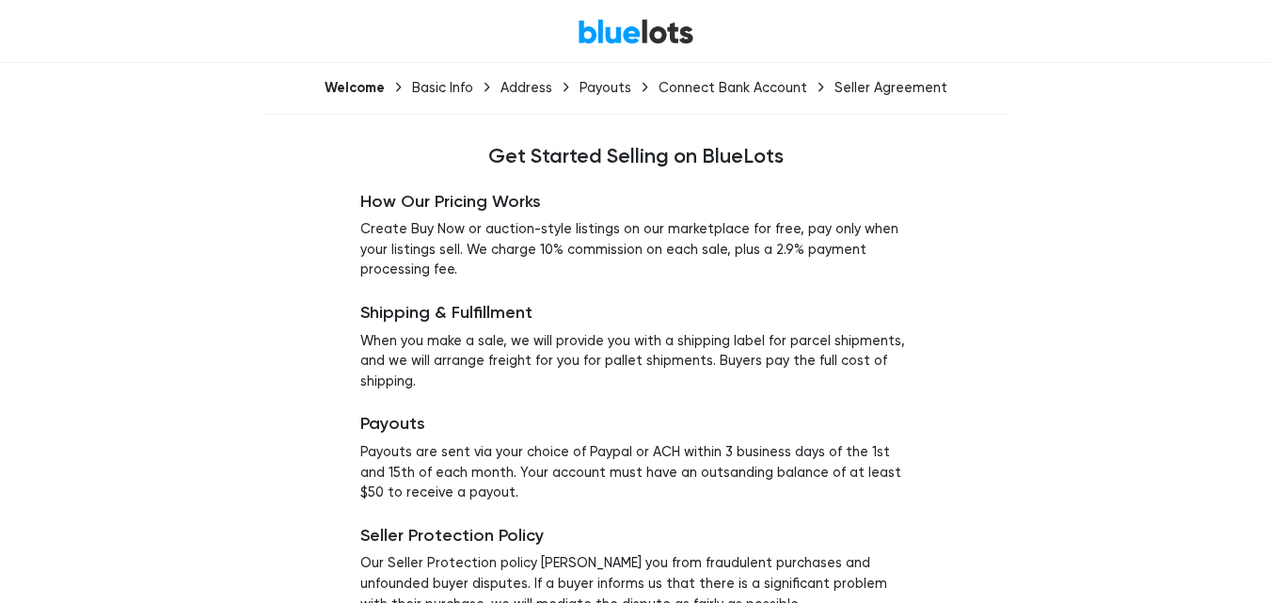
scroll to position [148, 0]
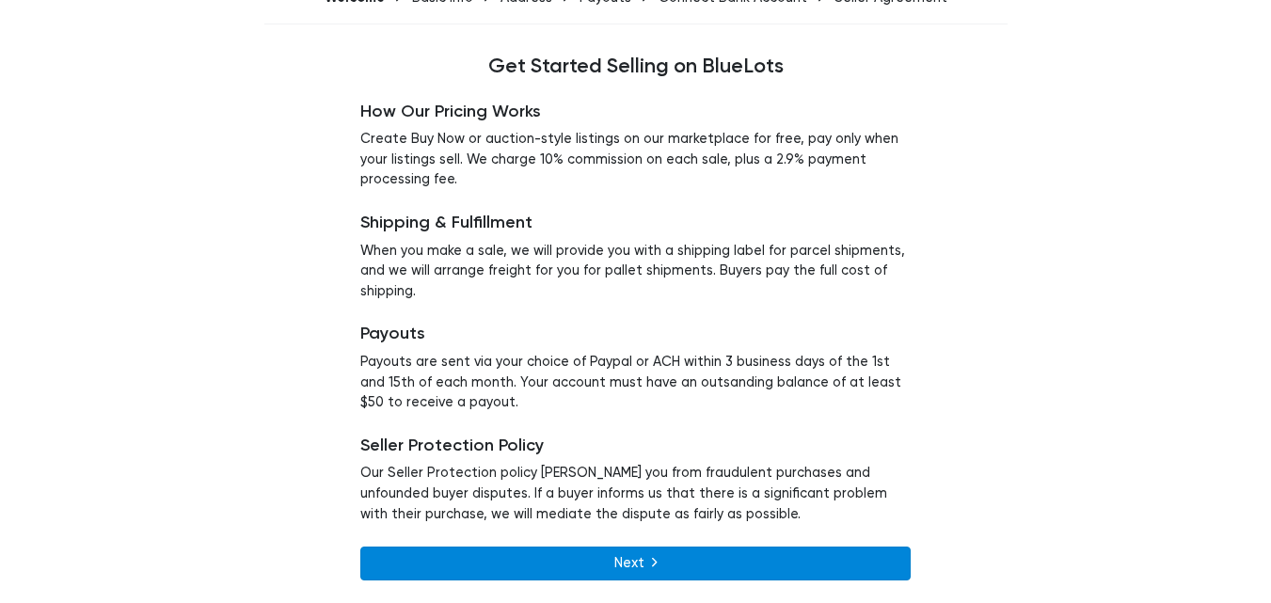
click at [709, 578] on link "Next" at bounding box center [635, 563] width 550 height 34
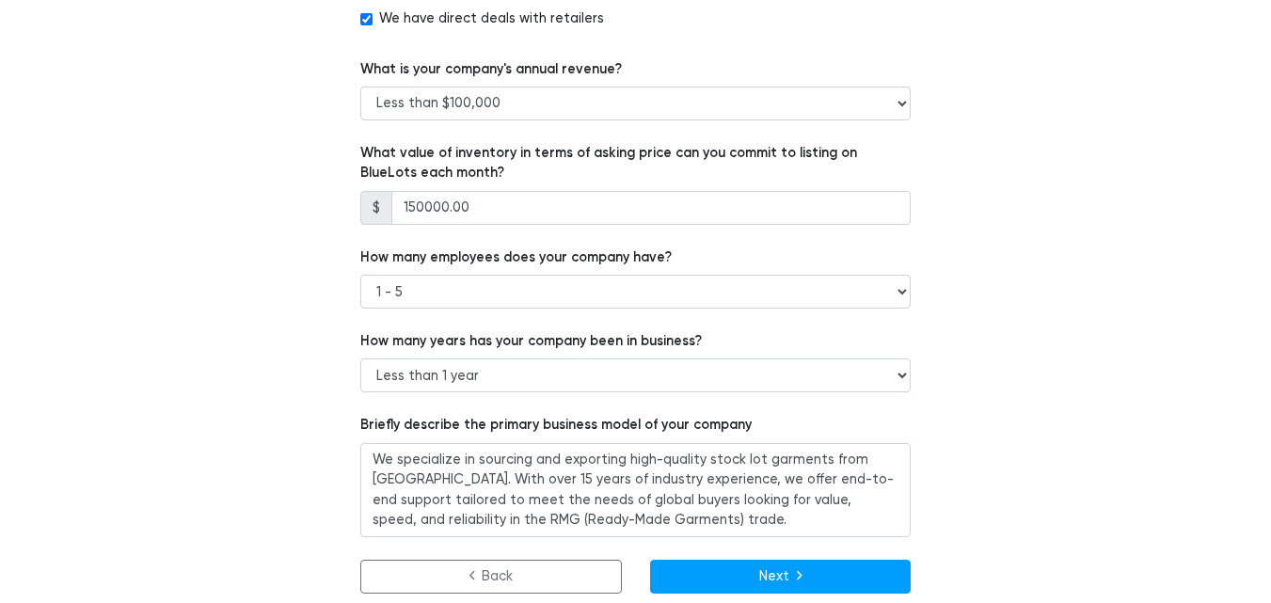
scroll to position [1261, 0]
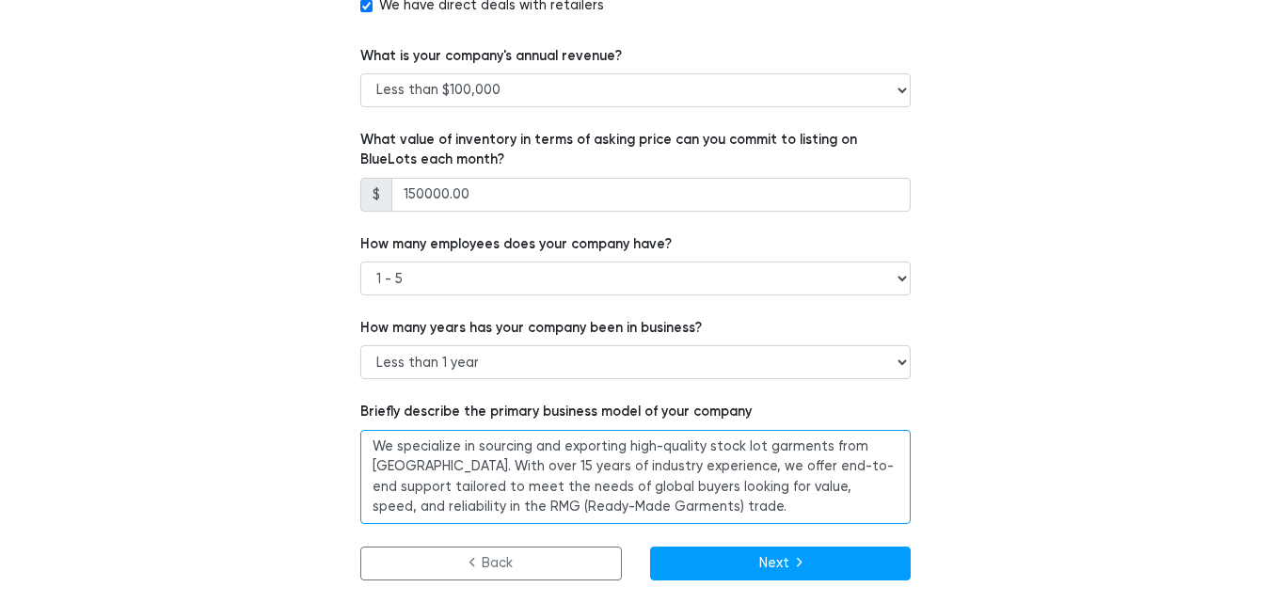
click at [518, 458] on textarea "We specialize in sourcing and exporting high-quality stock lot garments from [G…" at bounding box center [635, 477] width 550 height 94
